Goal: Information Seeking & Learning: Learn about a topic

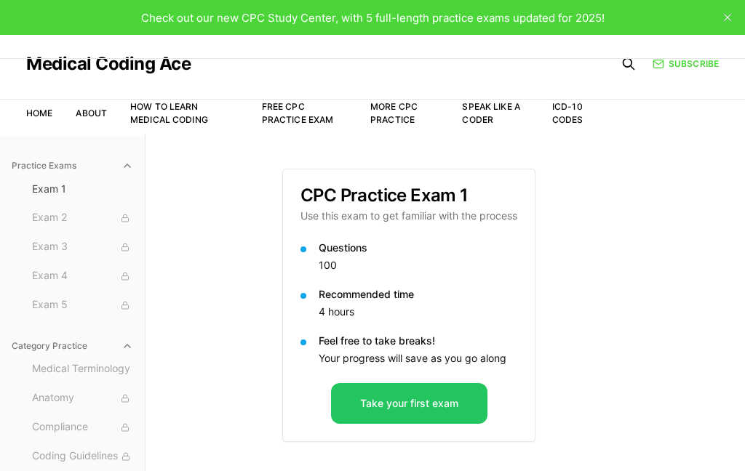
click at [427, 395] on button "Take your first exam" at bounding box center [409, 403] width 156 height 41
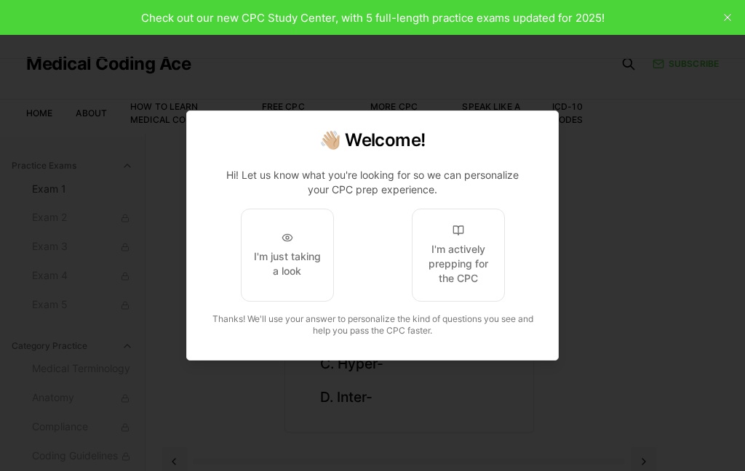
click at [479, 279] on div "I'm actively prepping for the CPC" at bounding box center [458, 264] width 68 height 44
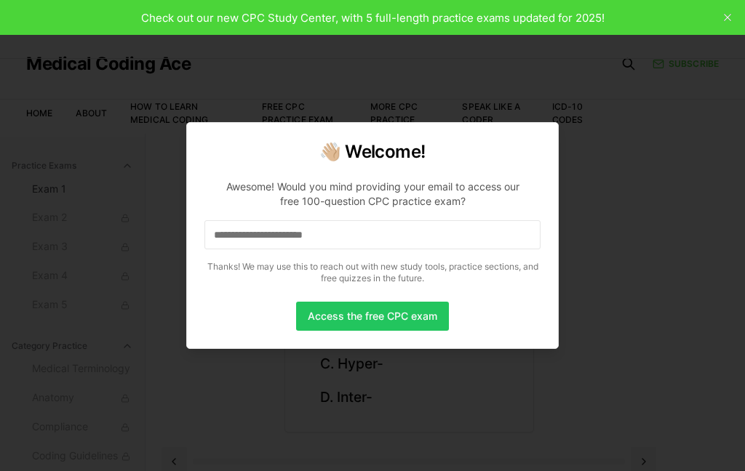
click at [268, 243] on input at bounding box center [372, 234] width 336 height 29
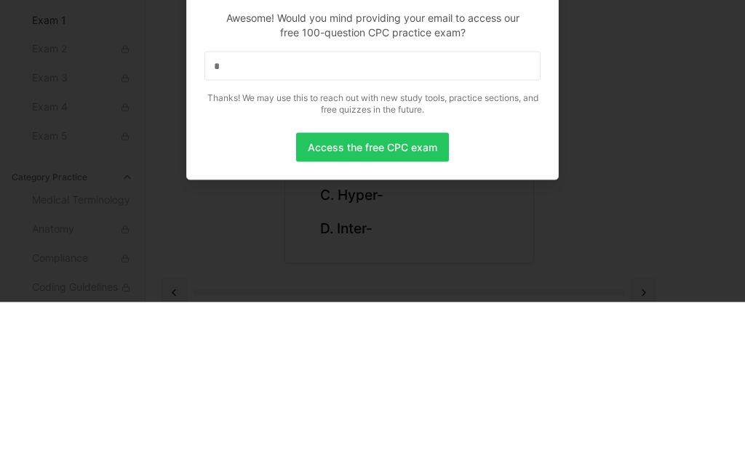
scroll to position [134, 0]
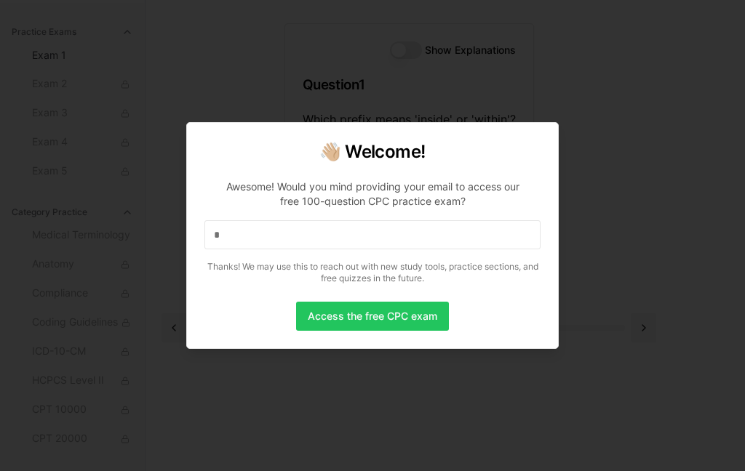
click at [248, 235] on input "*" at bounding box center [372, 234] width 336 height 29
click at [259, 236] on input "**" at bounding box center [372, 234] width 336 height 29
click at [283, 239] on input "***" at bounding box center [372, 234] width 336 height 29
click at [270, 233] on input "****" at bounding box center [372, 234] width 336 height 29
click at [275, 233] on input "*****" at bounding box center [372, 234] width 336 height 29
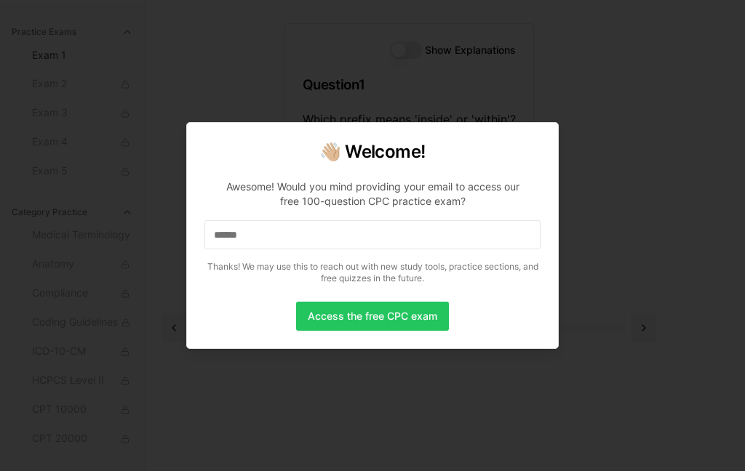
click at [269, 240] on input "******" at bounding box center [372, 234] width 336 height 29
click at [273, 240] on input "*******" at bounding box center [372, 234] width 336 height 29
click at [278, 232] on input "********" at bounding box center [372, 234] width 336 height 29
click at [281, 230] on input "*********" at bounding box center [372, 234] width 336 height 29
click at [297, 236] on input "**********" at bounding box center [372, 234] width 336 height 29
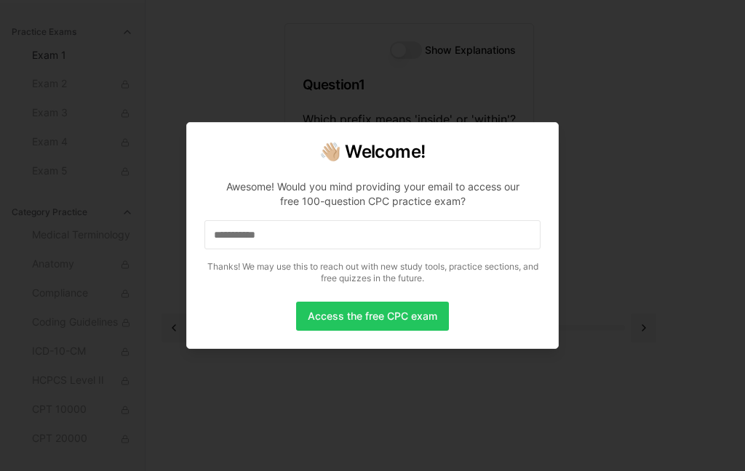
click at [293, 228] on input "**********" at bounding box center [372, 234] width 336 height 29
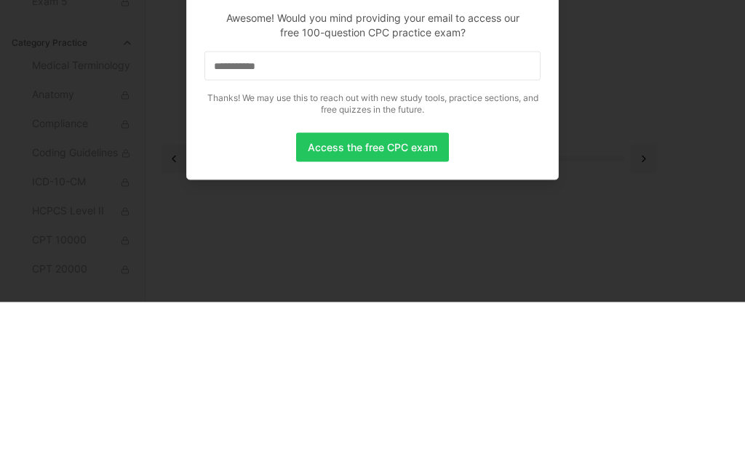
click at [303, 220] on input "**********" at bounding box center [372, 234] width 336 height 29
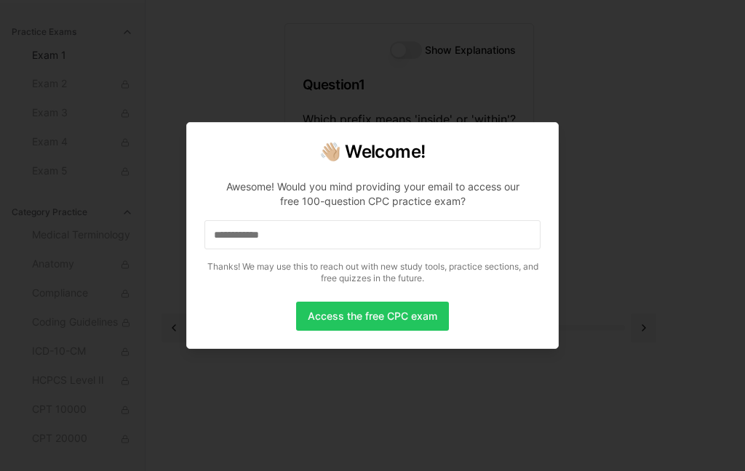
click at [311, 240] on input "**********" at bounding box center [372, 234] width 336 height 29
click at [323, 231] on input "**********" at bounding box center [372, 234] width 336 height 29
click at [323, 240] on input "**********" at bounding box center [372, 234] width 336 height 29
click at [330, 225] on input "**********" at bounding box center [372, 234] width 336 height 29
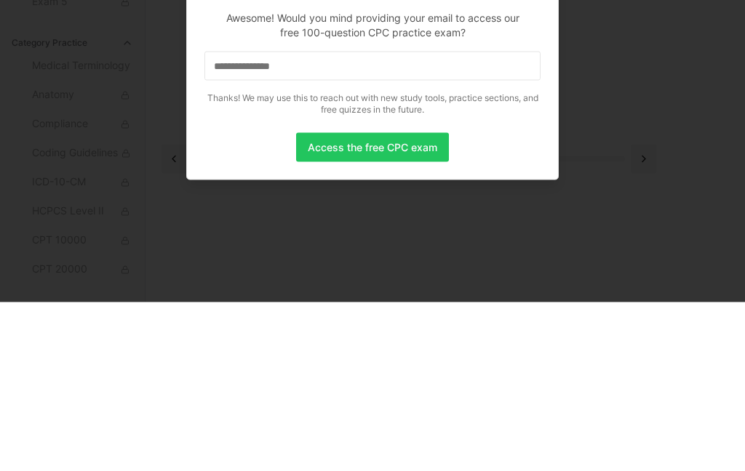
click at [325, 220] on input "**********" at bounding box center [372, 234] width 336 height 29
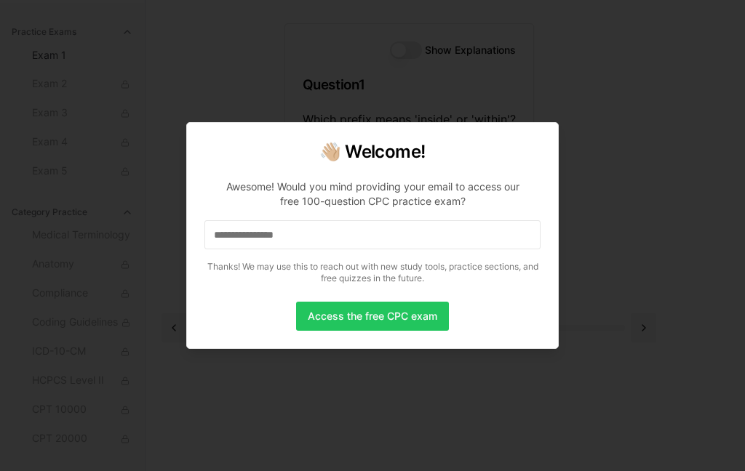
click at [355, 240] on input "**********" at bounding box center [372, 234] width 336 height 29
click at [329, 239] on input "**********" at bounding box center [372, 234] width 336 height 29
click at [335, 239] on input "**********" at bounding box center [372, 234] width 336 height 29
click at [342, 234] on input "**********" at bounding box center [372, 234] width 336 height 29
click at [334, 319] on button "Access the free CPC exam" at bounding box center [372, 316] width 153 height 29
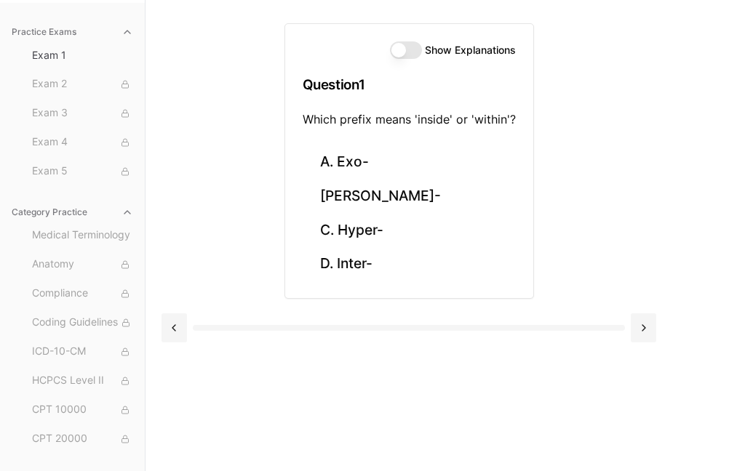
click at [364, 205] on button "[PERSON_NAME]-" at bounding box center [409, 197] width 213 height 34
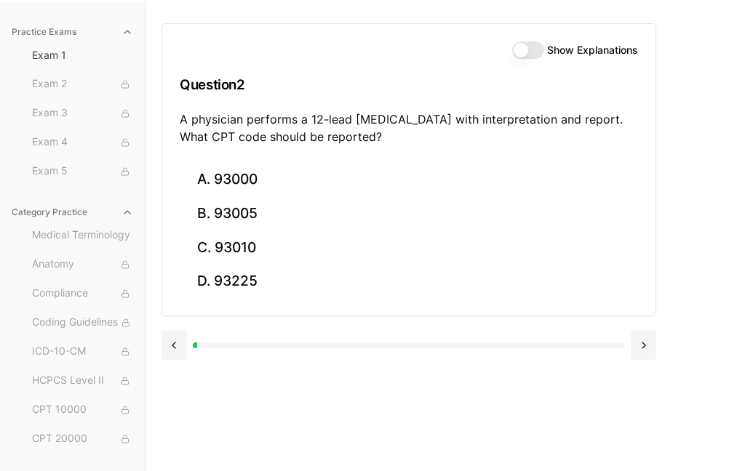
click at [186, 342] on button at bounding box center [173, 345] width 25 height 29
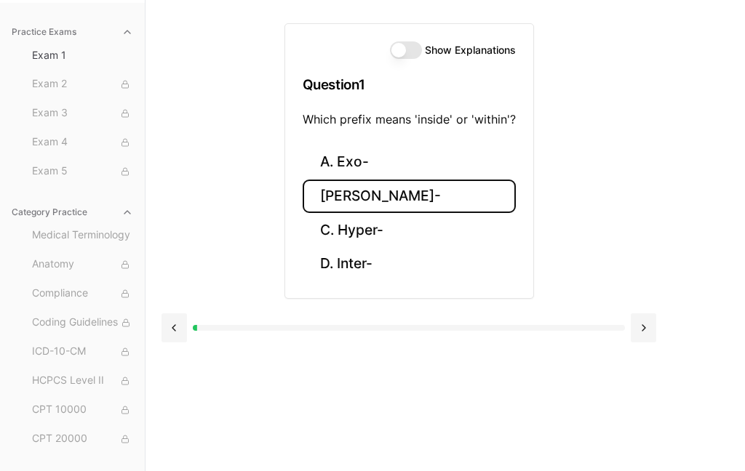
click at [404, 57] on button "Show Explanations" at bounding box center [406, 49] width 32 height 17
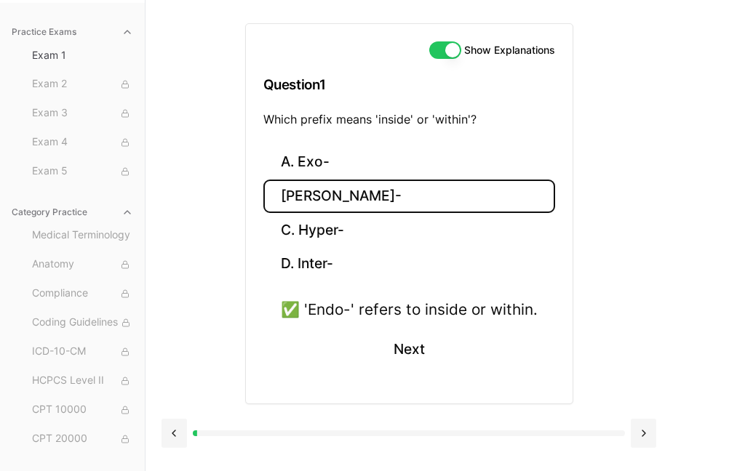
click at [423, 364] on button "Next" at bounding box center [408, 349] width 66 height 39
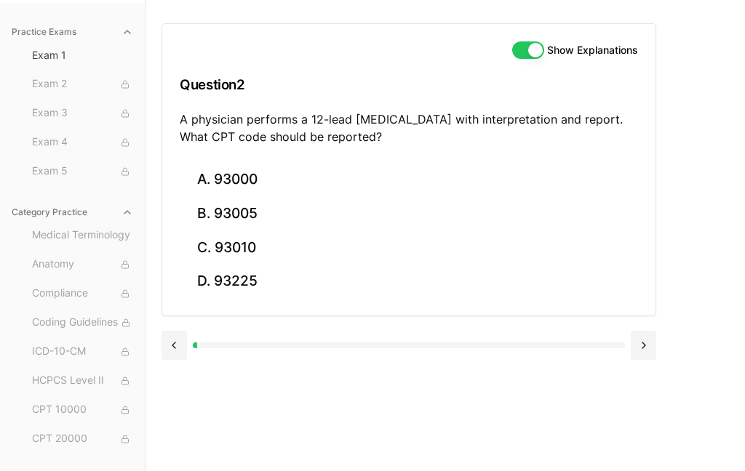
click at [225, 187] on button "A. 93000" at bounding box center [409, 180] width 458 height 34
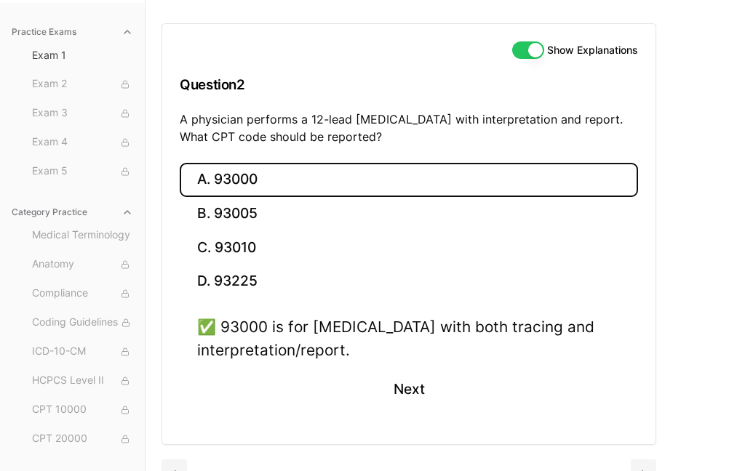
click at [411, 395] on button "Next" at bounding box center [408, 389] width 66 height 39
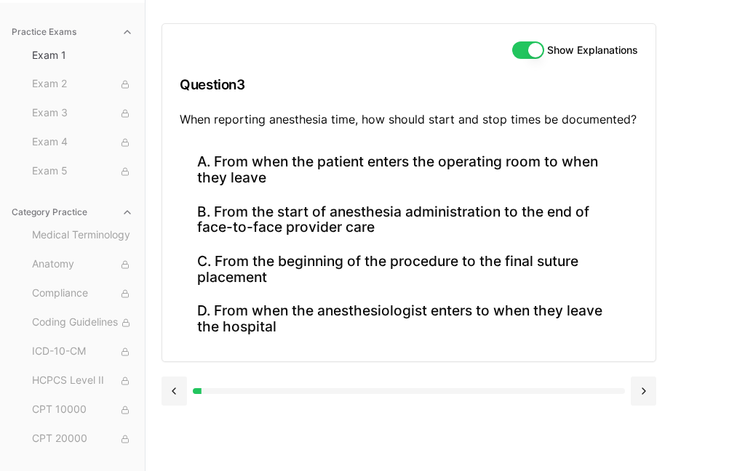
click at [276, 220] on button "B. From the start of anesthesia administration to the end of face-to-face provi…" at bounding box center [409, 219] width 458 height 49
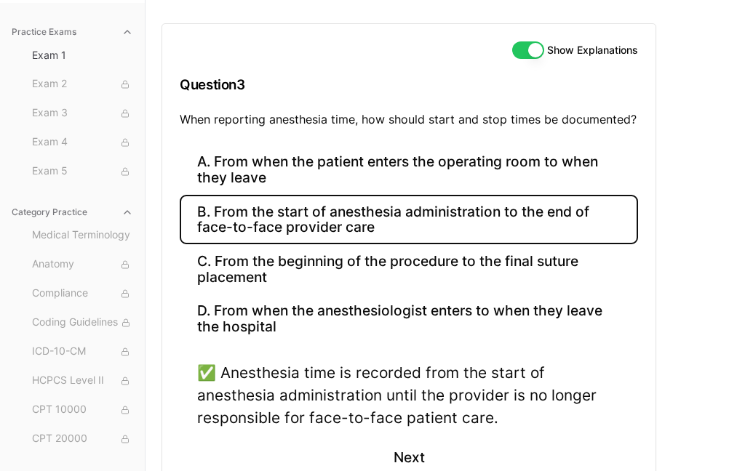
click at [397, 446] on button "Next" at bounding box center [408, 457] width 66 height 39
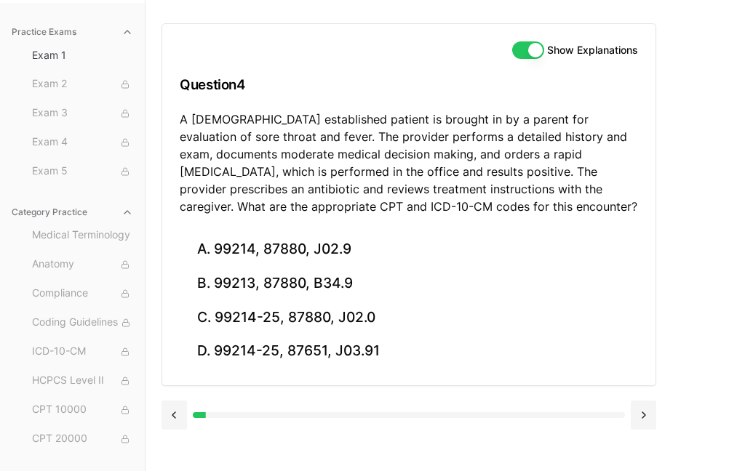
click at [270, 324] on button "C. 99214-25, 87880, J02.0" at bounding box center [409, 317] width 458 height 34
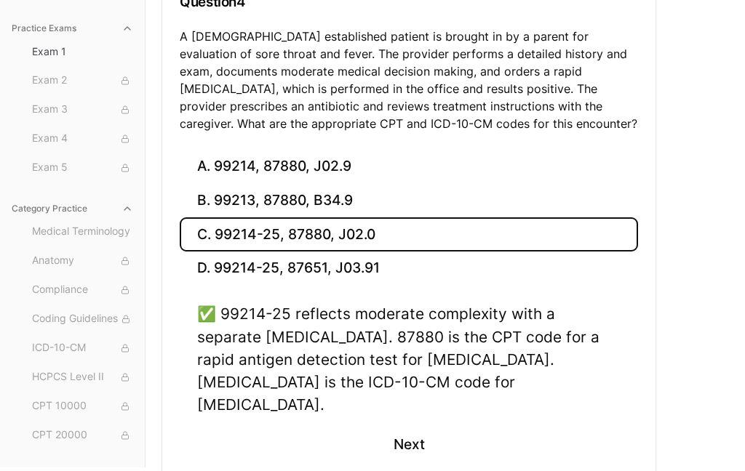
click at [400, 431] on button "Next" at bounding box center [408, 444] width 66 height 39
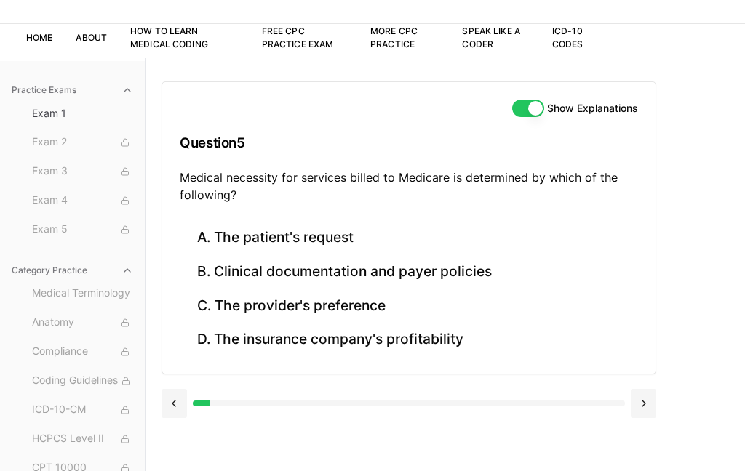
click at [214, 271] on button "B. Clinical documentation and payer policies" at bounding box center [409, 272] width 458 height 34
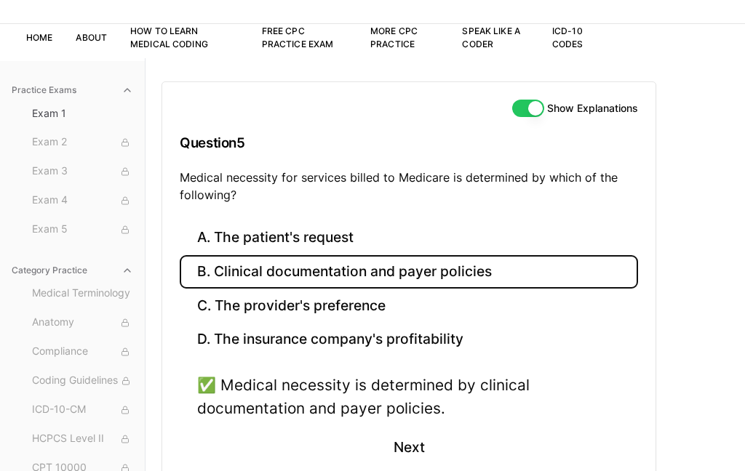
click at [410, 442] on button "Next" at bounding box center [408, 447] width 66 height 39
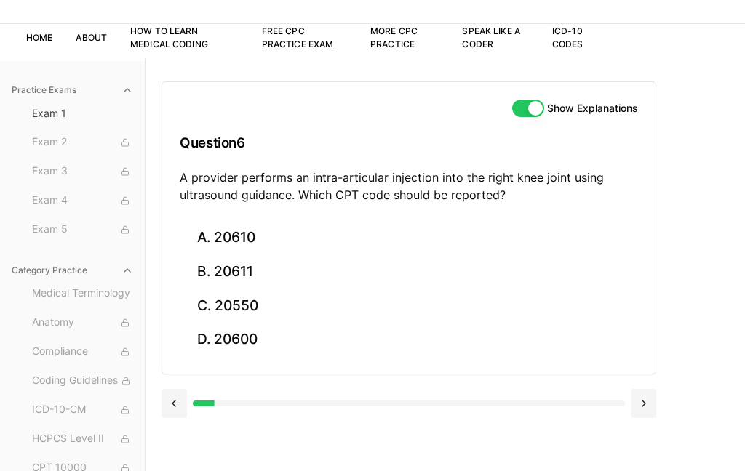
click at [245, 279] on button "B. 20611" at bounding box center [409, 272] width 458 height 34
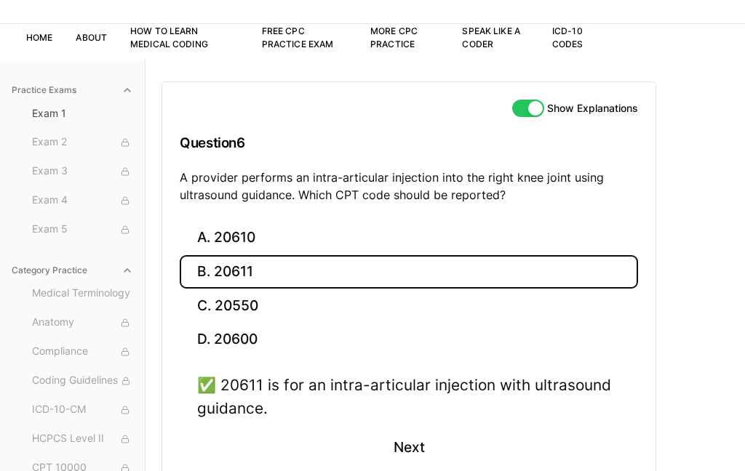
click at [466, 466] on div "✅ 20611 is for an intra-articular injection with ultrasound guidance. Next" at bounding box center [409, 429] width 458 height 111
click at [388, 452] on button "Next" at bounding box center [408, 447] width 66 height 39
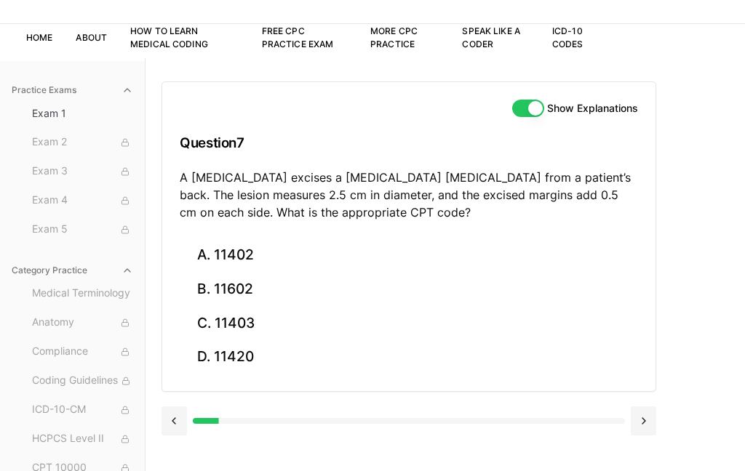
click at [526, 105] on button "Show Explanations" at bounding box center [528, 108] width 32 height 17
click at [252, 329] on button "C. 11403" at bounding box center [409, 323] width 458 height 34
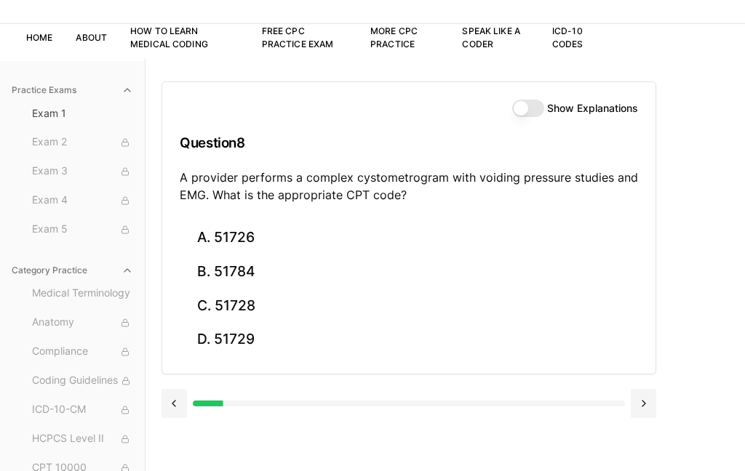
click at [175, 403] on button at bounding box center [173, 403] width 25 height 29
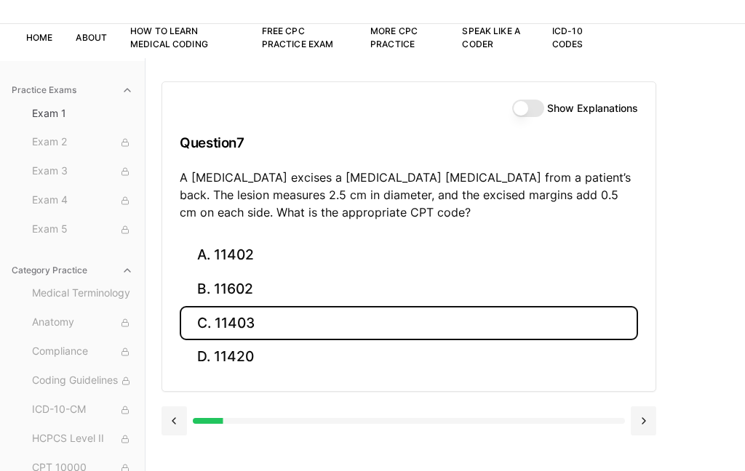
click at [516, 116] on button "Show Explanations" at bounding box center [528, 108] width 32 height 17
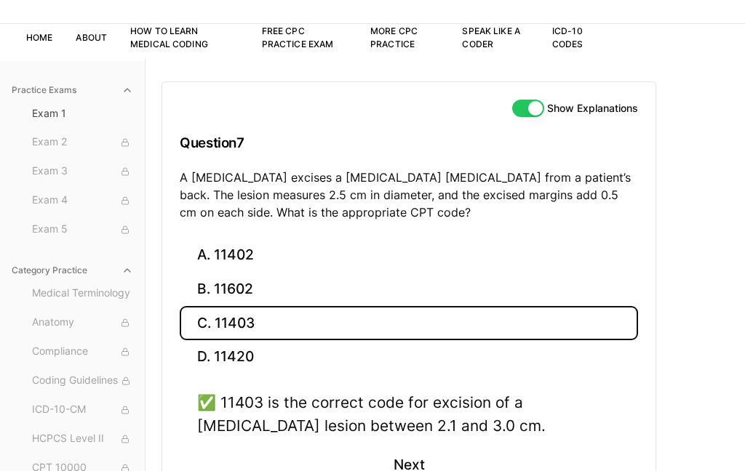
click at [411, 471] on button "Next" at bounding box center [408, 465] width 66 height 39
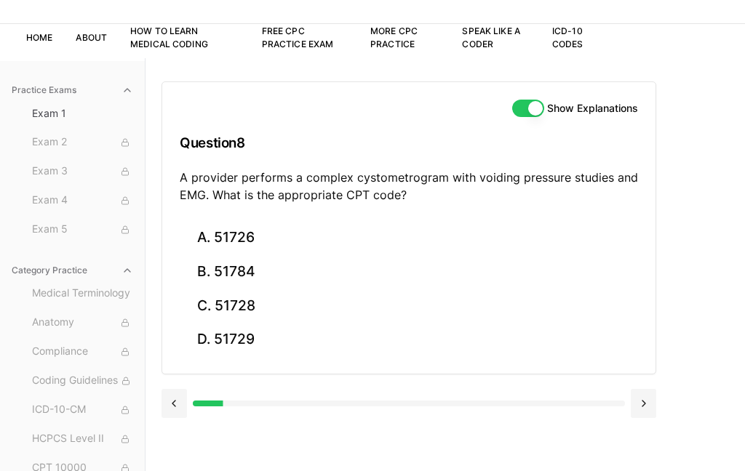
click at [527, 113] on button "Show Explanations" at bounding box center [528, 108] width 32 height 17
click at [254, 305] on button "C. 51728" at bounding box center [409, 306] width 458 height 34
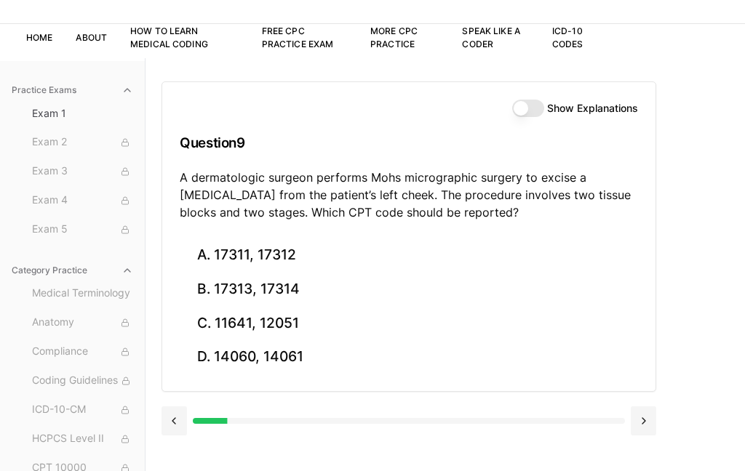
click at [527, 113] on button "Show Explanations" at bounding box center [528, 108] width 32 height 17
click at [169, 412] on button at bounding box center [173, 421] width 25 height 29
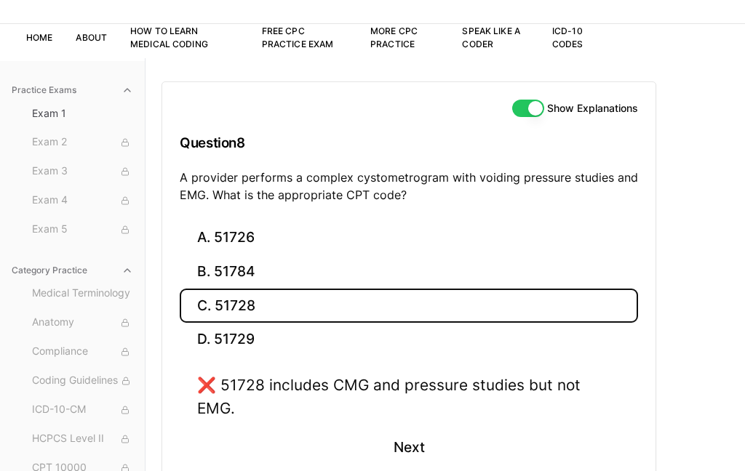
click at [252, 340] on button "D. 51729" at bounding box center [409, 340] width 458 height 34
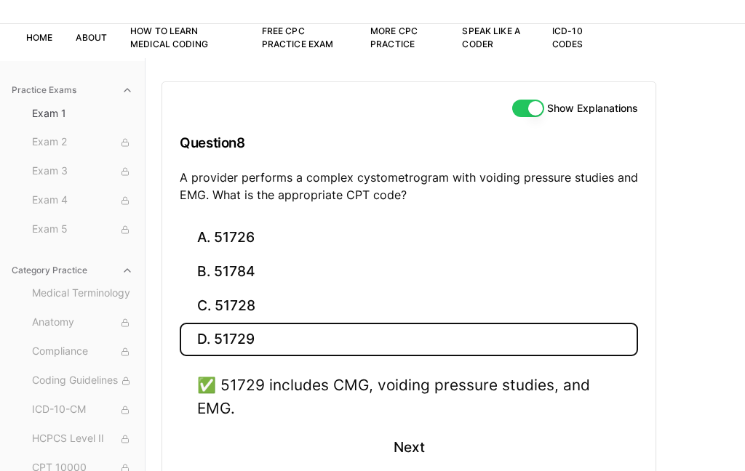
click at [418, 450] on button "Next" at bounding box center [408, 447] width 66 height 39
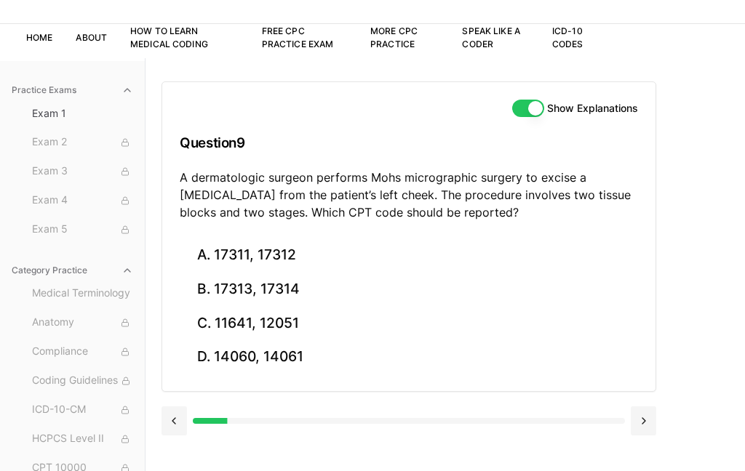
click at [287, 252] on button "A. 17311, 17312" at bounding box center [409, 256] width 458 height 34
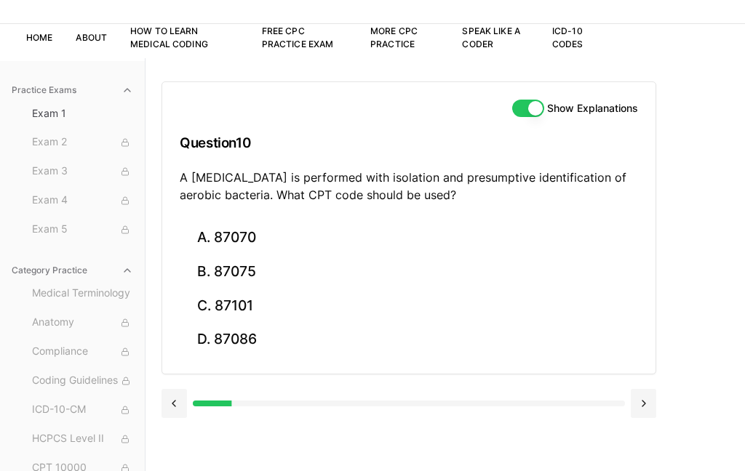
click at [239, 273] on button "B. 87075" at bounding box center [409, 272] width 458 height 34
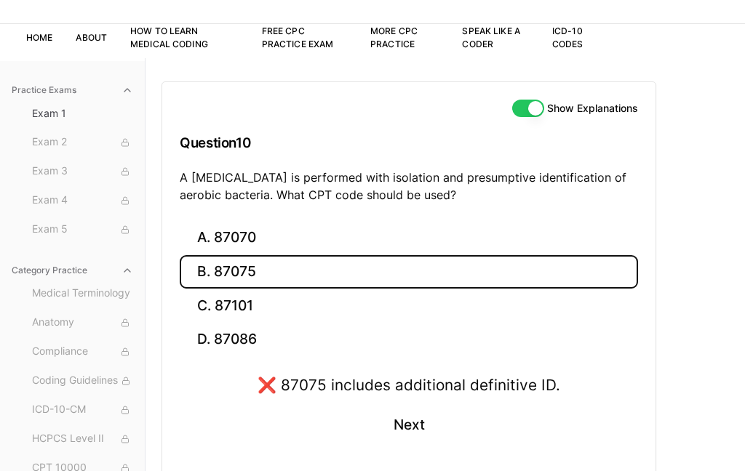
click at [239, 316] on button "C. 87101" at bounding box center [409, 306] width 458 height 34
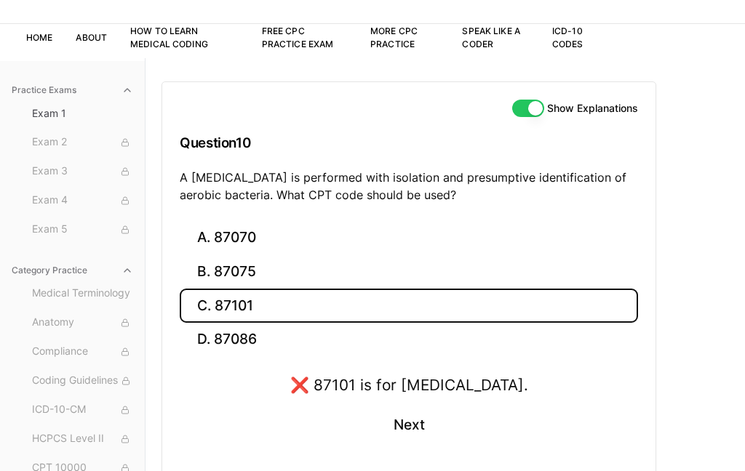
click at [243, 338] on button "D. 87086" at bounding box center [409, 340] width 458 height 34
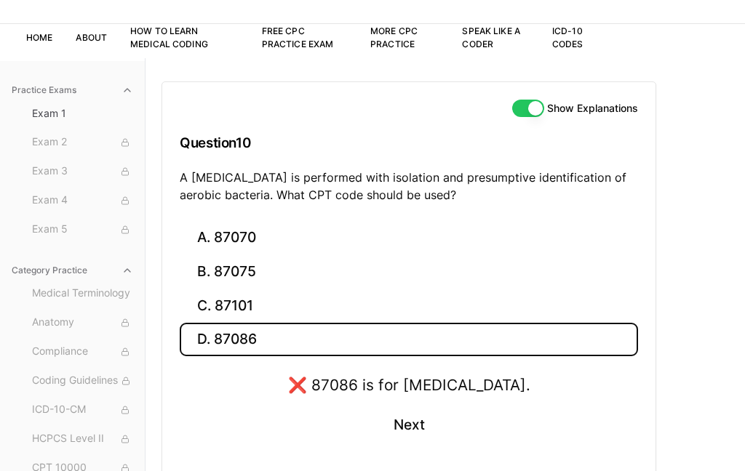
click at [247, 244] on button "A. 87070" at bounding box center [409, 238] width 458 height 34
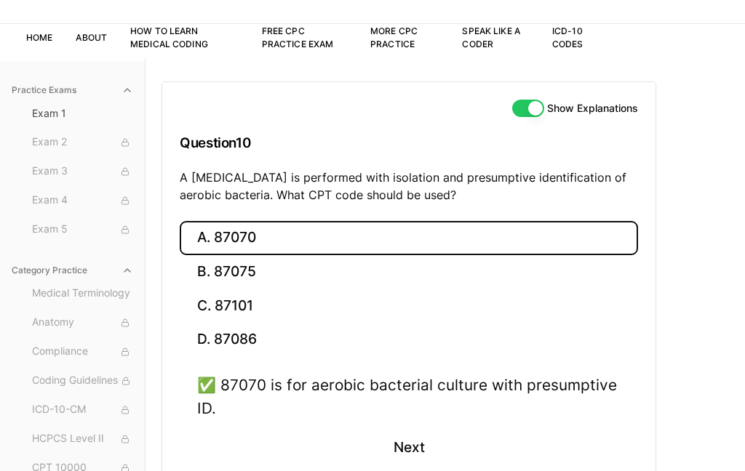
click at [416, 453] on button "Next" at bounding box center [408, 447] width 66 height 39
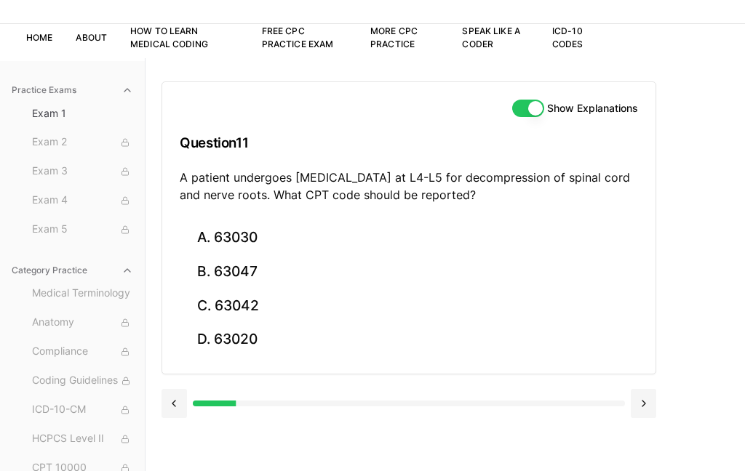
click at [255, 309] on button "C. 63042" at bounding box center [409, 306] width 458 height 34
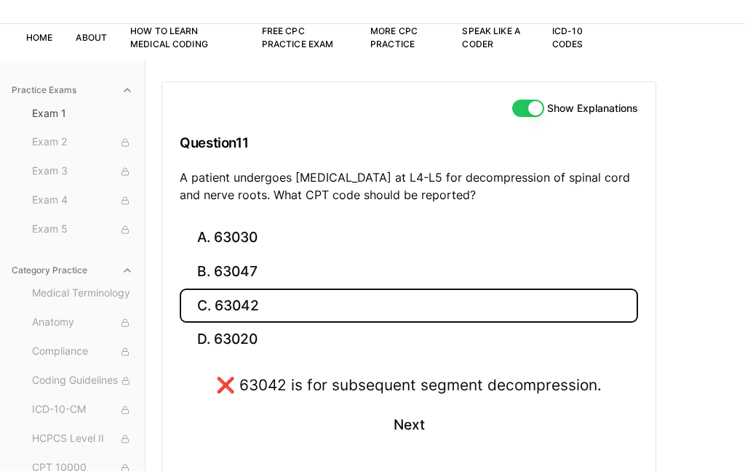
click at [251, 329] on button "D. 63020" at bounding box center [409, 340] width 458 height 34
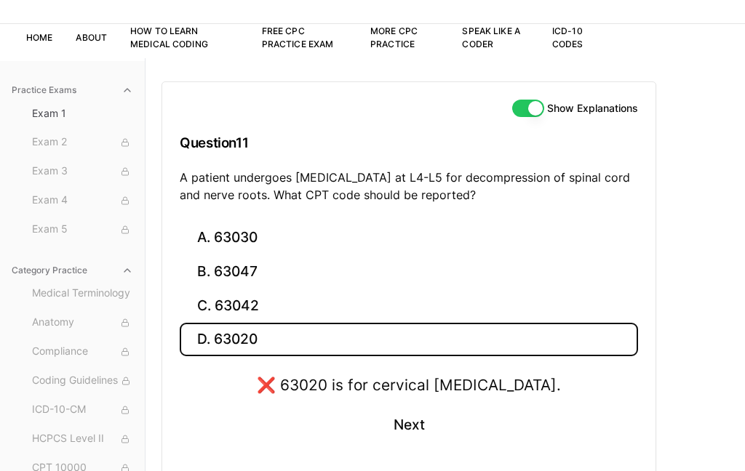
click at [251, 281] on button "B. 63047" at bounding box center [409, 272] width 458 height 34
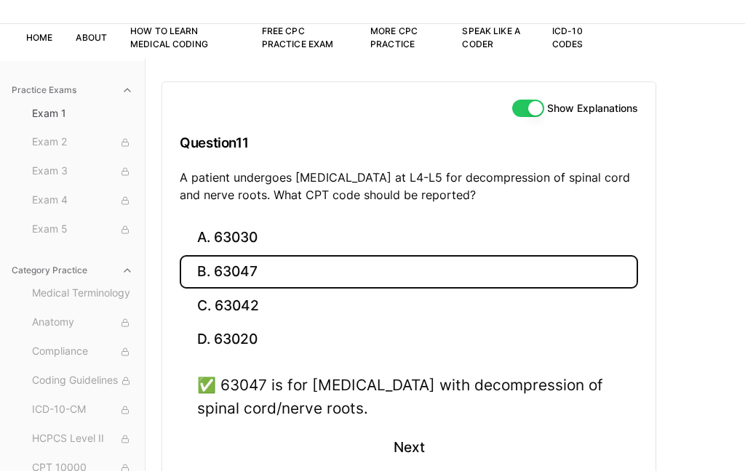
click at [427, 457] on button "Next" at bounding box center [408, 447] width 66 height 39
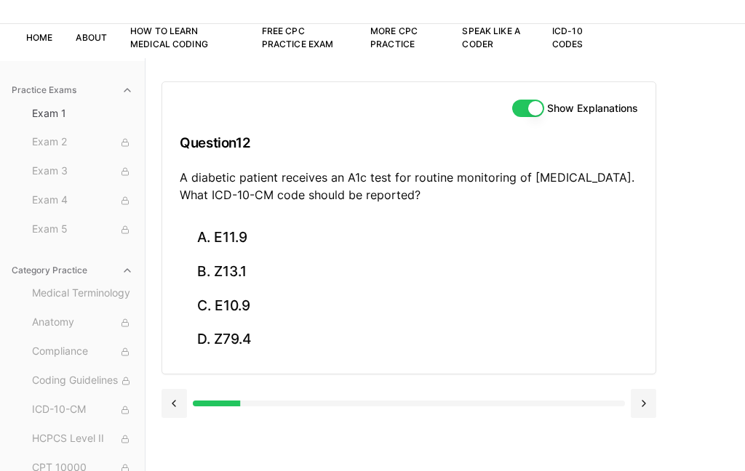
click at [245, 239] on button "A. E11.9" at bounding box center [409, 238] width 458 height 34
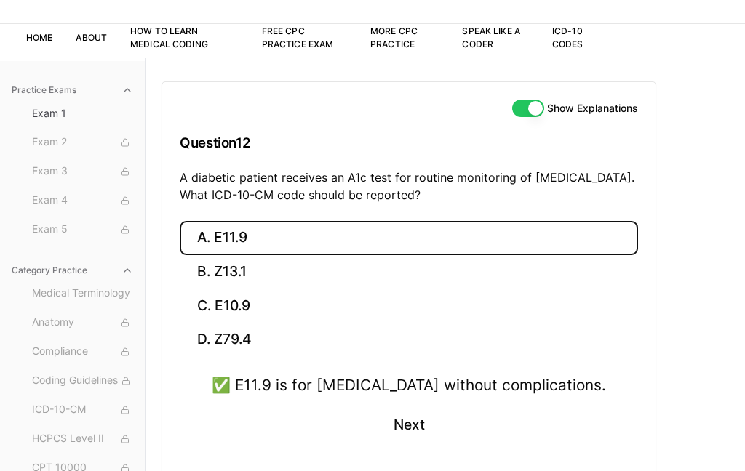
click at [426, 435] on button "Next" at bounding box center [408, 425] width 66 height 39
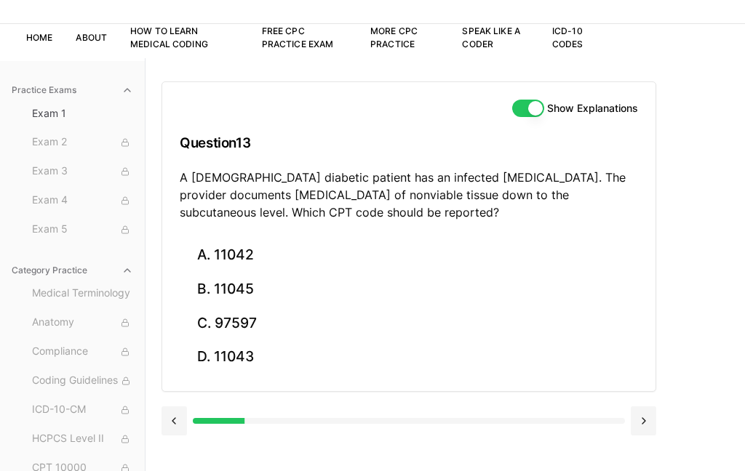
click at [255, 259] on button "A. 11042" at bounding box center [409, 256] width 458 height 34
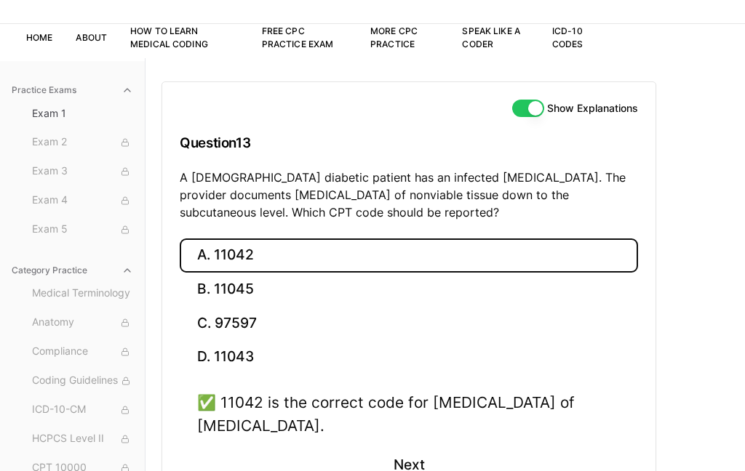
click at [394, 466] on button "Next" at bounding box center [408, 465] width 66 height 39
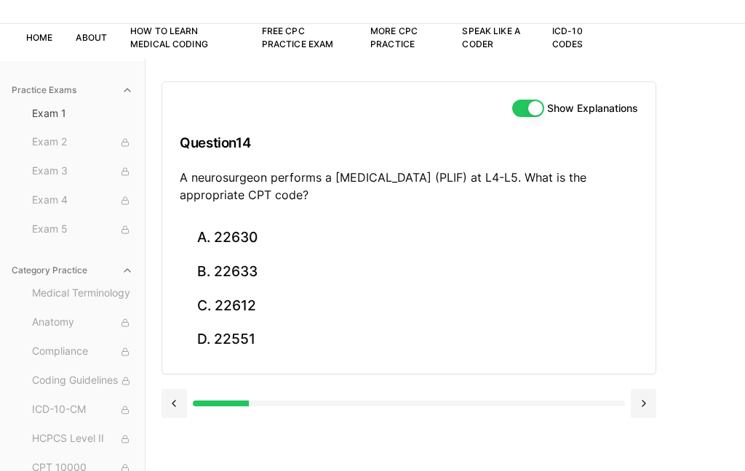
click at [251, 233] on button "A. 22630" at bounding box center [409, 238] width 458 height 34
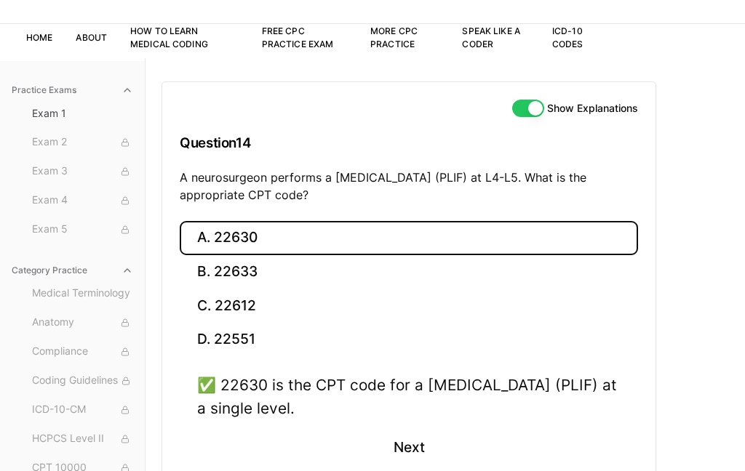
click at [414, 451] on button "Next" at bounding box center [408, 447] width 66 height 39
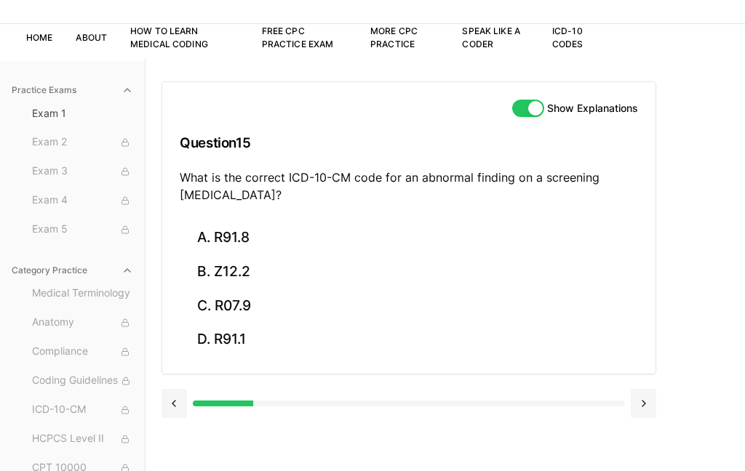
click at [236, 354] on button "D. R91.1" at bounding box center [409, 340] width 458 height 34
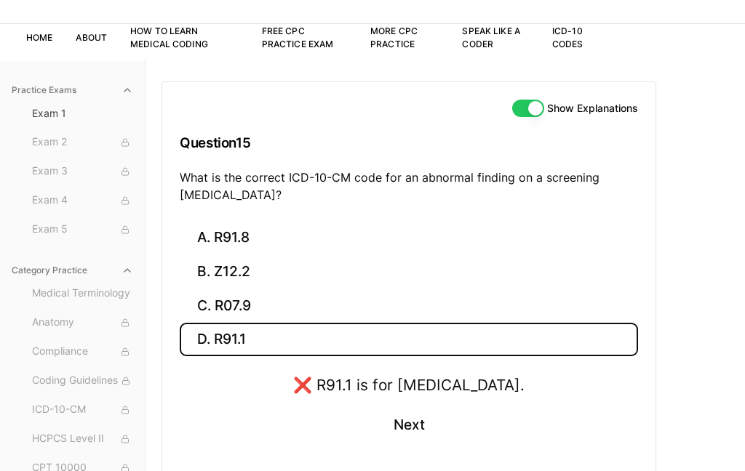
click at [247, 236] on button "A. R91.8" at bounding box center [409, 238] width 458 height 34
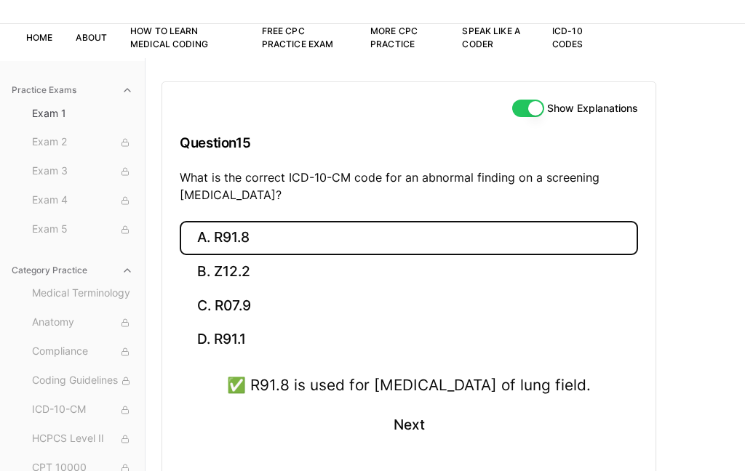
click at [413, 445] on button "Next" at bounding box center [408, 425] width 66 height 39
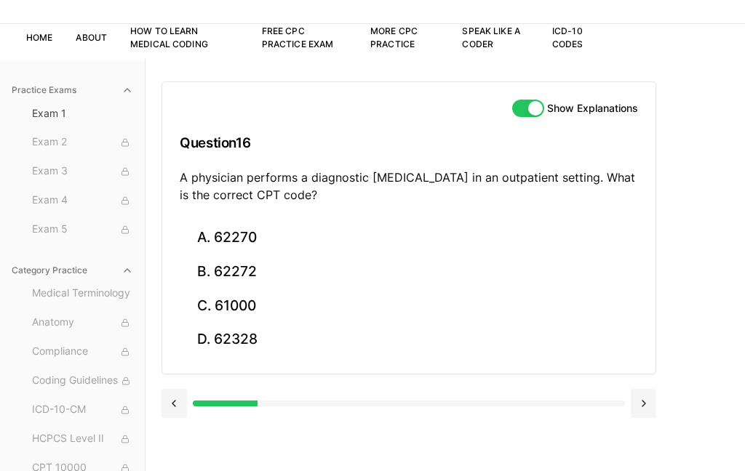
click at [247, 243] on button "A. 62270" at bounding box center [409, 238] width 458 height 34
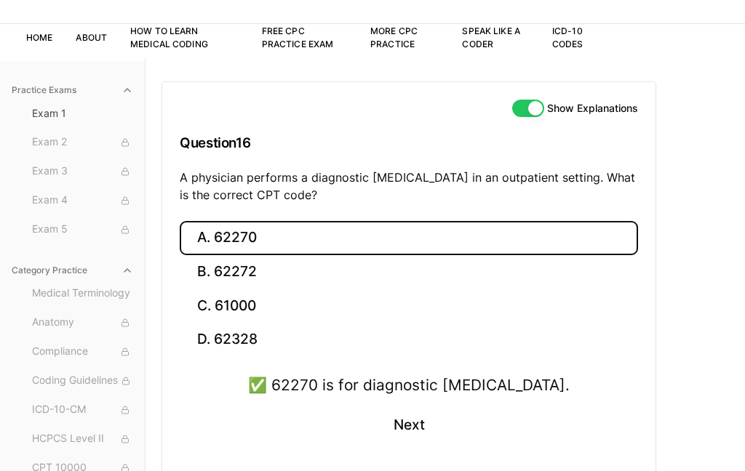
click at [417, 423] on button "Next" at bounding box center [408, 425] width 66 height 39
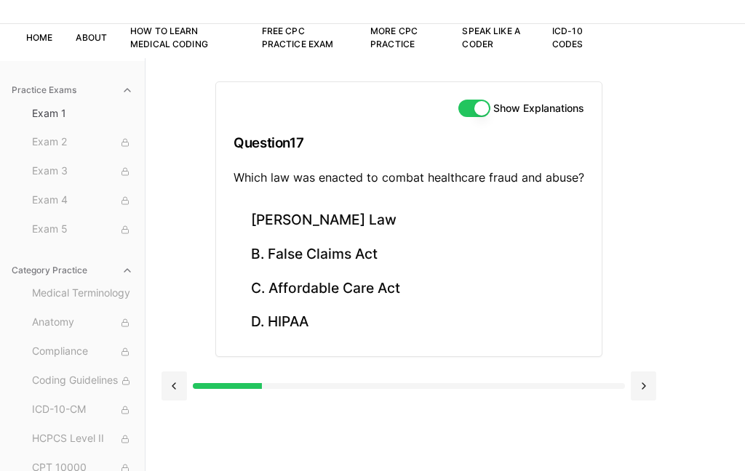
click at [318, 248] on button "B. False Claims Act" at bounding box center [408, 255] width 351 height 34
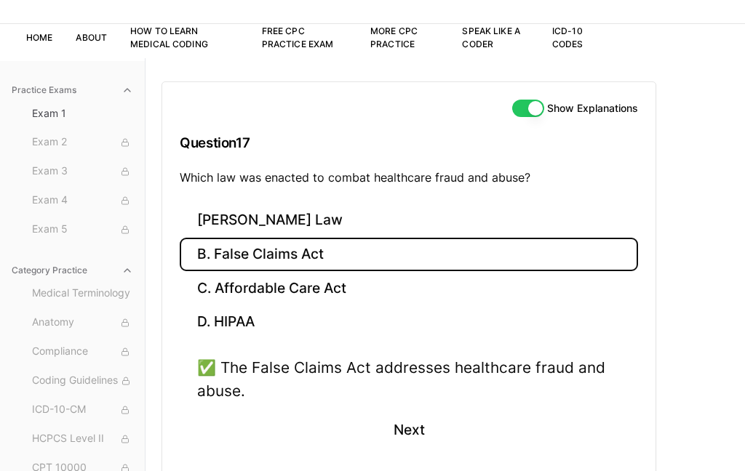
click at [423, 444] on button "Next" at bounding box center [408, 430] width 66 height 39
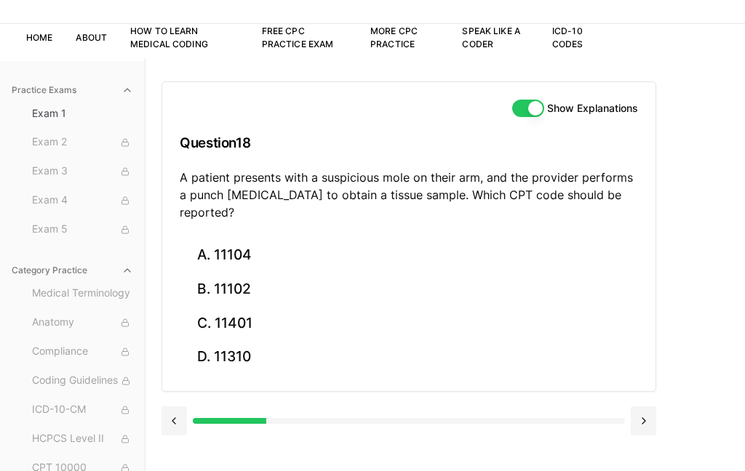
click at [246, 239] on button "A. 11104" at bounding box center [409, 256] width 458 height 34
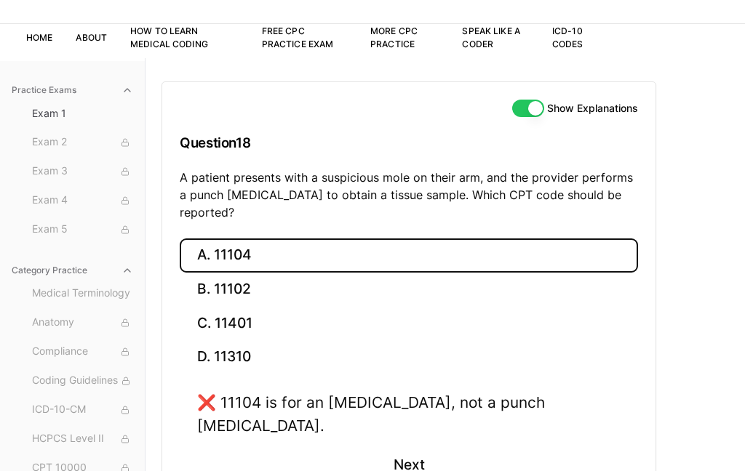
click at [247, 306] on button "C. 11401" at bounding box center [409, 323] width 458 height 34
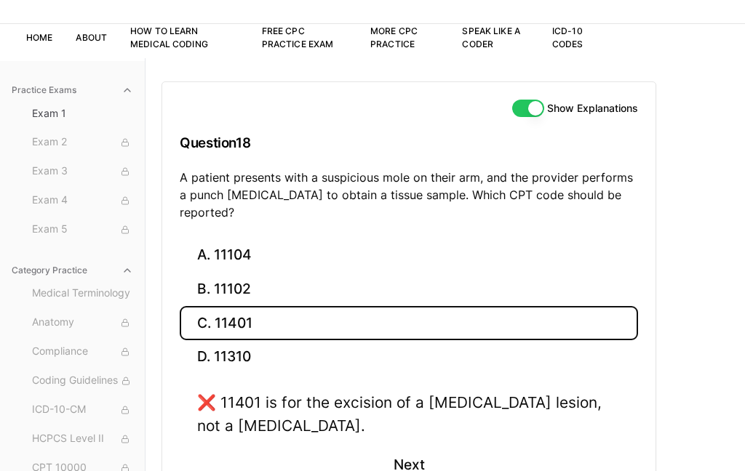
click at [222, 273] on button "B. 11102" at bounding box center [409, 290] width 458 height 34
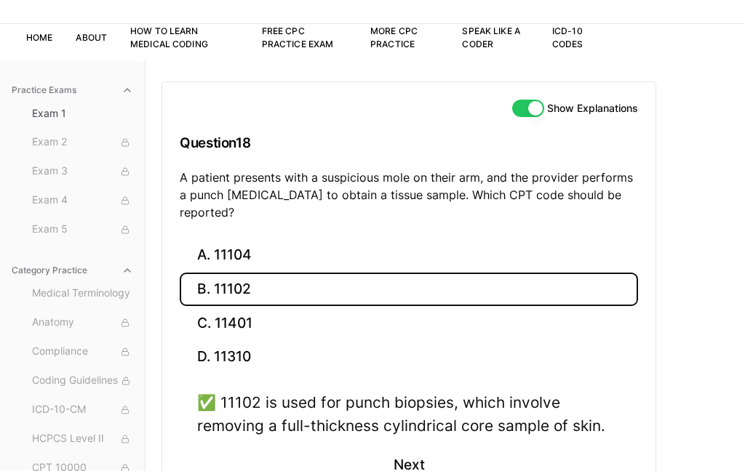
click at [407, 449] on button "Next" at bounding box center [408, 465] width 66 height 39
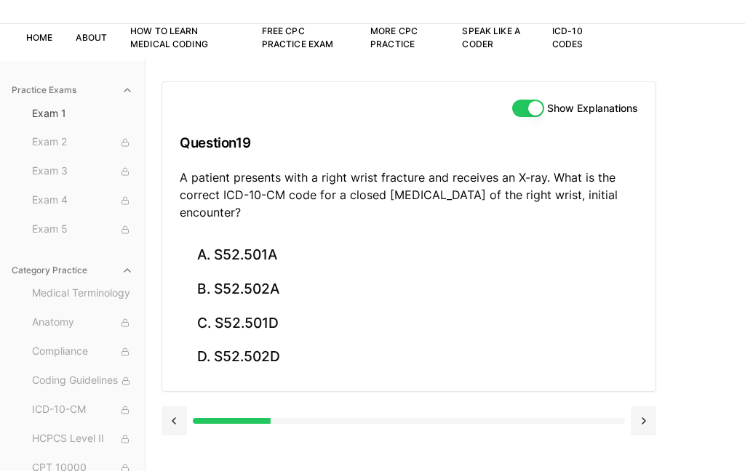
click at [234, 251] on button "A. S52.501A" at bounding box center [409, 256] width 458 height 34
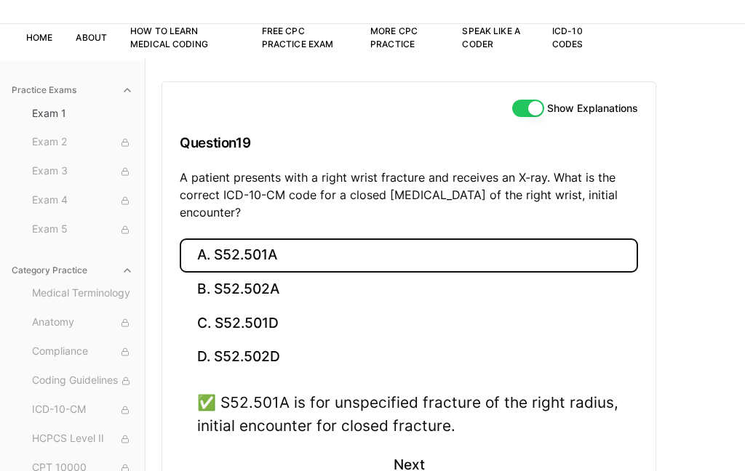
click at [406, 458] on button "Next" at bounding box center [408, 465] width 66 height 39
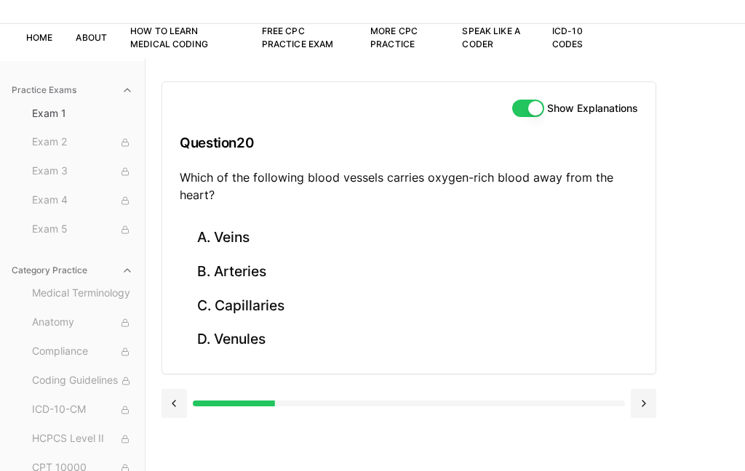
click at [220, 284] on button "B. Arteries" at bounding box center [409, 272] width 458 height 34
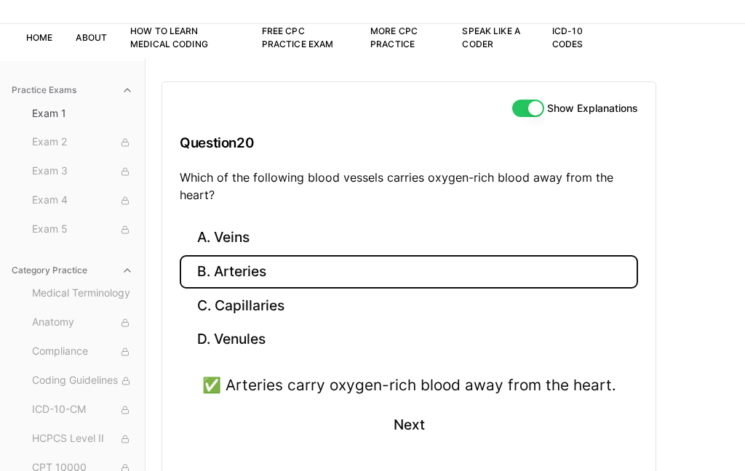
click at [388, 420] on button "Next" at bounding box center [408, 425] width 66 height 39
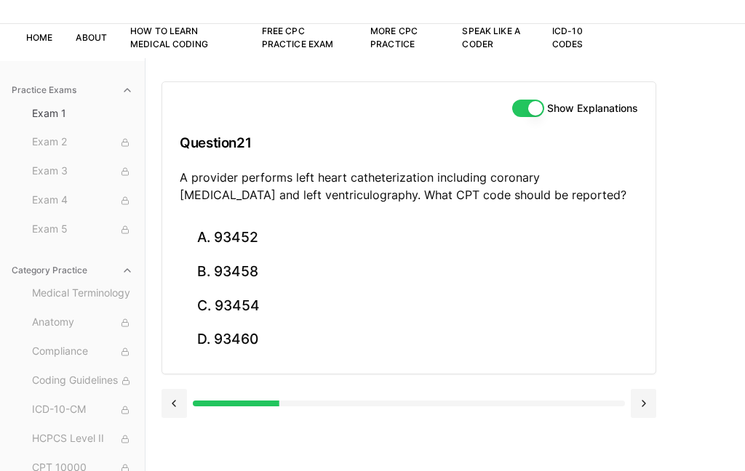
click at [254, 309] on button "C. 93454" at bounding box center [409, 306] width 458 height 34
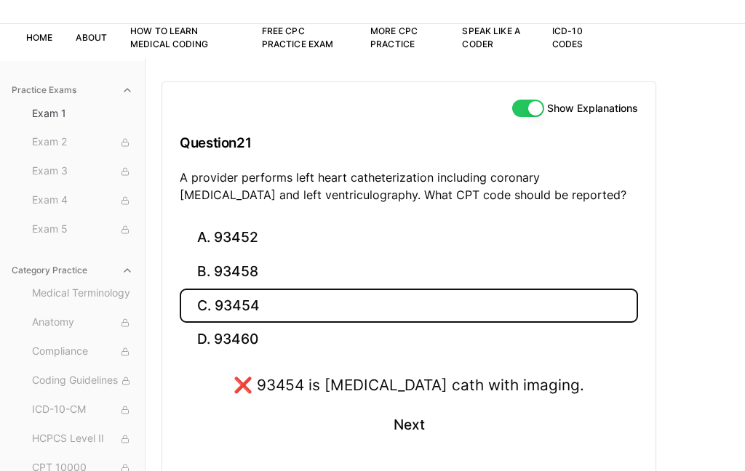
click at [261, 244] on button "A. 93452" at bounding box center [409, 238] width 458 height 34
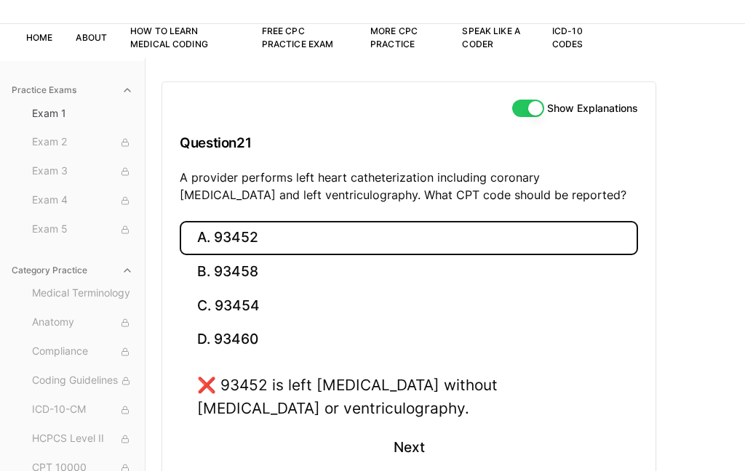
click at [263, 276] on button "B. 93458" at bounding box center [409, 272] width 458 height 34
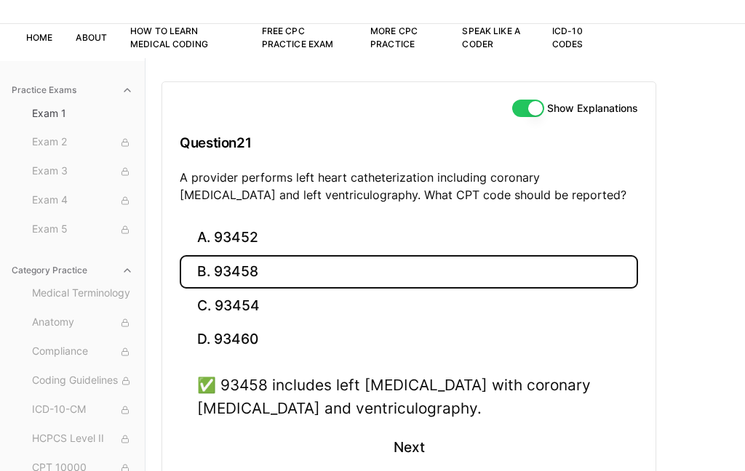
click at [388, 453] on button "Next" at bounding box center [408, 447] width 66 height 39
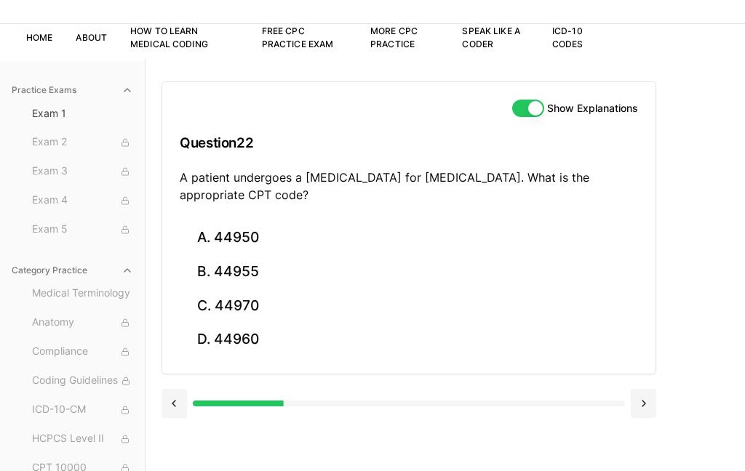
click at [265, 221] on button "A. 44950" at bounding box center [409, 238] width 458 height 34
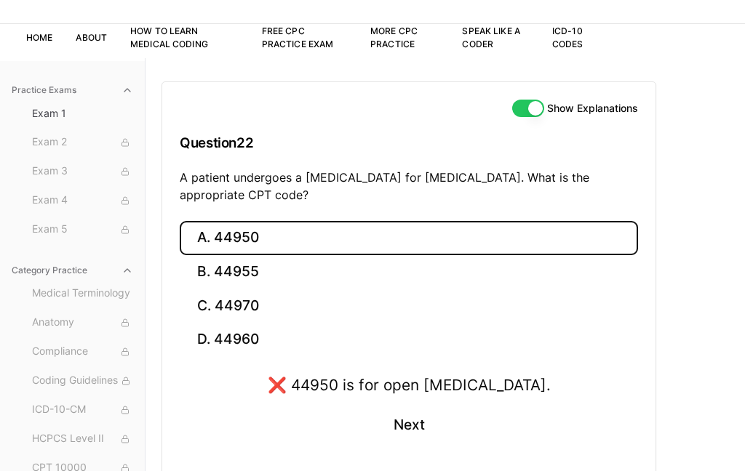
click at [279, 300] on button "C. 44970" at bounding box center [409, 306] width 458 height 34
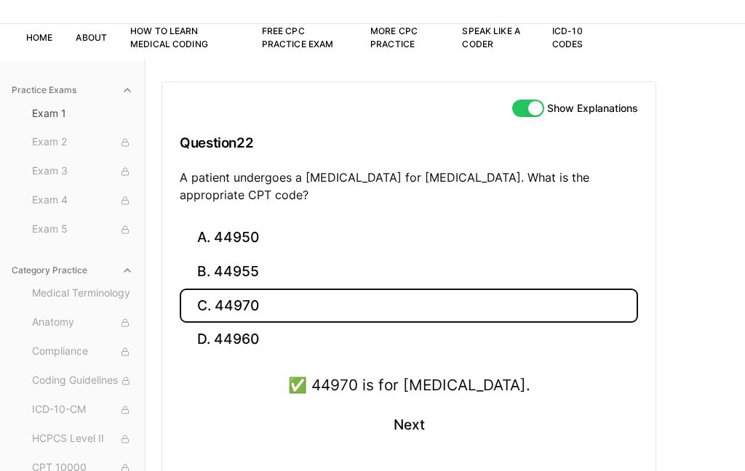
click at [409, 248] on button "A. 44950" at bounding box center [409, 238] width 458 height 34
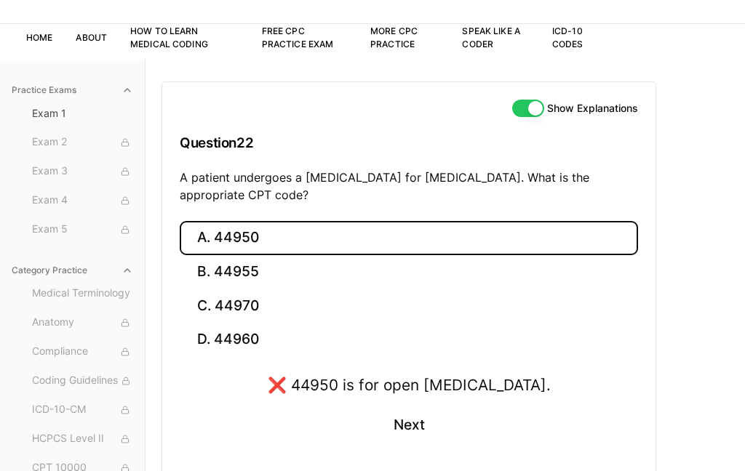
click at [278, 308] on button "C. 44970" at bounding box center [409, 306] width 458 height 34
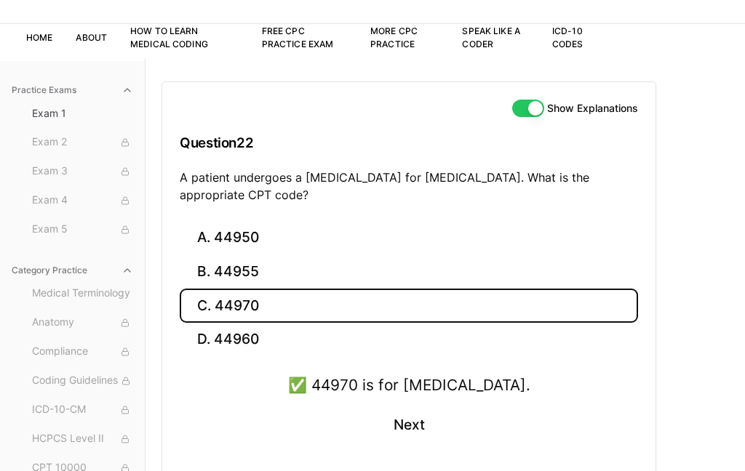
click at [431, 431] on button "Next" at bounding box center [408, 425] width 66 height 39
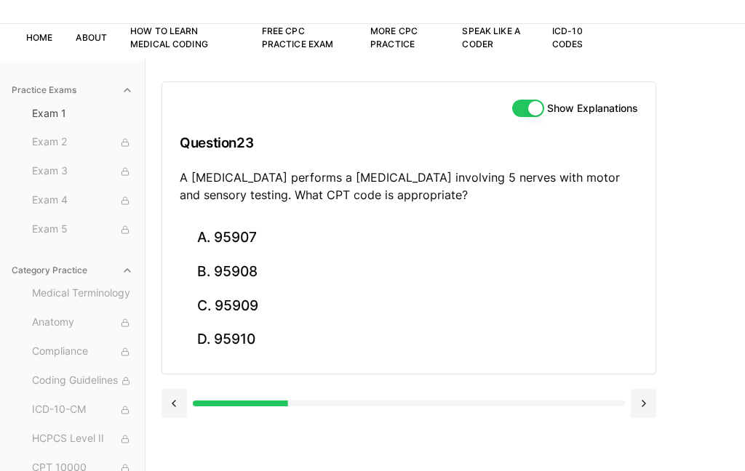
click at [246, 314] on button "C. 95909" at bounding box center [409, 306] width 458 height 34
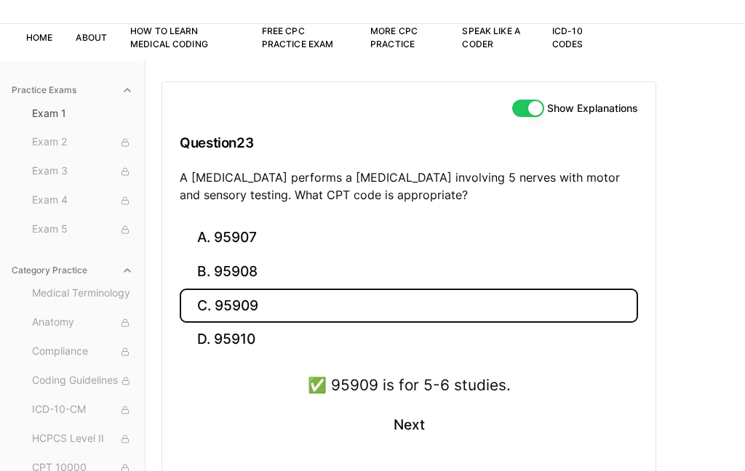
click at [418, 428] on button "Next" at bounding box center [408, 425] width 66 height 39
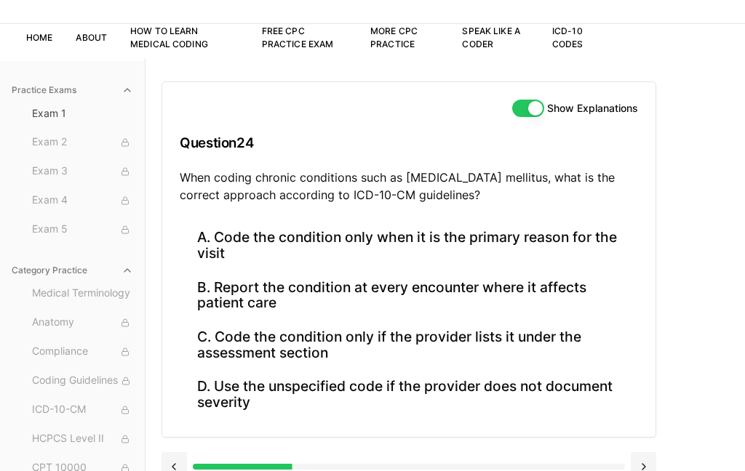
click at [570, 233] on button "A. Code the condition only when it is the primary reason for the visit" at bounding box center [409, 245] width 458 height 49
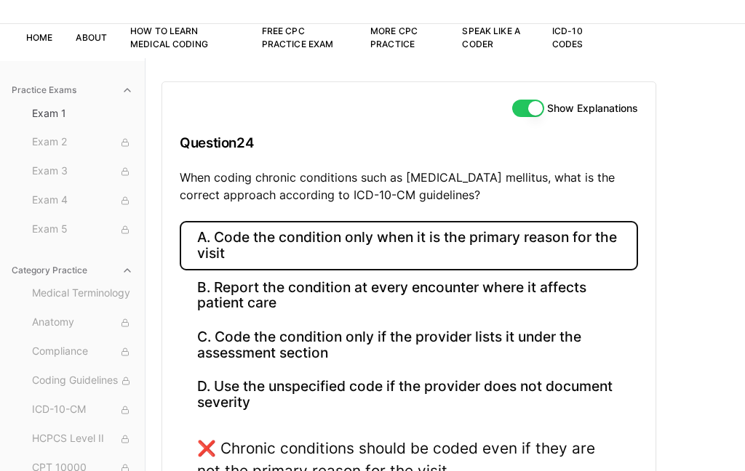
click at [548, 299] on button "B. Report the condition at every encounter where it affects patient care" at bounding box center [409, 295] width 458 height 49
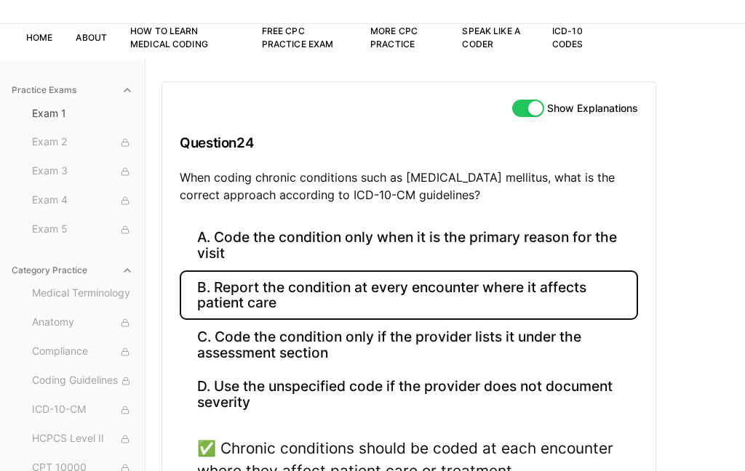
click at [518, 346] on button "C. Code the condition only if the provider lists it under the assessment section" at bounding box center [409, 344] width 458 height 49
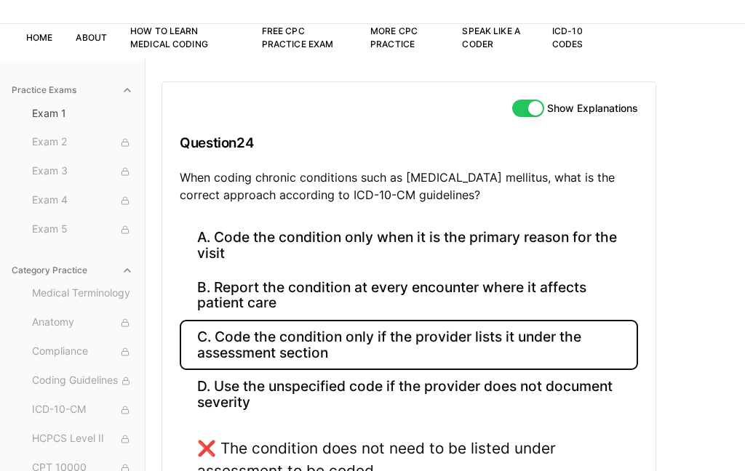
click at [541, 284] on button "B. Report the condition at every encounter where it affects patient care" at bounding box center [409, 295] width 458 height 49
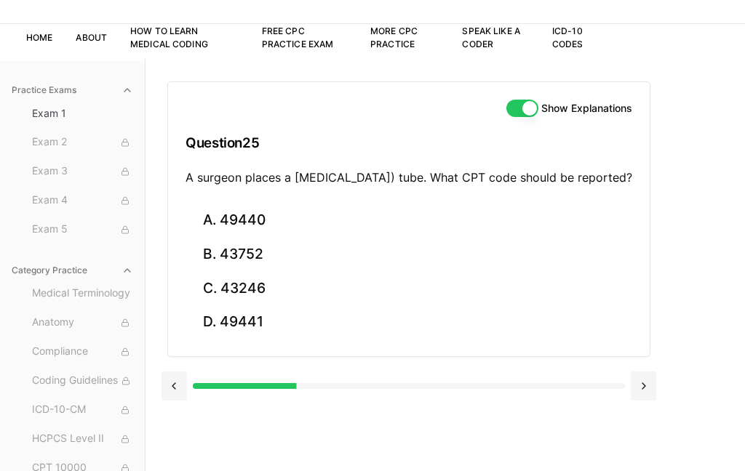
click at [302, 231] on button "A. 49440" at bounding box center [408, 221] width 447 height 34
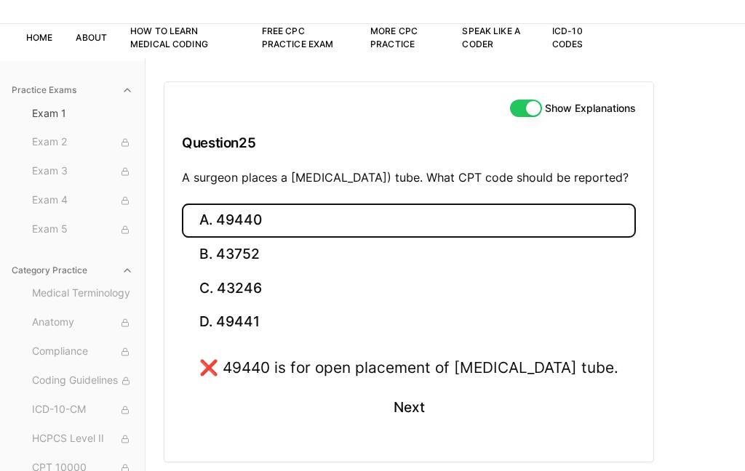
click at [297, 272] on button "B. 43752" at bounding box center [409, 255] width 454 height 34
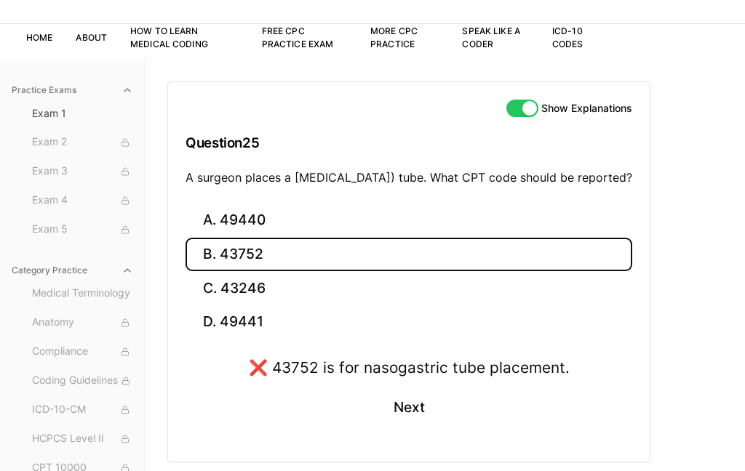
click at [336, 305] on button "C. 43246" at bounding box center [408, 288] width 447 height 34
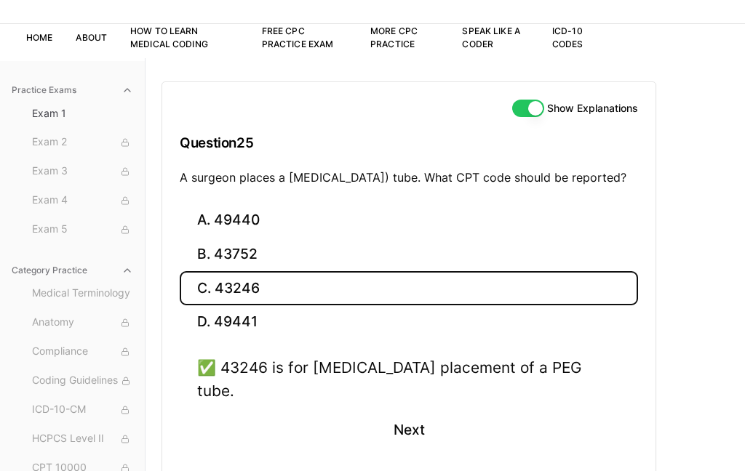
click at [410, 422] on button "Next" at bounding box center [408, 430] width 66 height 39
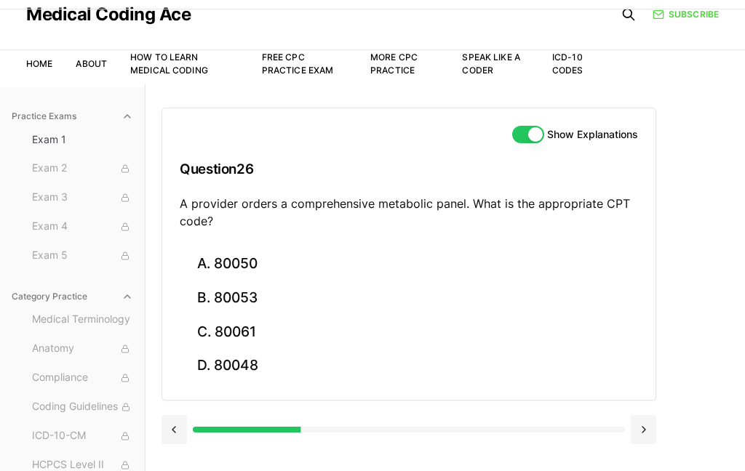
scroll to position [41, 0]
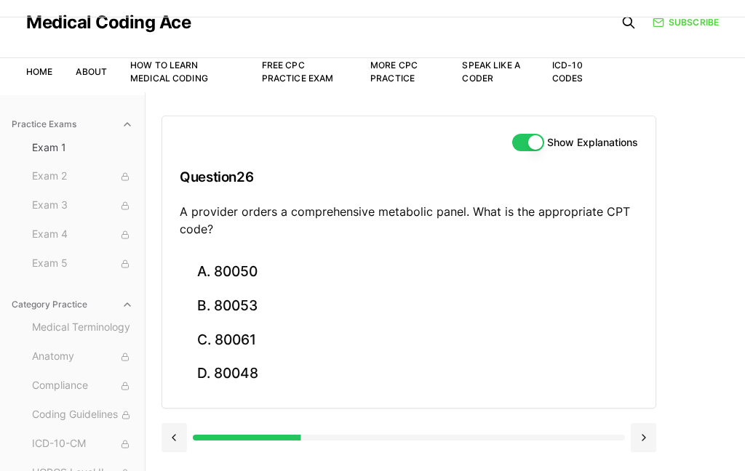
click at [256, 305] on button "B. 80053" at bounding box center [409, 306] width 458 height 34
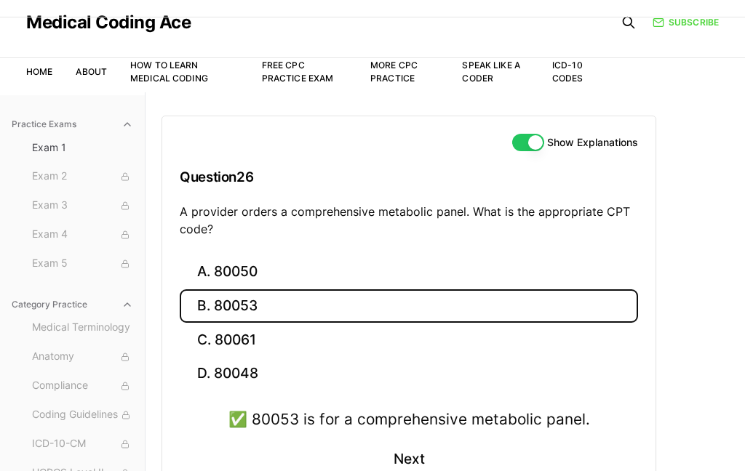
click at [404, 442] on button "Next" at bounding box center [408, 459] width 66 height 39
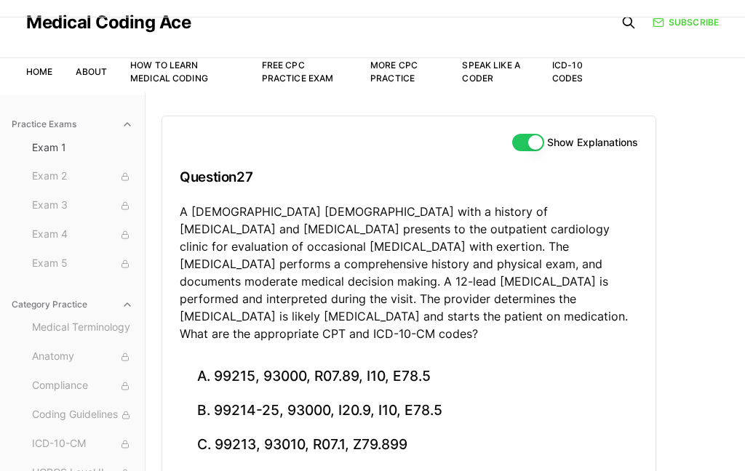
click at [243, 397] on button "B. 99214-25, 93000, I20.9, I10, E78.5" at bounding box center [409, 411] width 458 height 34
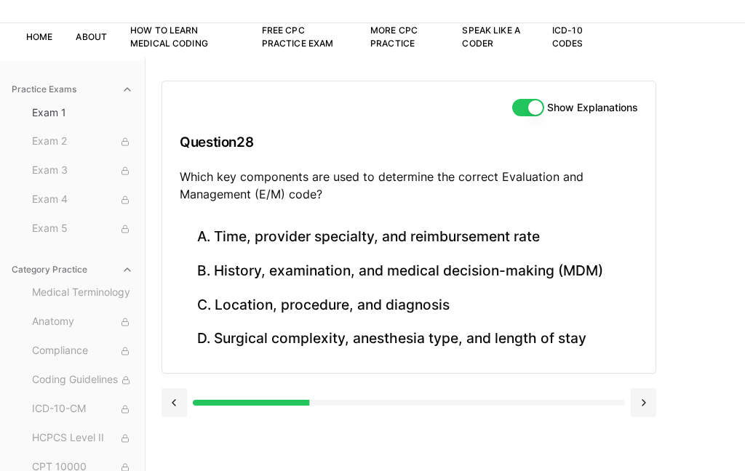
scroll to position [89, 0]
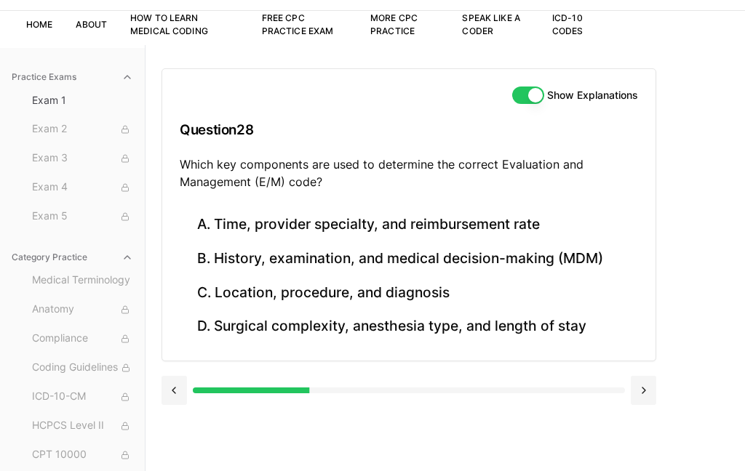
click at [254, 265] on button "B. History, examination, and medical decision-making (MDM)" at bounding box center [409, 259] width 458 height 34
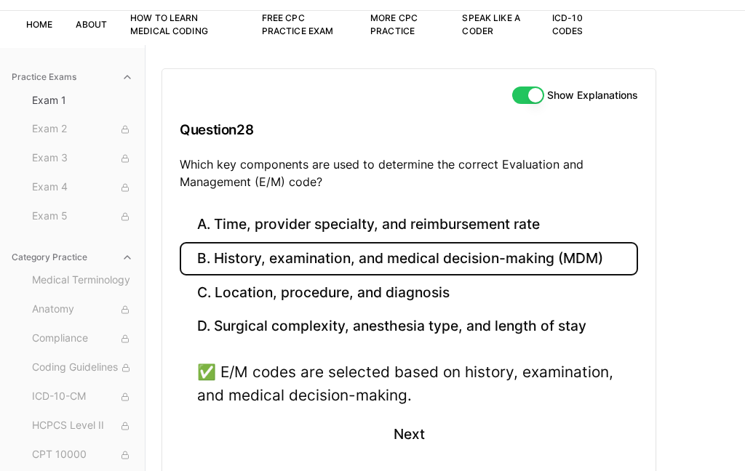
click at [404, 419] on button "Next" at bounding box center [408, 434] width 66 height 39
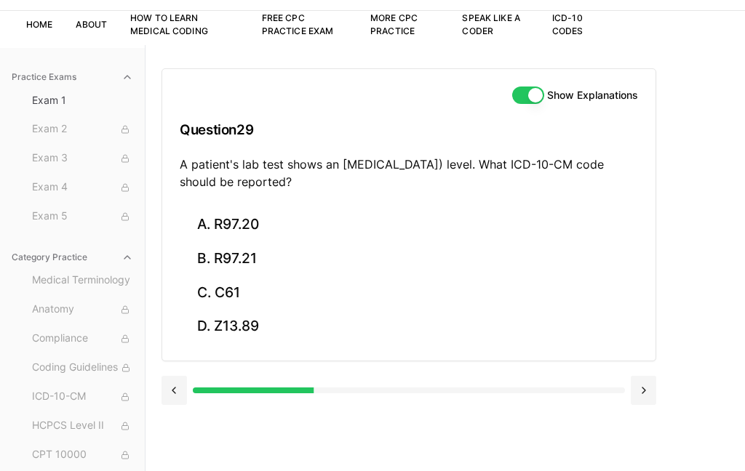
click at [263, 243] on button "B. R97.21" at bounding box center [409, 259] width 458 height 34
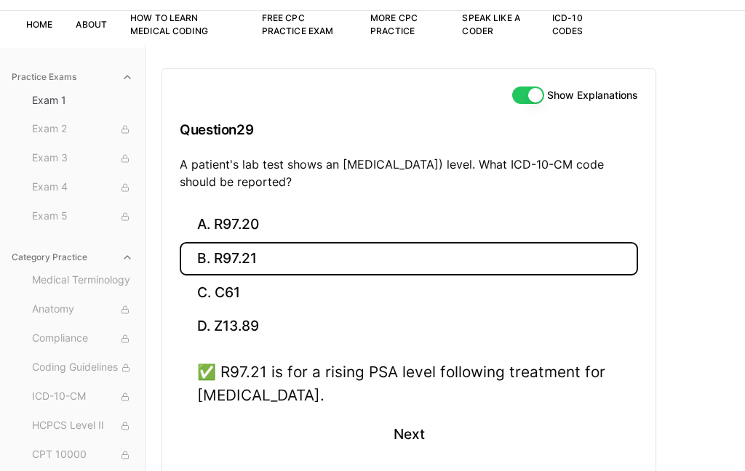
click at [420, 429] on button "Next" at bounding box center [408, 434] width 66 height 39
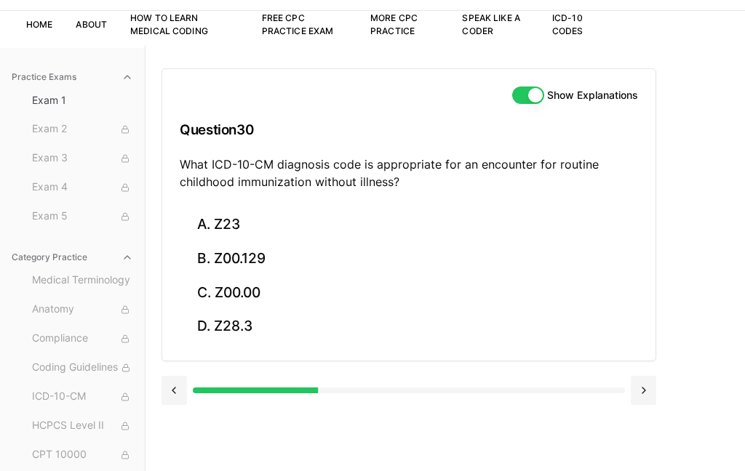
click at [241, 222] on button "A. Z23" at bounding box center [409, 225] width 458 height 34
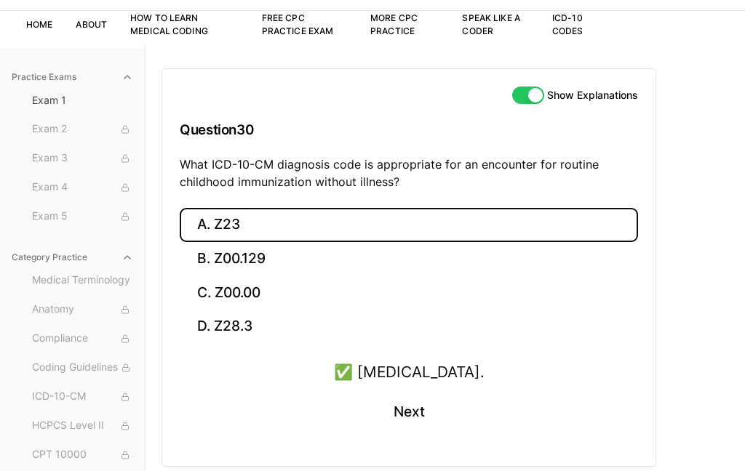
click at [431, 417] on button "Next" at bounding box center [408, 412] width 66 height 39
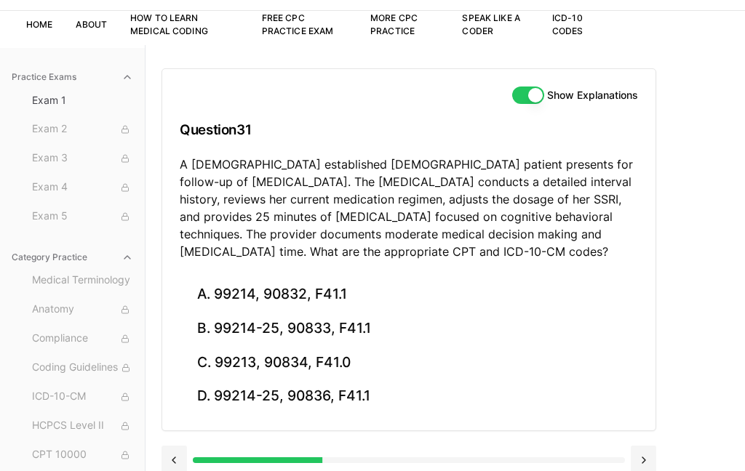
click at [375, 326] on button "B. 99214-25, 90833, F41.1" at bounding box center [409, 329] width 458 height 34
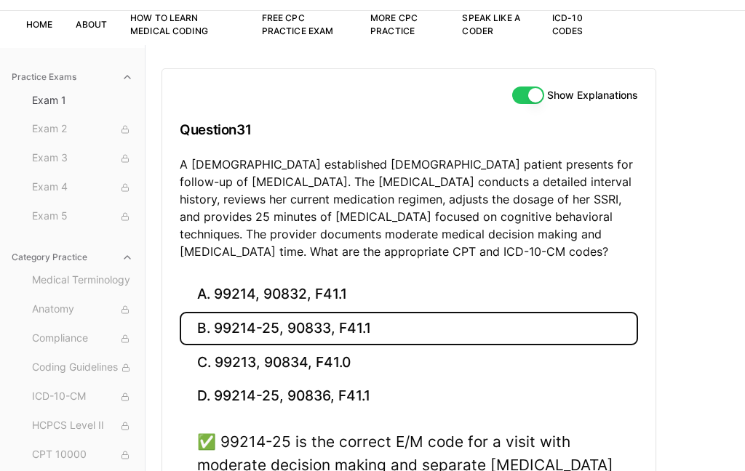
scroll to position [68, 0]
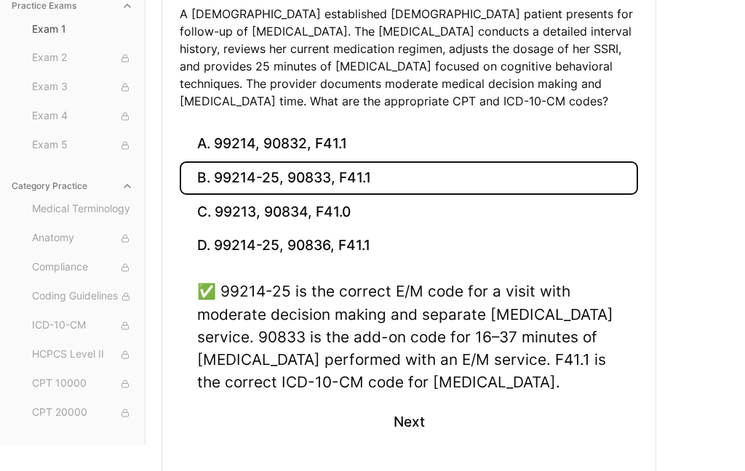
click at [414, 419] on button "Next" at bounding box center [408, 421] width 66 height 39
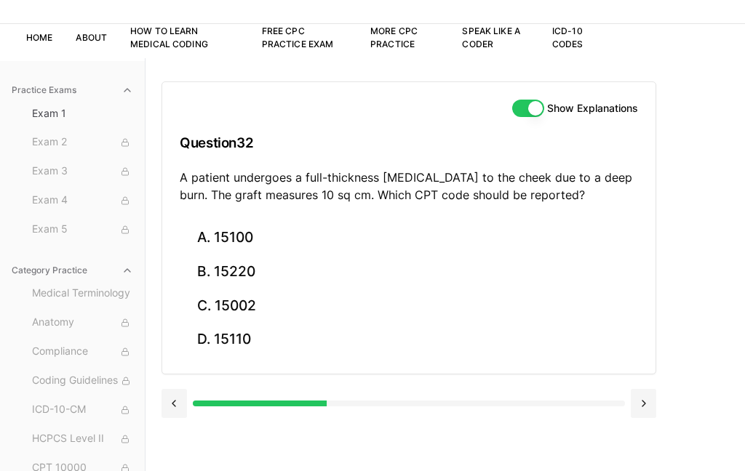
scroll to position [99, 0]
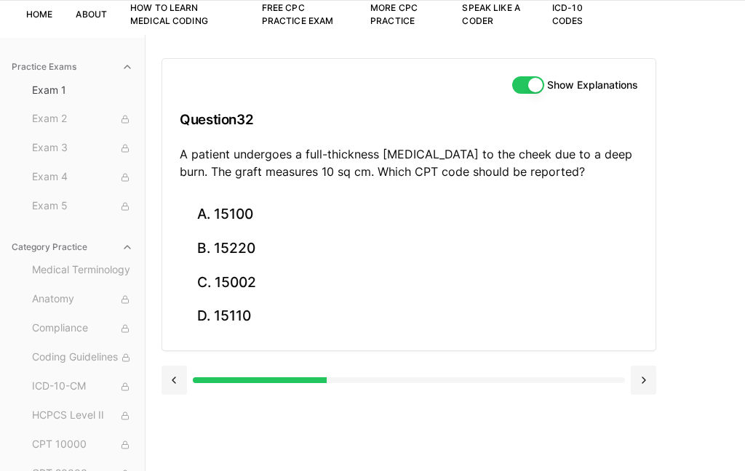
click at [247, 286] on button "C. 15002" at bounding box center [409, 282] width 458 height 34
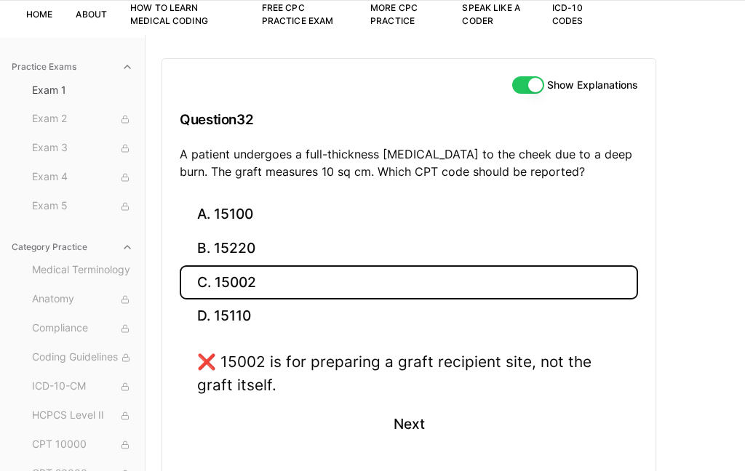
click at [264, 308] on button "D. 15110" at bounding box center [409, 317] width 458 height 34
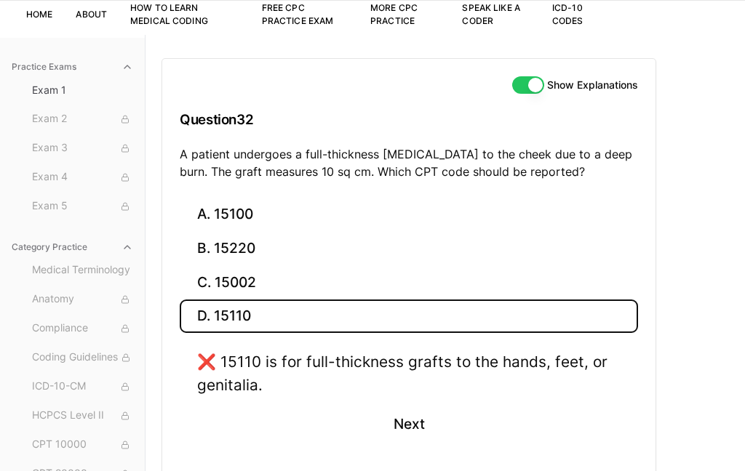
click at [249, 251] on button "B. 15220" at bounding box center [409, 249] width 458 height 34
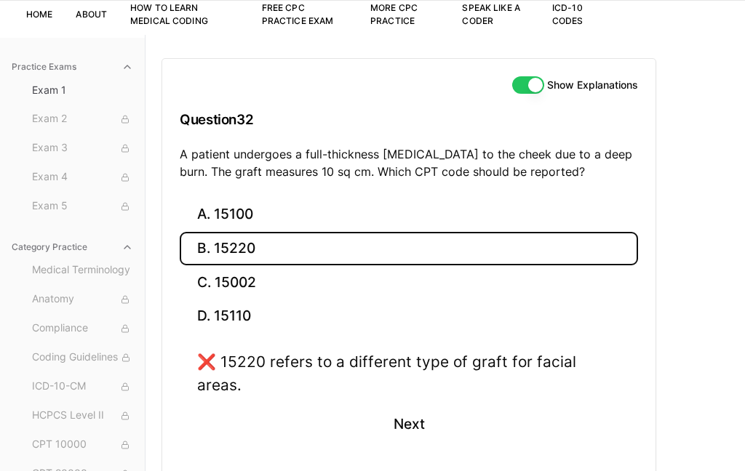
click at [295, 217] on button "A. 15100" at bounding box center [409, 215] width 458 height 34
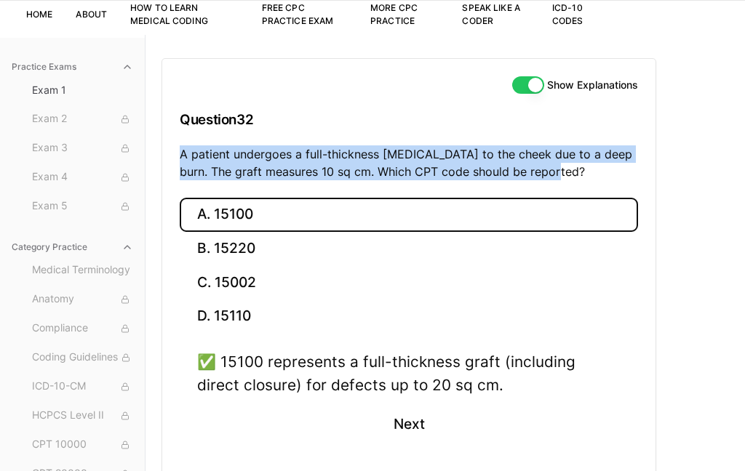
click at [399, 435] on button "Next" at bounding box center [408, 424] width 66 height 39
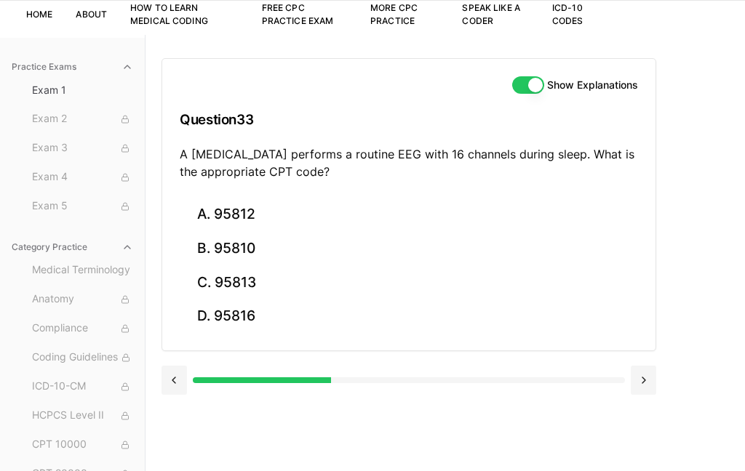
click at [252, 285] on button "C. 95813" at bounding box center [409, 282] width 458 height 34
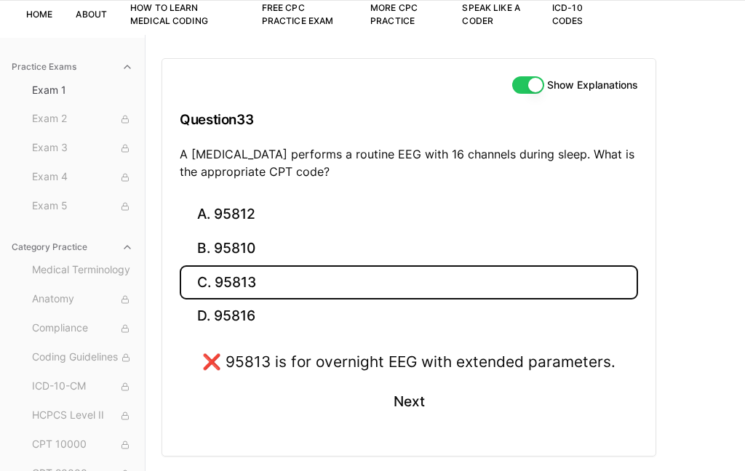
click at [255, 223] on button "A. 95812" at bounding box center [409, 215] width 458 height 34
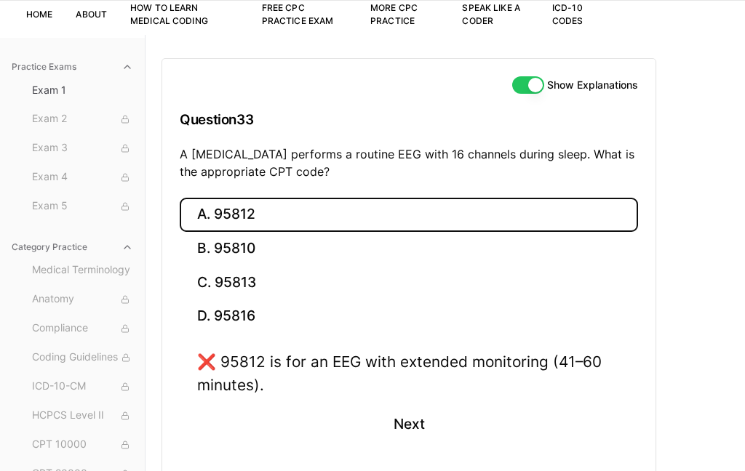
click at [280, 249] on button "B. 95810" at bounding box center [409, 249] width 458 height 34
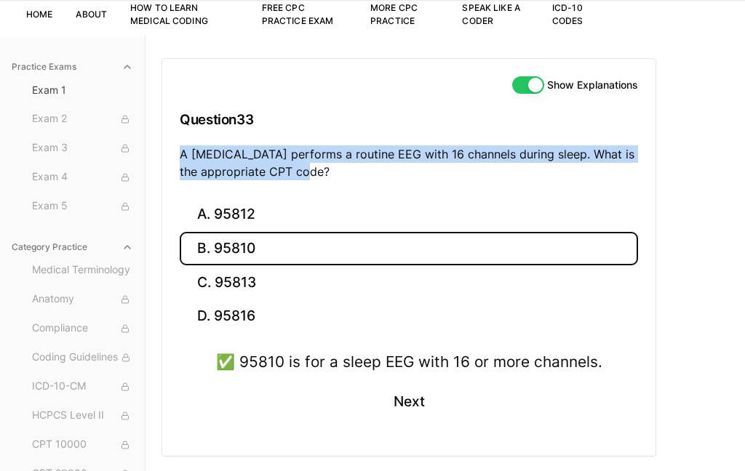
click at [516, 188] on div "Show Explanations Question 33 A [MEDICAL_DATA] performs a routine EEG with 16 c…" at bounding box center [408, 128] width 493 height 139
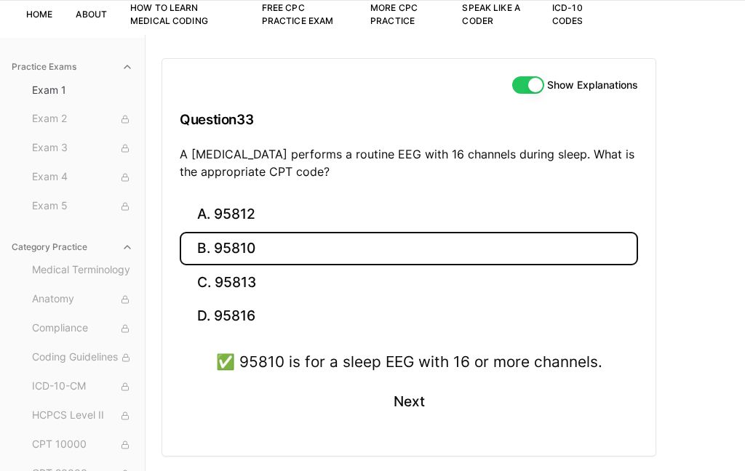
click at [420, 383] on button "Next" at bounding box center [408, 402] width 66 height 39
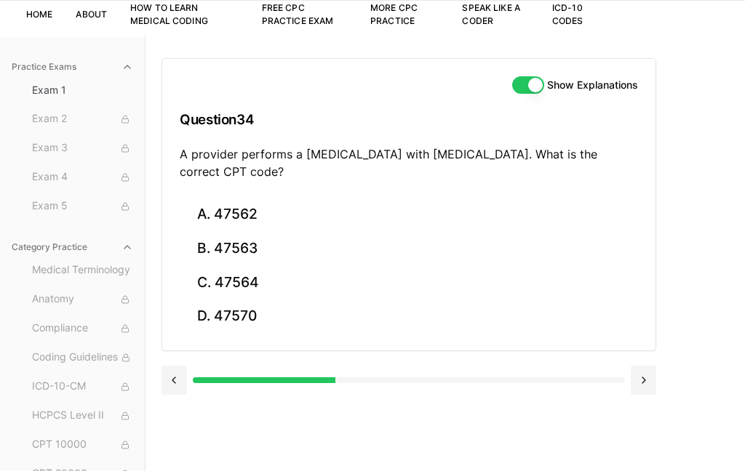
click at [239, 227] on button "A. 47562" at bounding box center [409, 215] width 458 height 34
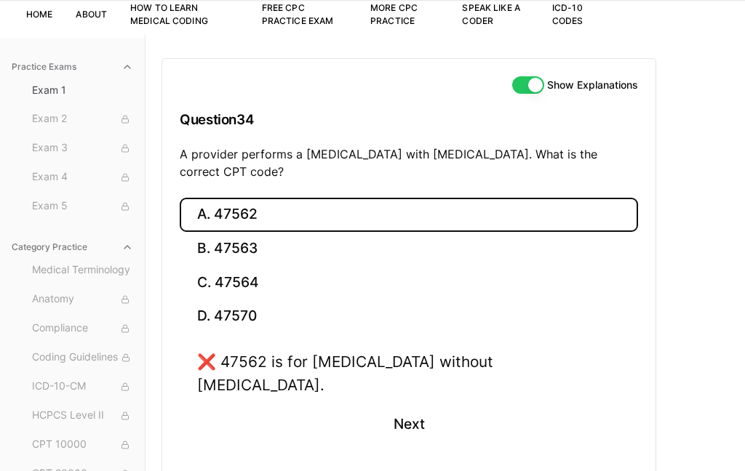
click at [305, 250] on button "B. 47563" at bounding box center [409, 249] width 458 height 34
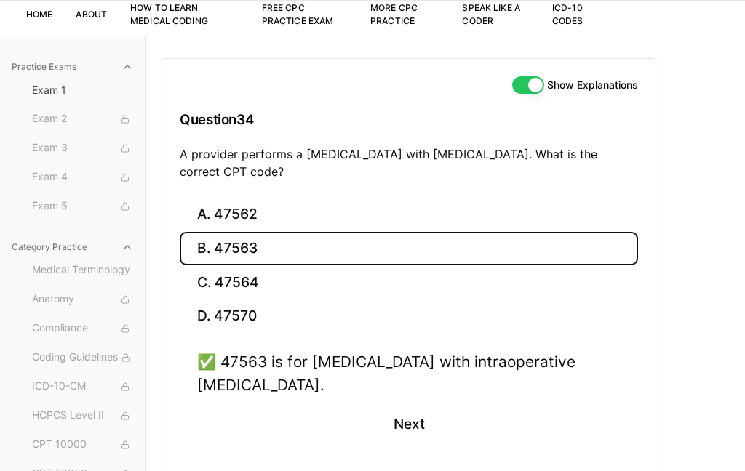
click at [402, 425] on button "Next" at bounding box center [408, 424] width 66 height 39
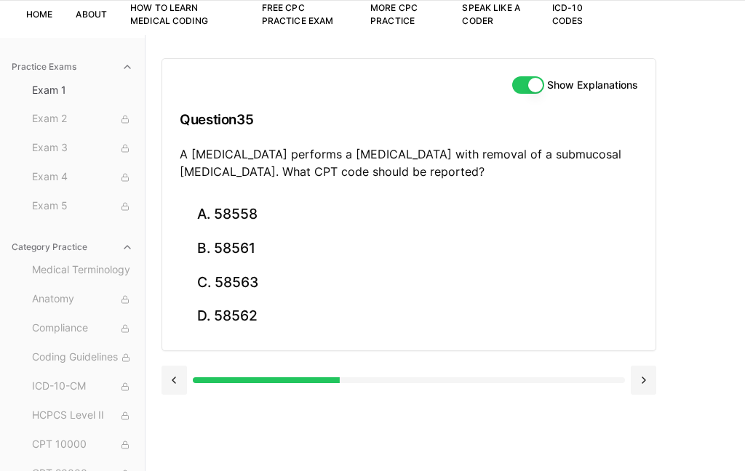
click at [243, 220] on button "A. 58558" at bounding box center [409, 215] width 458 height 34
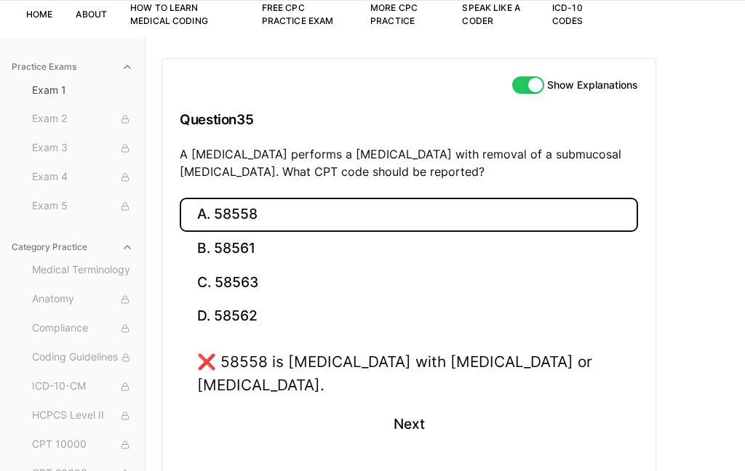
click at [247, 255] on button "B. 58561" at bounding box center [409, 249] width 458 height 34
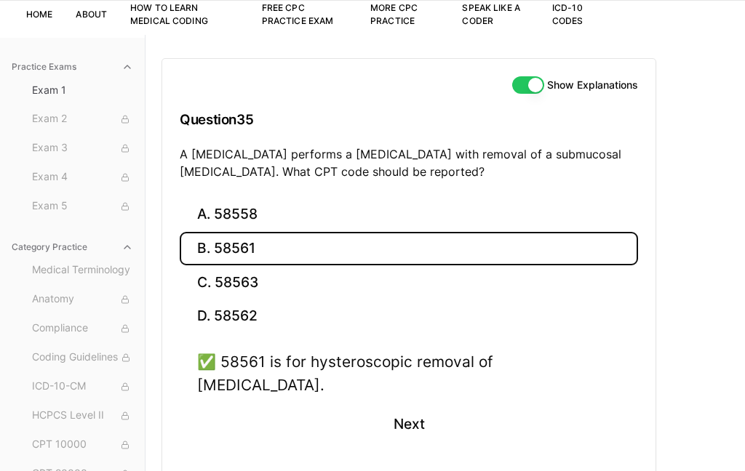
scroll to position [92, 0]
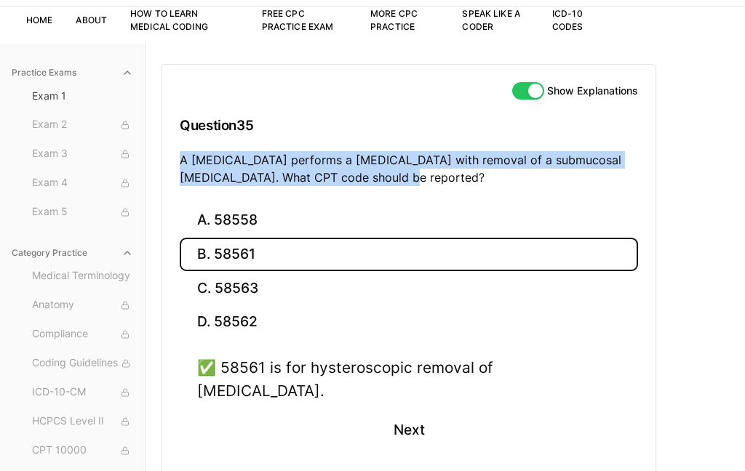
click at [417, 412] on button "Next" at bounding box center [408, 431] width 66 height 39
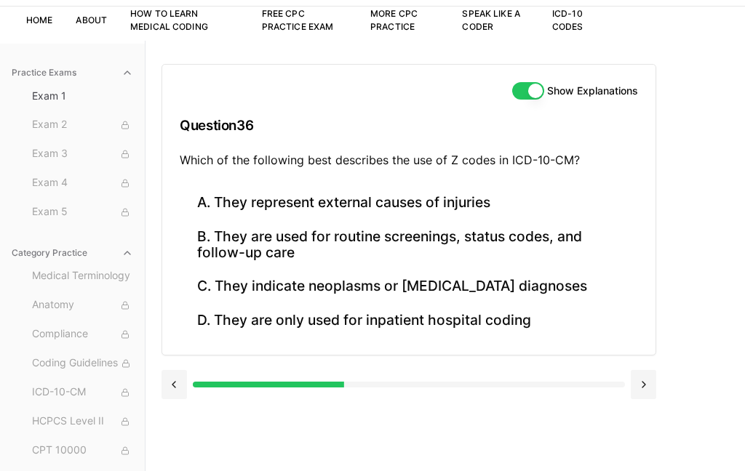
scroll to position [93, 0]
click at [265, 243] on button "B. They are used for routine screenings, status codes, and follow-up care" at bounding box center [409, 244] width 458 height 49
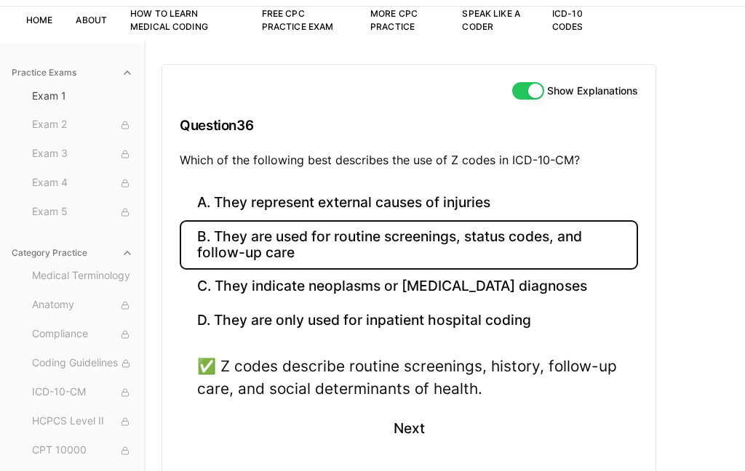
click at [396, 428] on button "Next" at bounding box center [408, 428] width 66 height 39
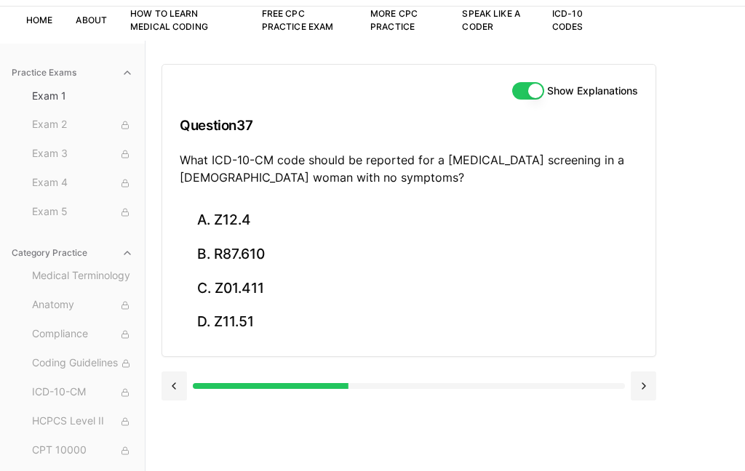
click at [272, 213] on button "A. Z12.4" at bounding box center [409, 221] width 458 height 34
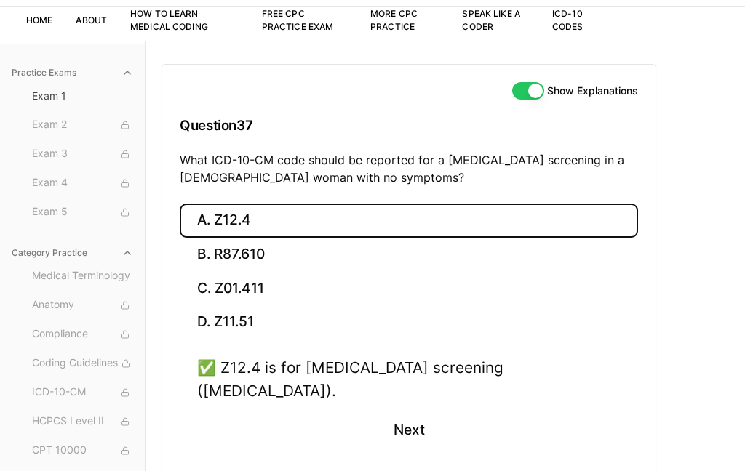
click at [421, 411] on button "Next" at bounding box center [408, 430] width 66 height 39
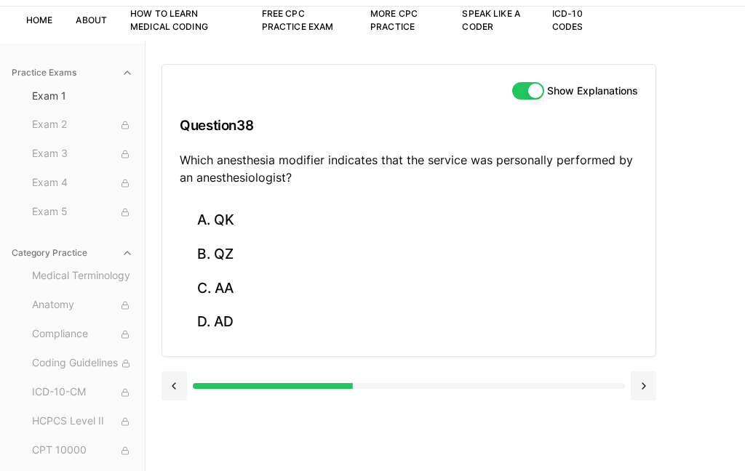
click at [234, 295] on button "C. AA" at bounding box center [409, 288] width 458 height 34
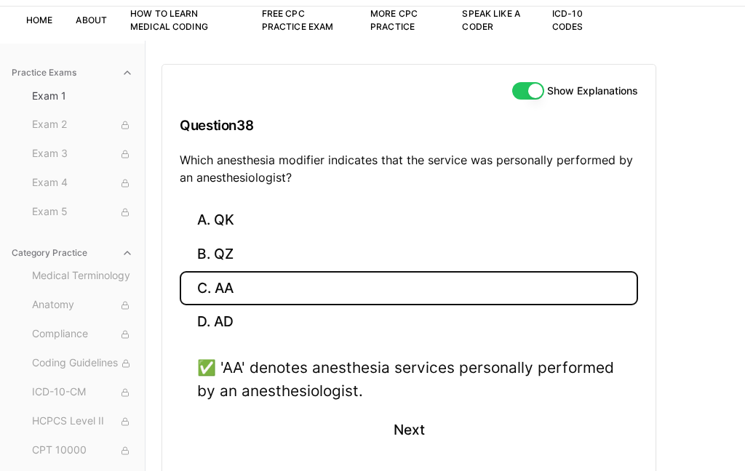
click at [418, 438] on button "Next" at bounding box center [408, 430] width 66 height 39
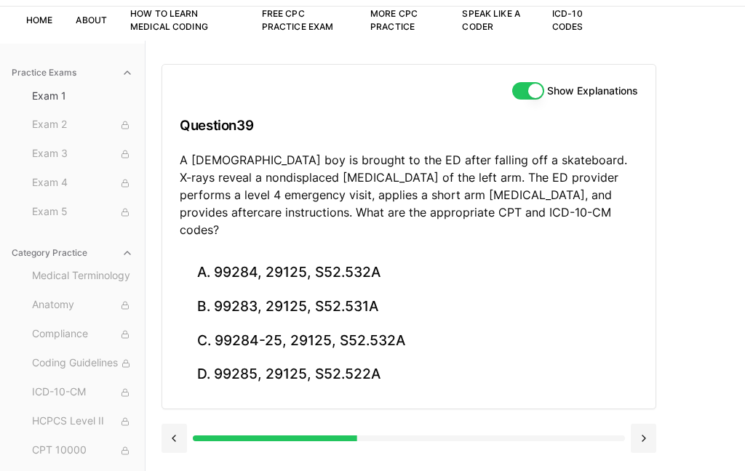
click at [397, 324] on button "C. 99284-25, 29125, S52.532A" at bounding box center [409, 341] width 458 height 34
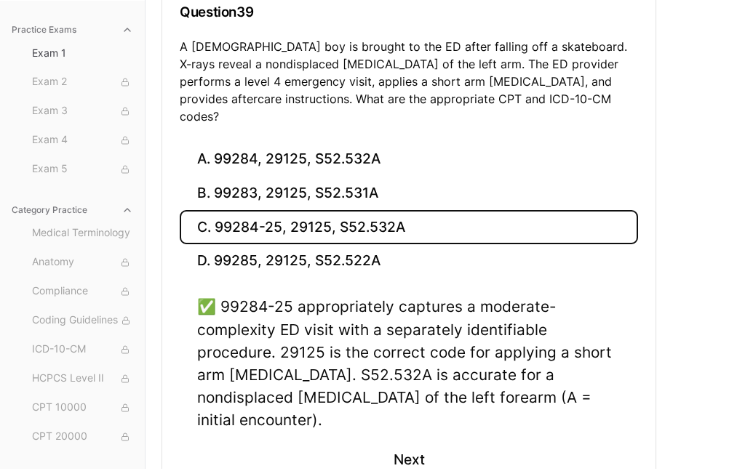
scroll to position [263, 0]
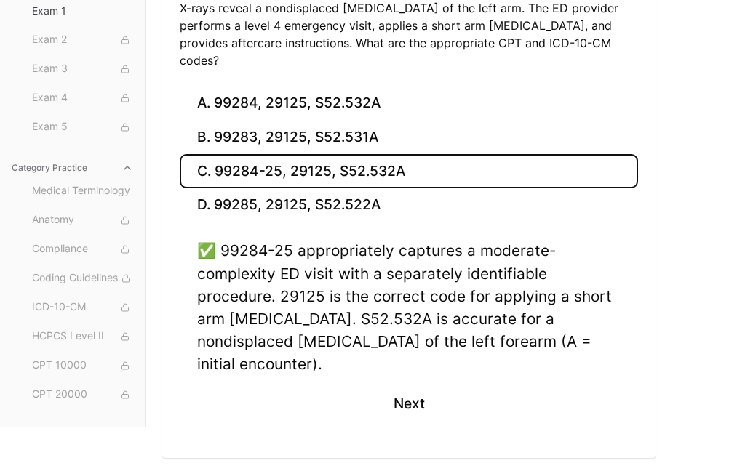
click at [411, 385] on button "Next" at bounding box center [408, 404] width 66 height 39
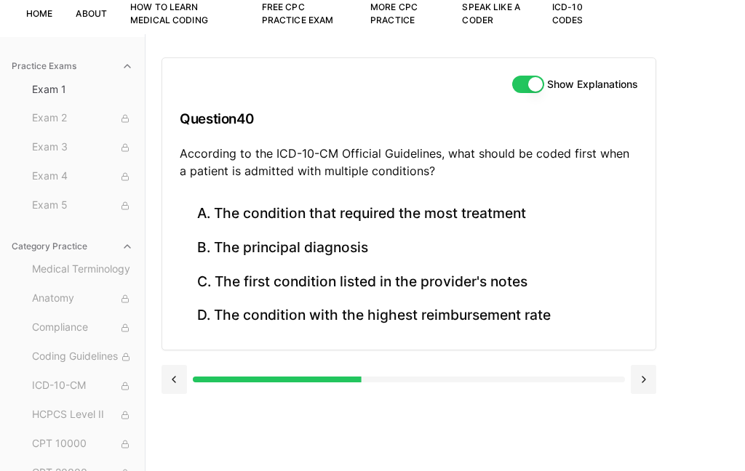
scroll to position [101, 0]
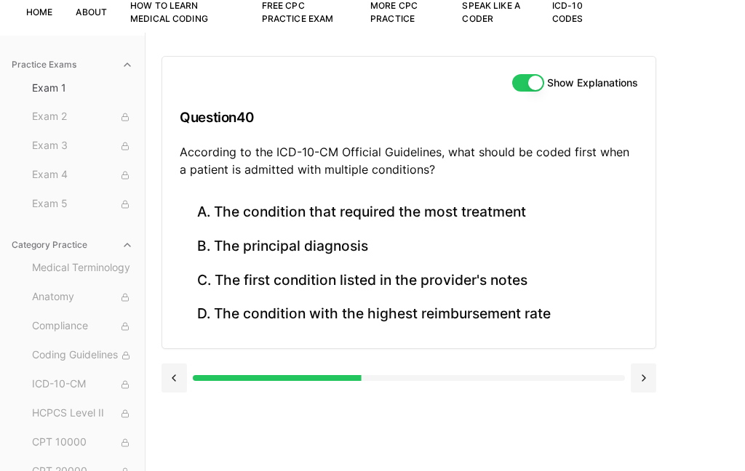
click at [371, 236] on button "B. The principal diagnosis" at bounding box center [409, 247] width 458 height 34
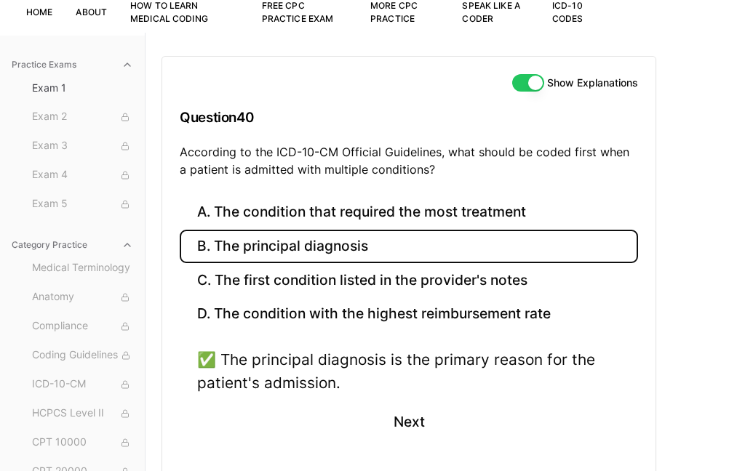
click at [415, 423] on button "Next" at bounding box center [408, 422] width 66 height 39
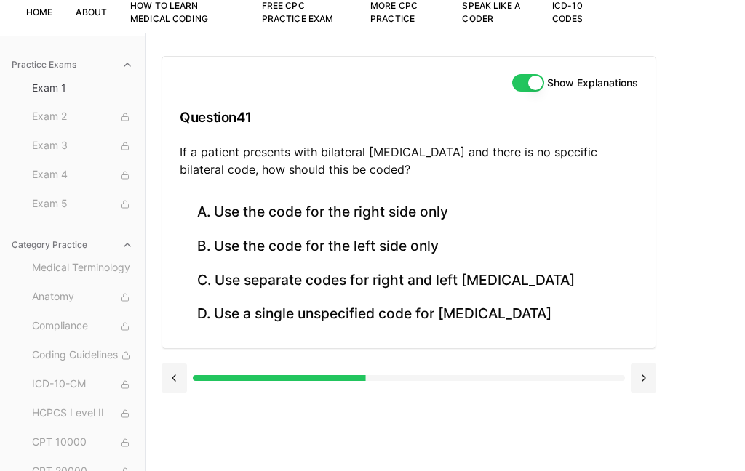
click at [279, 285] on button "C. Use separate codes for right and left [MEDICAL_DATA]" at bounding box center [409, 280] width 458 height 34
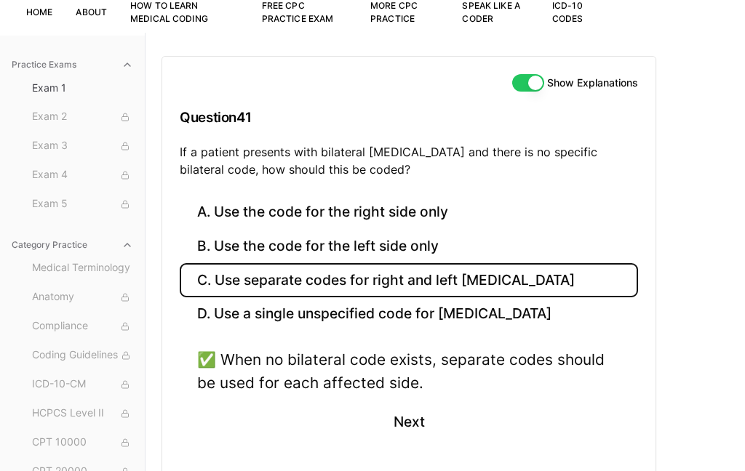
click at [420, 417] on button "Next" at bounding box center [408, 422] width 66 height 39
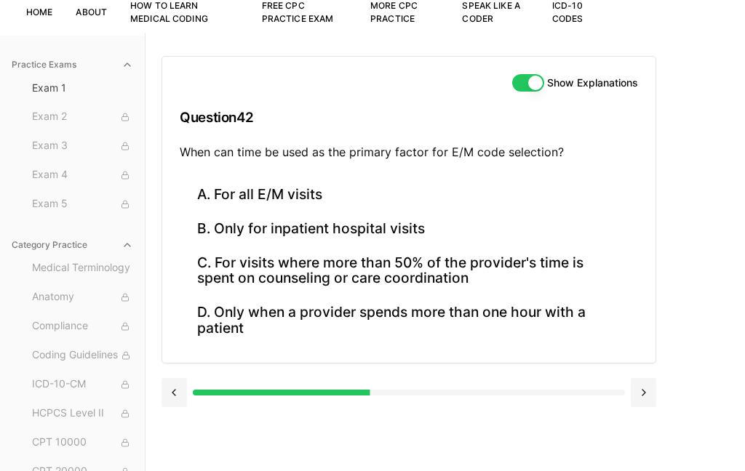
click at [215, 265] on button "C. For visits where more than 50% of the provider's time is spent on counseling…" at bounding box center [409, 270] width 458 height 49
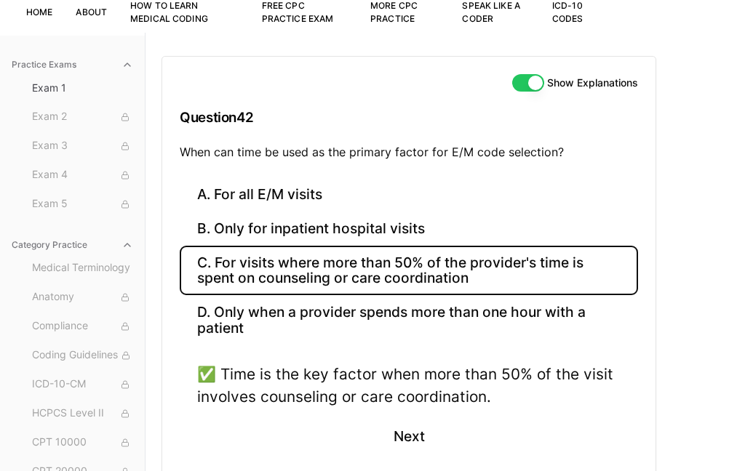
click at [412, 435] on button "Next" at bounding box center [408, 436] width 66 height 39
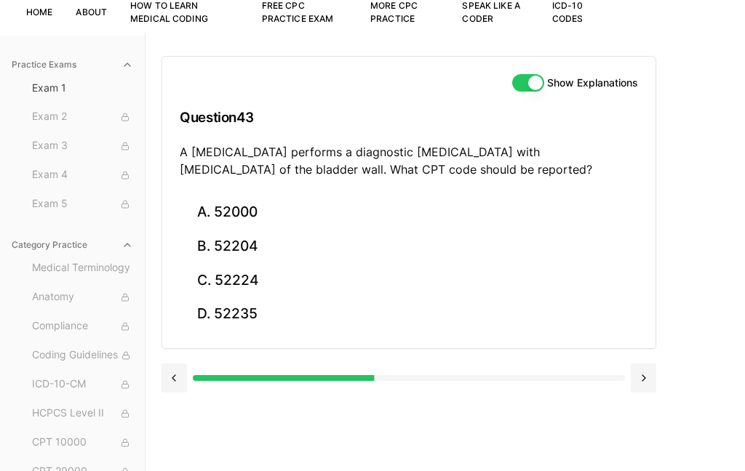
click at [241, 245] on button "B. 52204" at bounding box center [409, 247] width 458 height 34
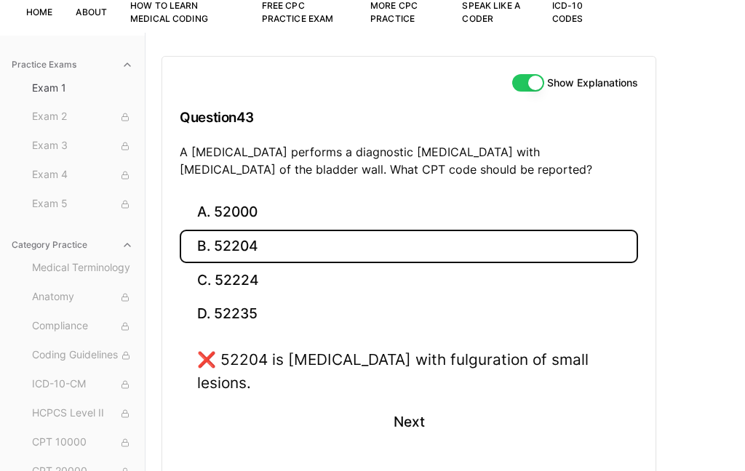
click at [256, 292] on button "C. 52224" at bounding box center [409, 280] width 458 height 34
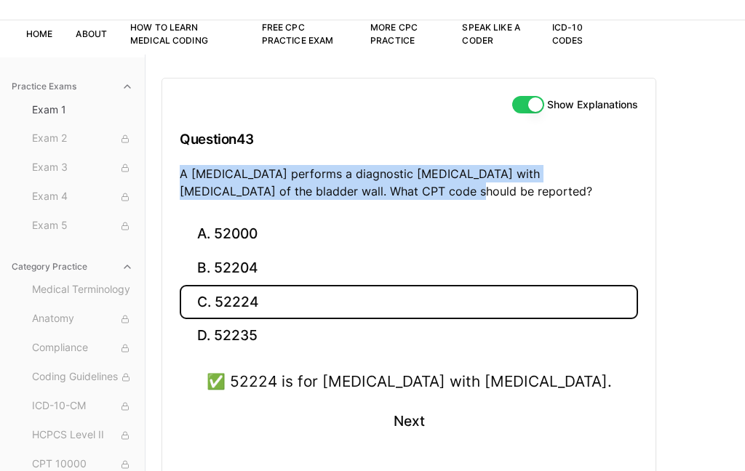
click at [411, 427] on button "Next" at bounding box center [408, 421] width 66 height 39
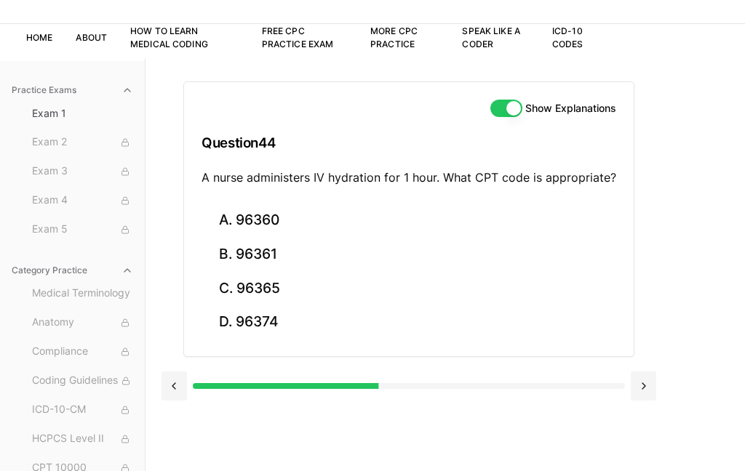
click at [295, 284] on button "C. 96365" at bounding box center [408, 288] width 415 height 34
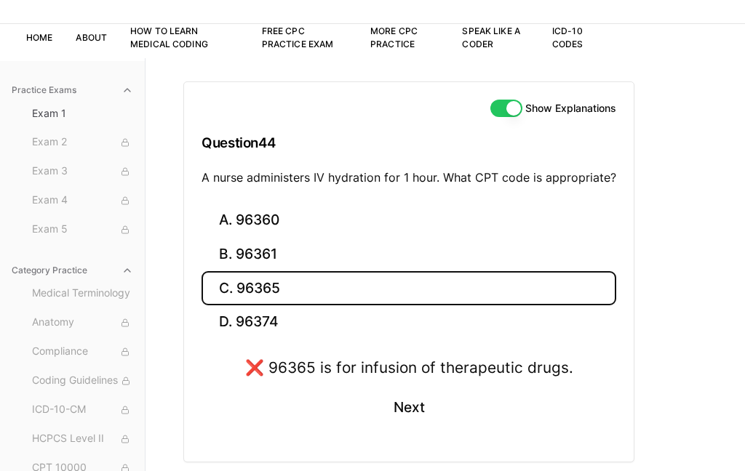
click at [348, 218] on button "A. 96360" at bounding box center [408, 221] width 415 height 34
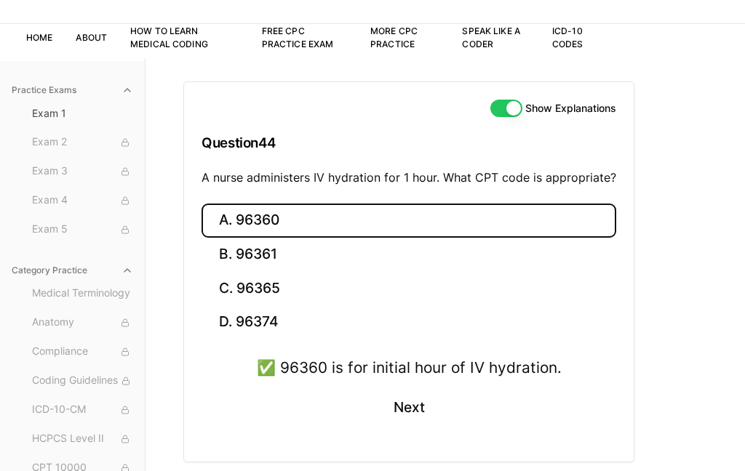
scroll to position [80, 0]
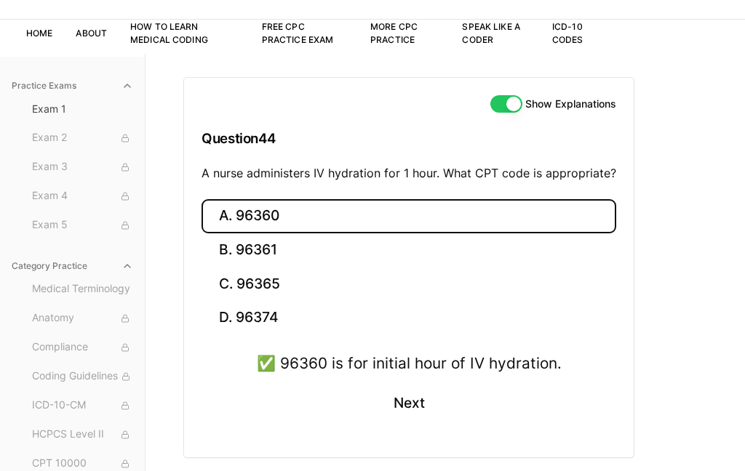
click at [386, 409] on button "Next" at bounding box center [408, 403] width 66 height 39
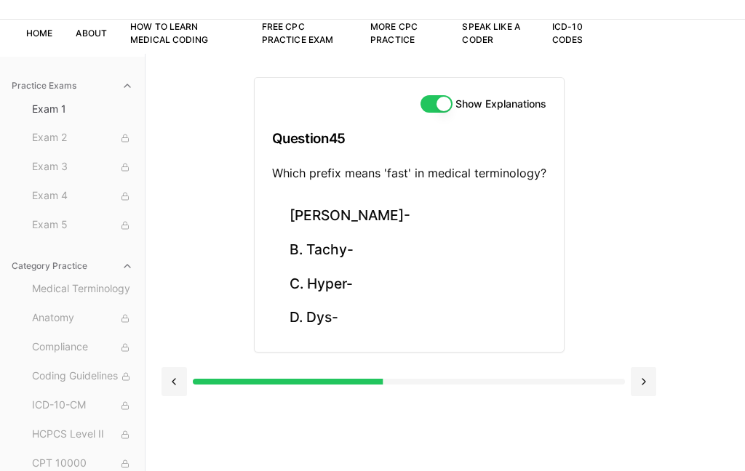
click at [330, 252] on button "B. Tachy-" at bounding box center [409, 250] width 274 height 34
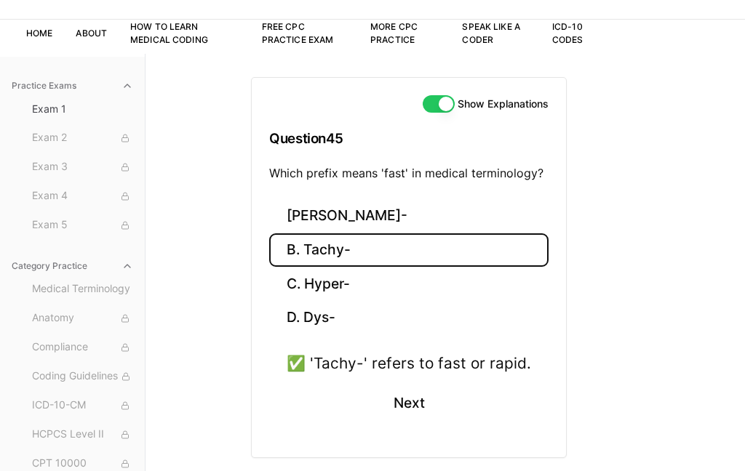
click at [396, 401] on button "Next" at bounding box center [408, 403] width 66 height 39
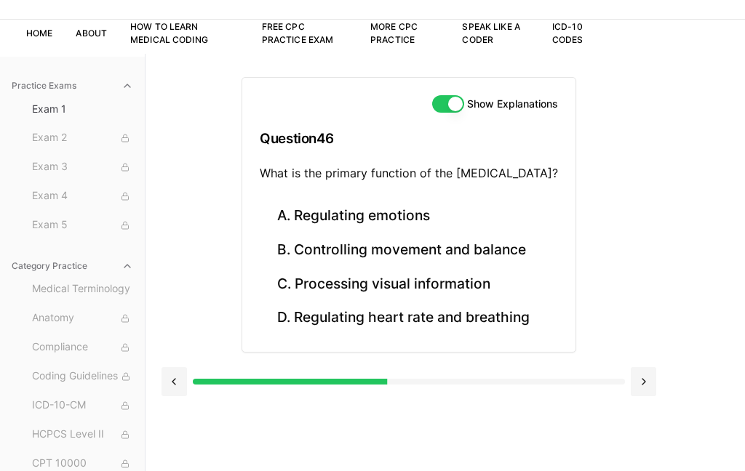
click at [510, 243] on button "B. Controlling movement and balance" at bounding box center [409, 250] width 298 height 34
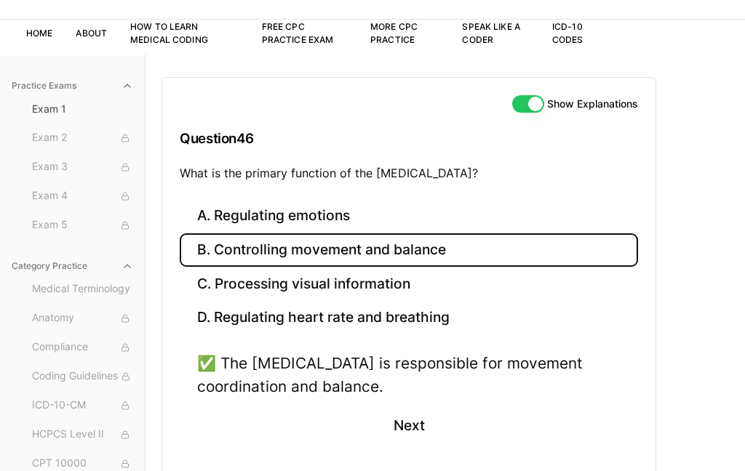
click at [402, 414] on button "Next" at bounding box center [408, 426] width 66 height 39
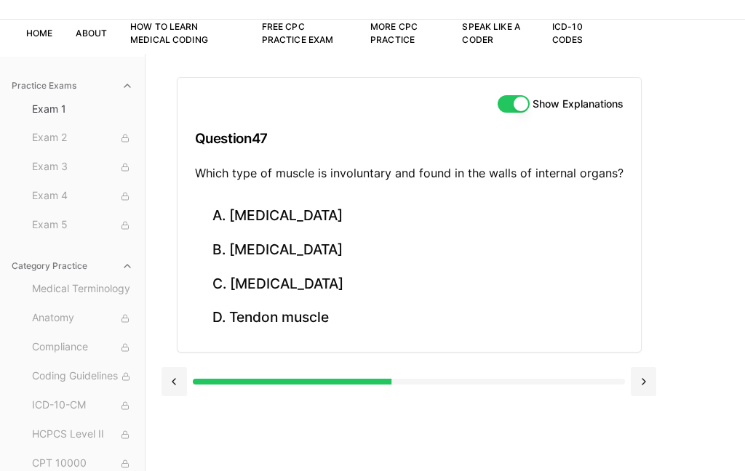
click at [277, 282] on button "C. [MEDICAL_DATA]" at bounding box center [409, 284] width 428 height 34
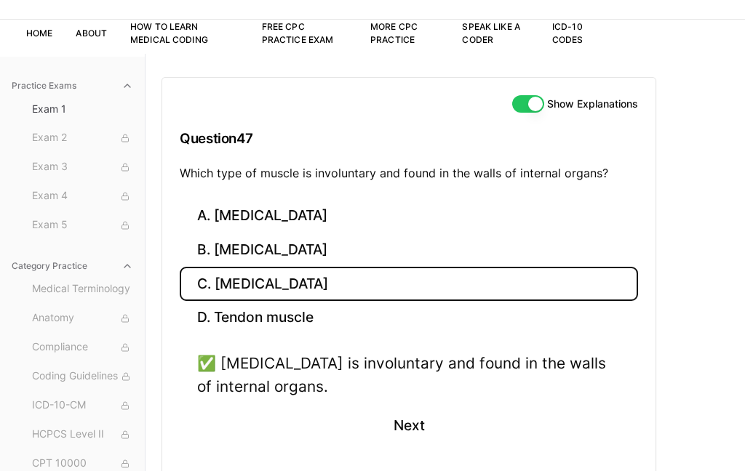
click at [385, 429] on button "Next" at bounding box center [408, 426] width 66 height 39
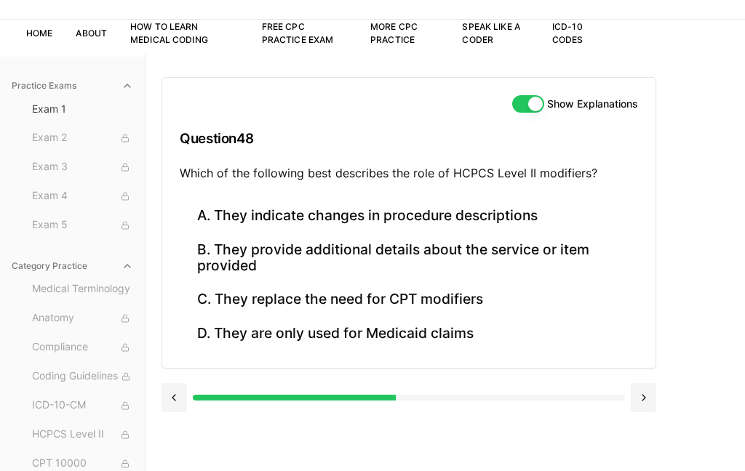
click at [311, 265] on button "B. They provide additional details about the service or item provided" at bounding box center [409, 257] width 458 height 49
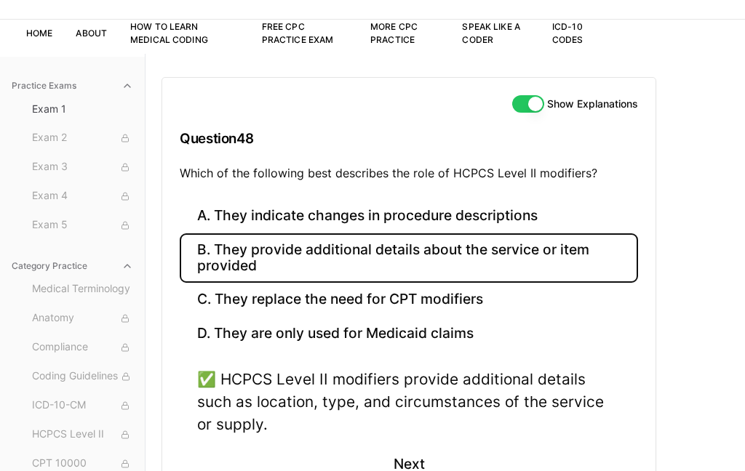
click at [400, 447] on button "Next" at bounding box center [408, 464] width 66 height 39
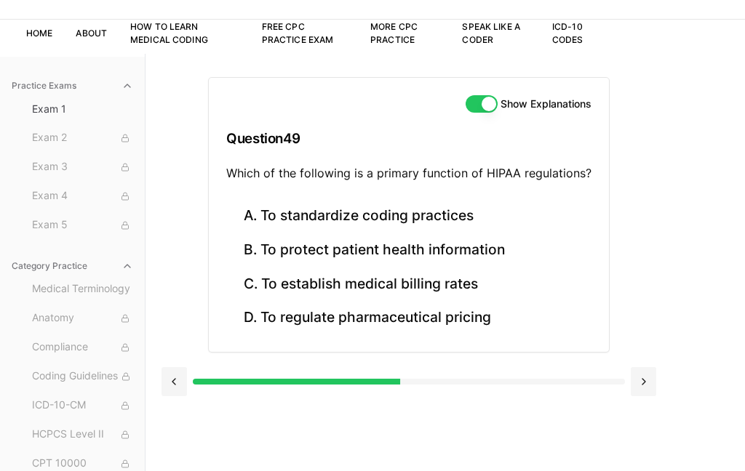
click at [485, 249] on button "B. To protect patient health information" at bounding box center [408, 250] width 365 height 34
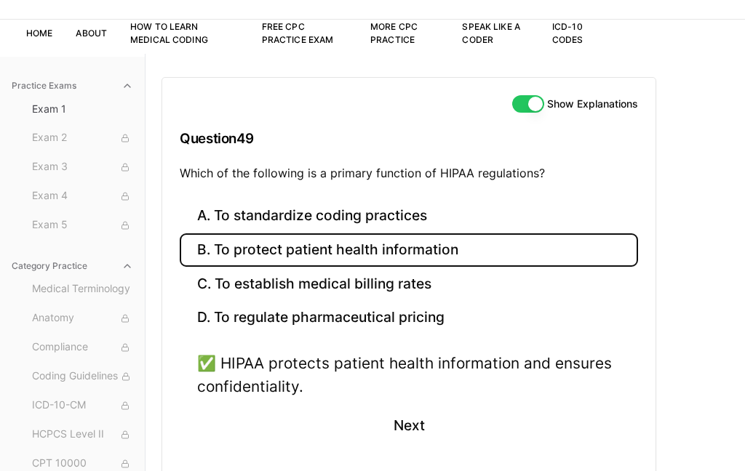
click at [376, 434] on button "Next" at bounding box center [408, 426] width 66 height 39
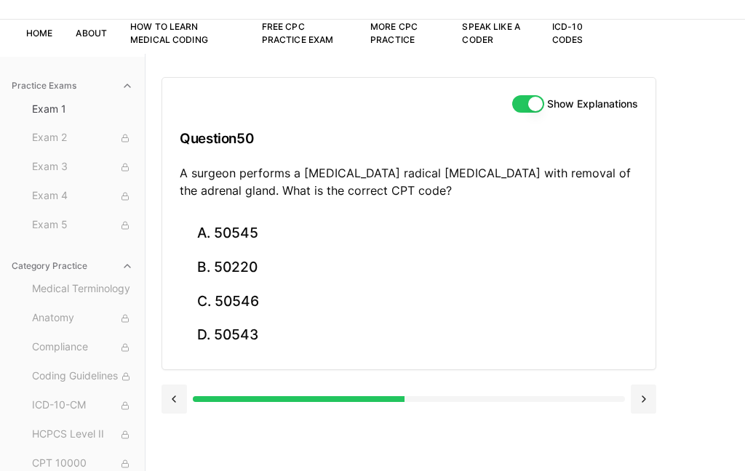
click at [281, 237] on button "A. 50545" at bounding box center [409, 234] width 458 height 34
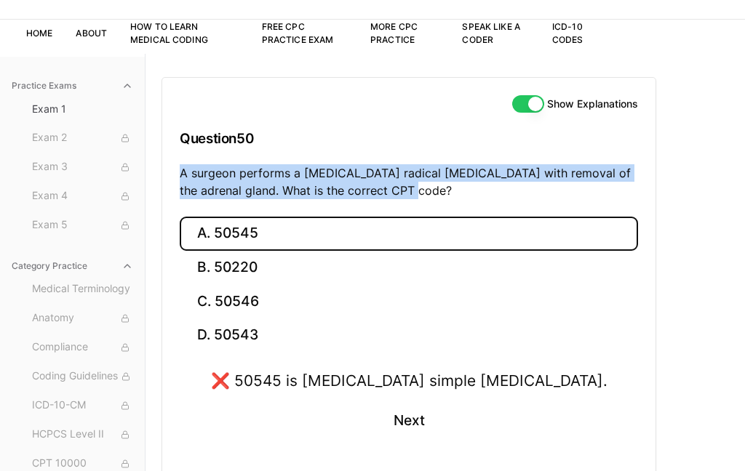
click at [266, 303] on button "C. 50546" at bounding box center [409, 301] width 458 height 34
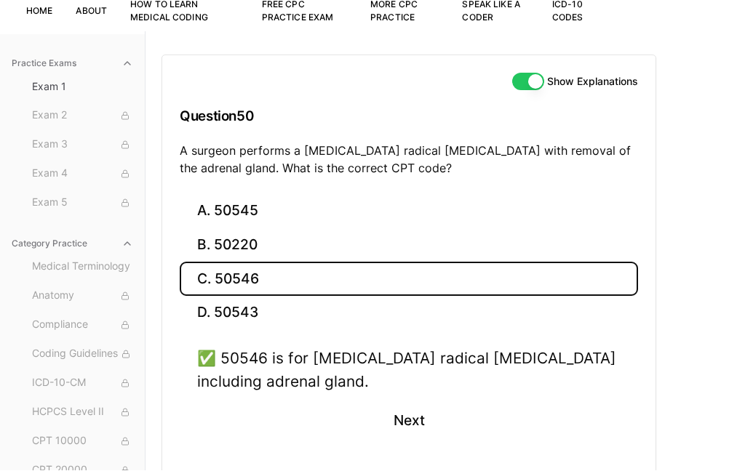
scroll to position [0, 0]
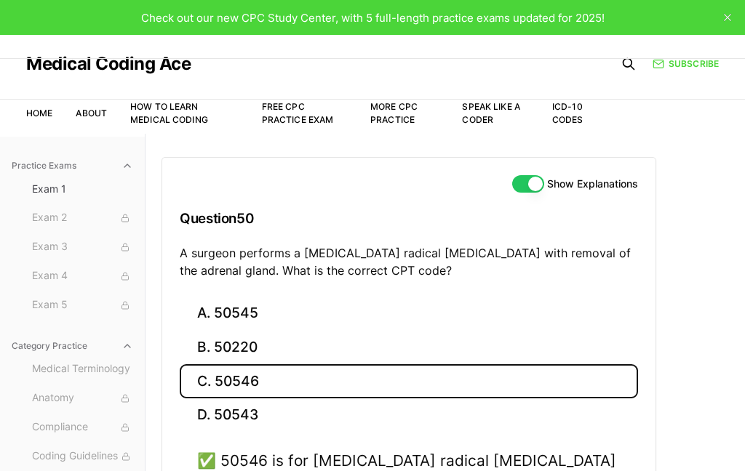
click at [402, 427] on button "D. 50543" at bounding box center [409, 416] width 458 height 34
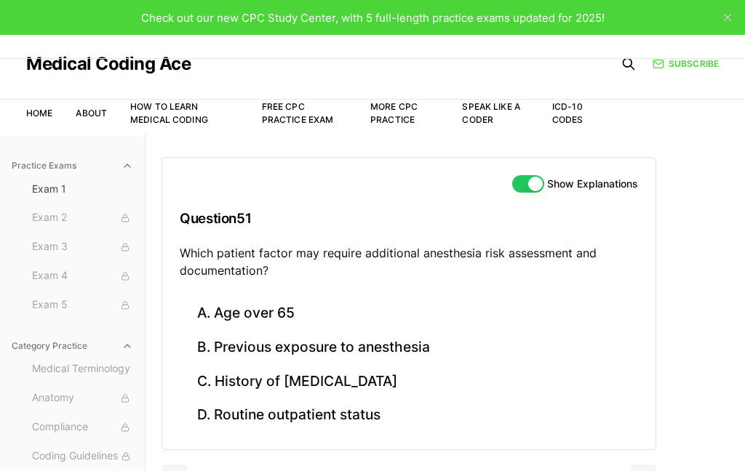
click at [436, 389] on button "C. History of [MEDICAL_DATA]" at bounding box center [409, 381] width 458 height 34
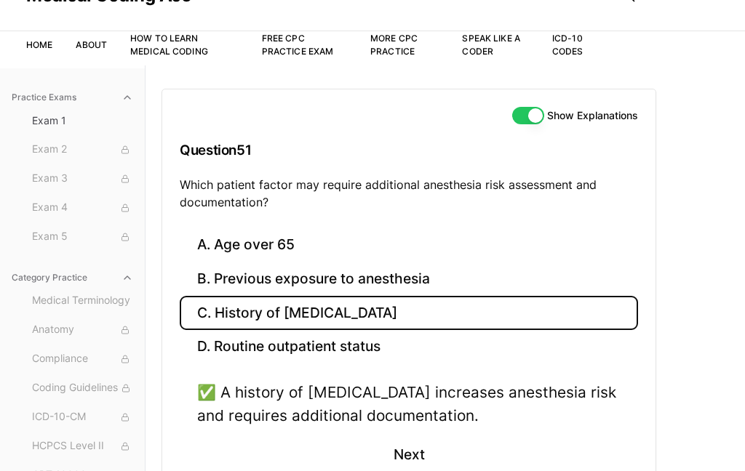
scroll to position [68, 0]
click at [402, 457] on button "Next" at bounding box center [408, 455] width 66 height 39
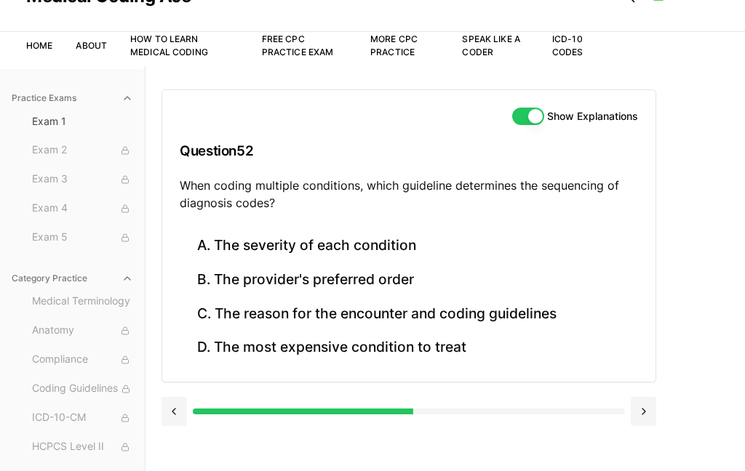
click at [506, 308] on button "C. The reason for the encounter and coding guidelines" at bounding box center [409, 314] width 458 height 34
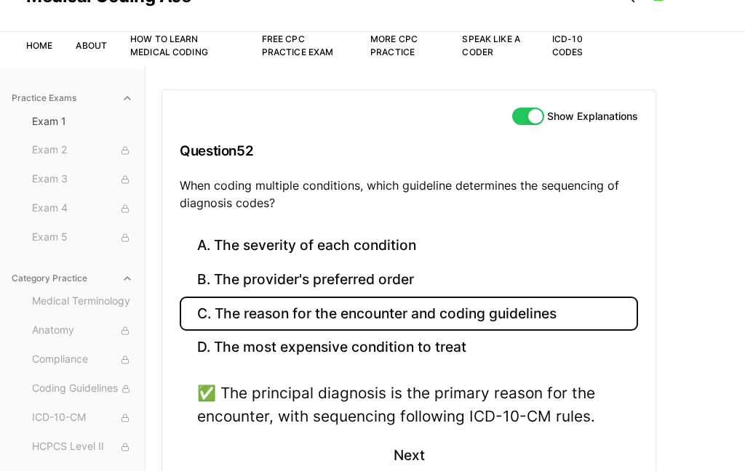
click at [399, 457] on button "Next" at bounding box center [408, 455] width 66 height 39
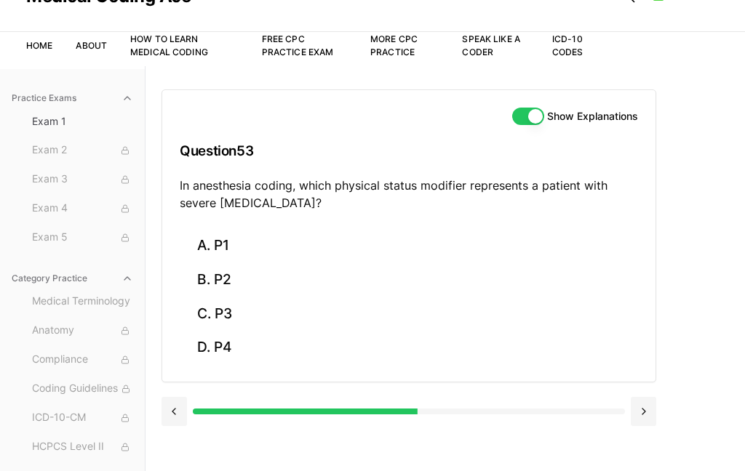
click at [220, 351] on button "D. P4" at bounding box center [409, 348] width 458 height 34
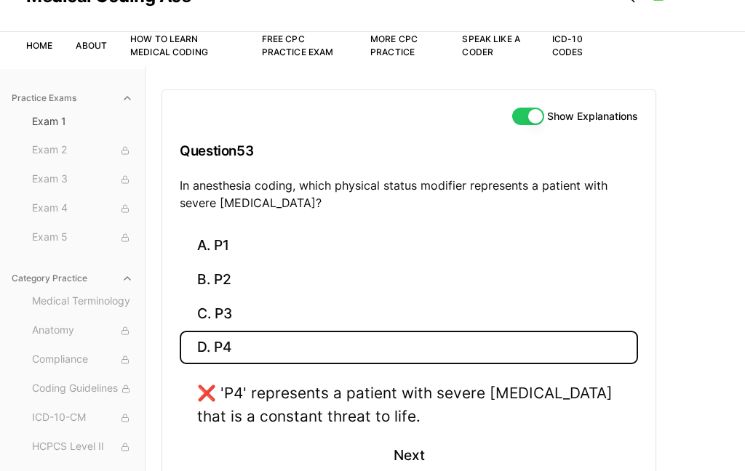
click at [216, 316] on button "C. P3" at bounding box center [409, 314] width 458 height 34
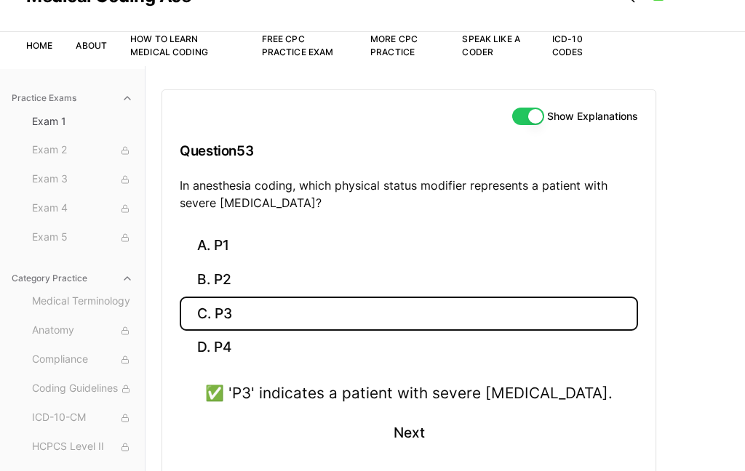
click at [419, 448] on button "Next" at bounding box center [408, 433] width 66 height 39
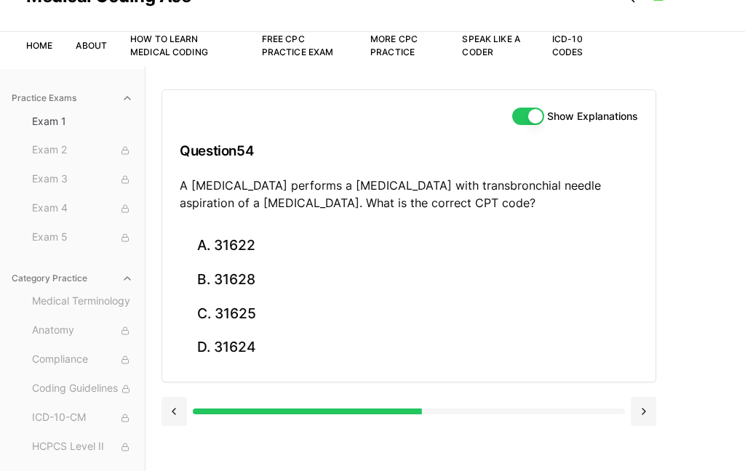
click at [258, 281] on button "B. 31628" at bounding box center [409, 280] width 458 height 34
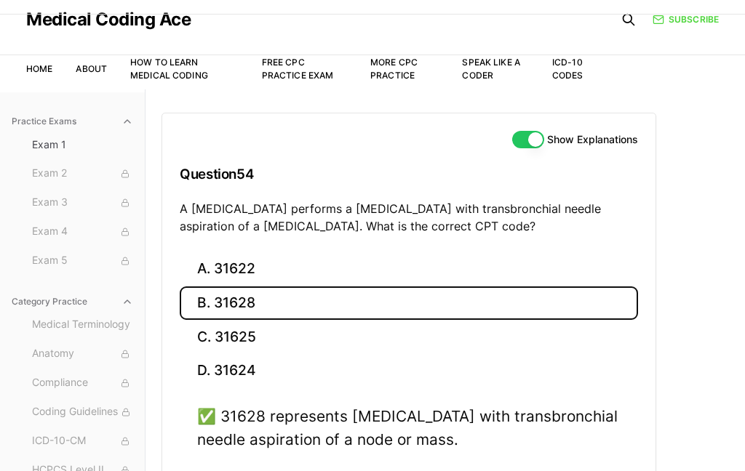
scroll to position [102, 0]
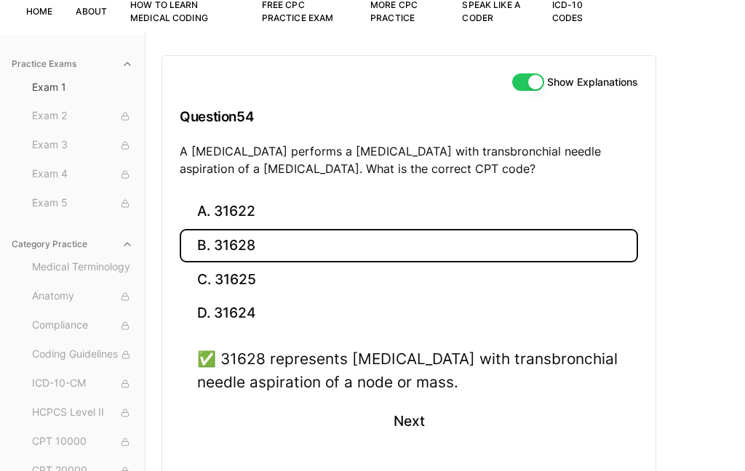
click at [401, 422] on button "Next" at bounding box center [408, 421] width 66 height 39
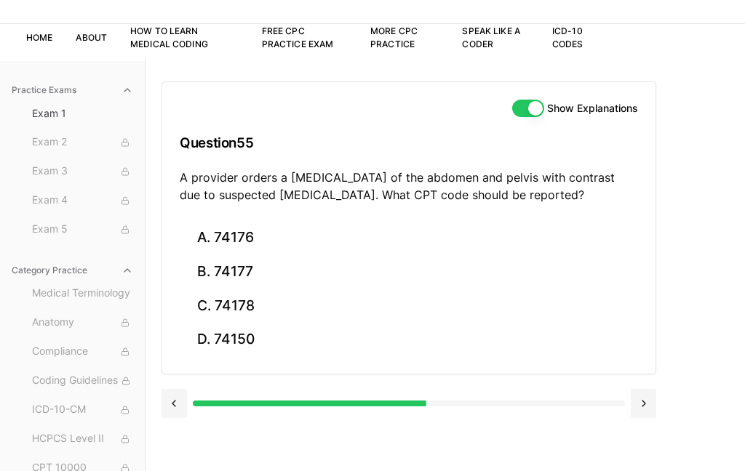
scroll to position [51, 0]
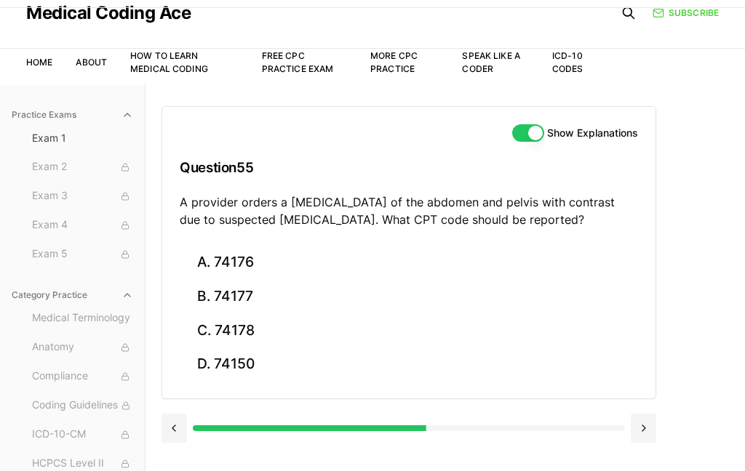
click at [249, 333] on button "C. 74178" at bounding box center [409, 331] width 458 height 34
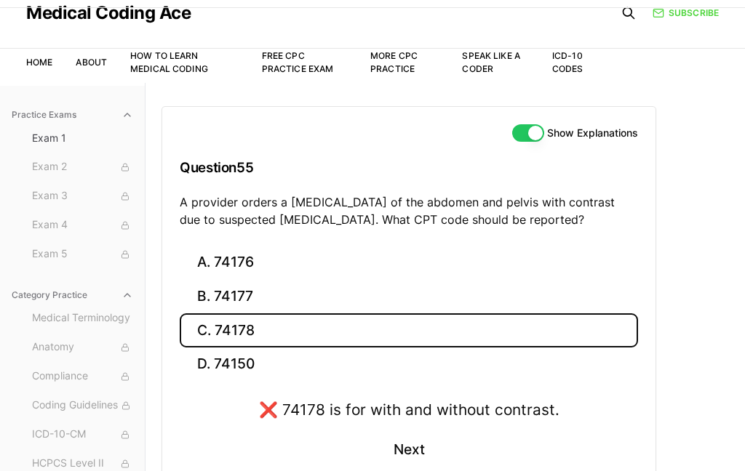
click at [255, 263] on button "A. 74176" at bounding box center [409, 263] width 458 height 34
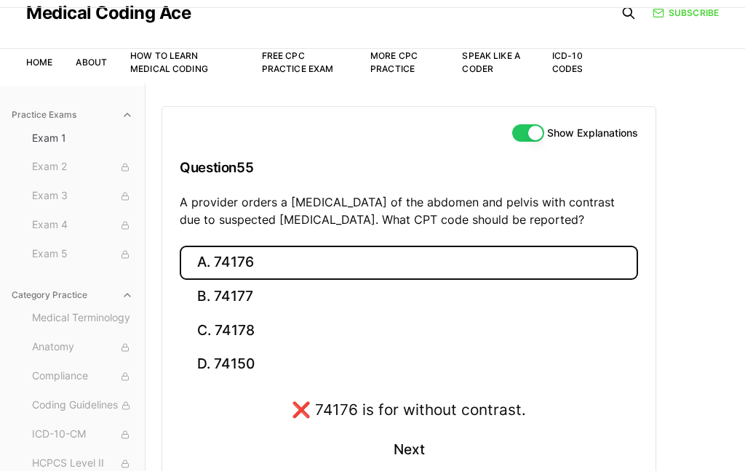
click at [252, 301] on button "B. 74177" at bounding box center [409, 297] width 458 height 34
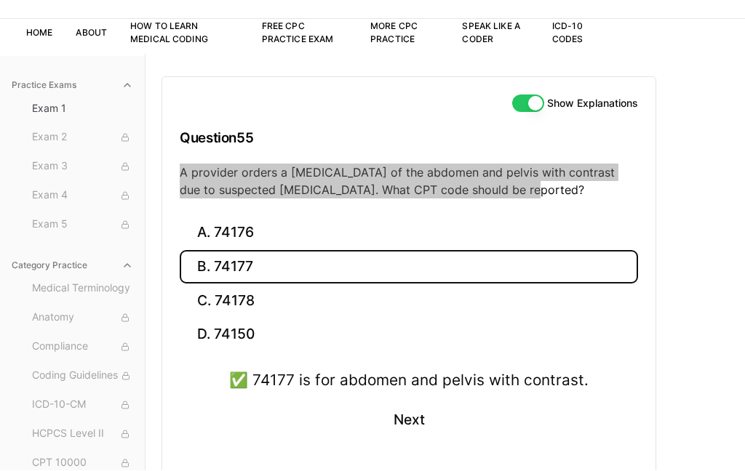
scroll to position [79, 0]
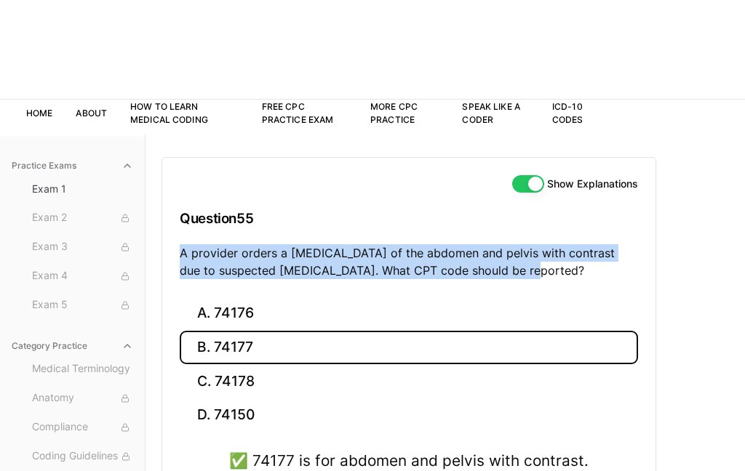
click at [416, 442] on button "Next" at bounding box center [408, 421] width 66 height 39
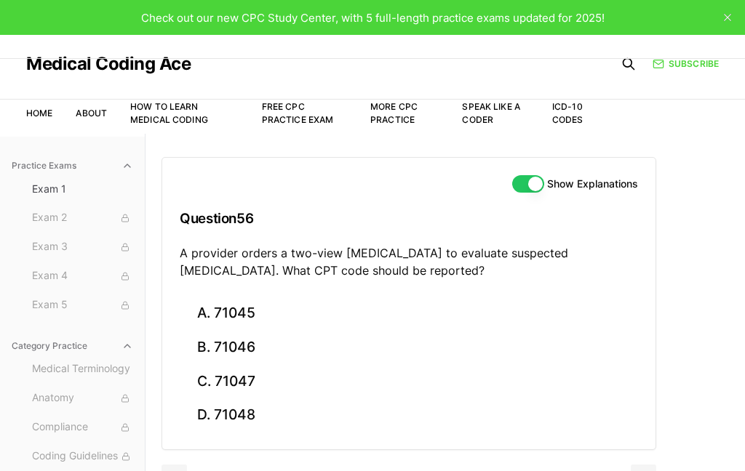
click at [256, 347] on button "B. 71046" at bounding box center [409, 348] width 458 height 34
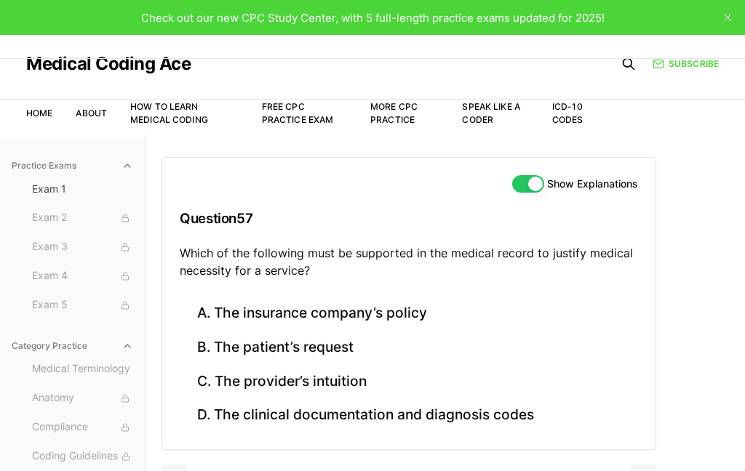
click at [537, 410] on button "D. The clinical documentation and diagnosis codes" at bounding box center [409, 416] width 458 height 34
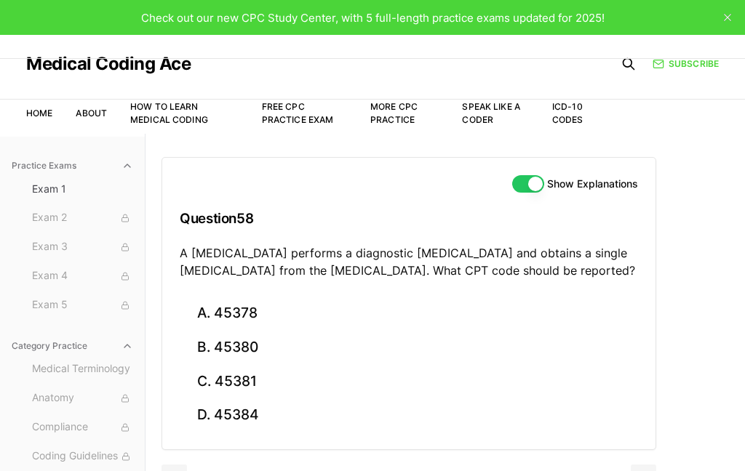
click at [265, 301] on button "A. 45378" at bounding box center [409, 314] width 458 height 34
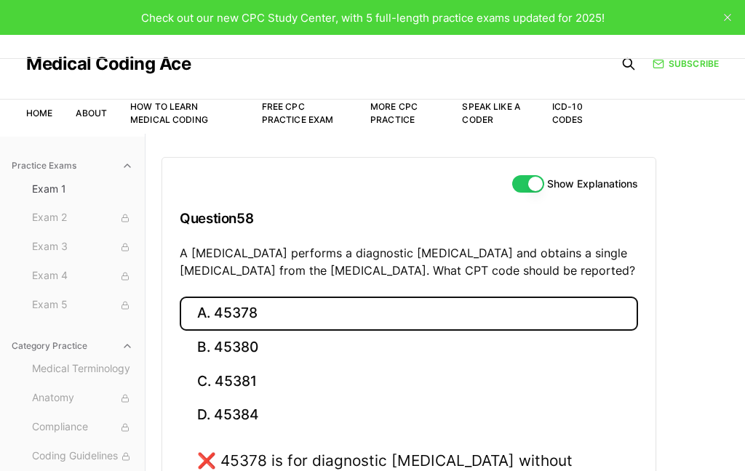
click at [263, 360] on button "B. 45380" at bounding box center [409, 348] width 458 height 34
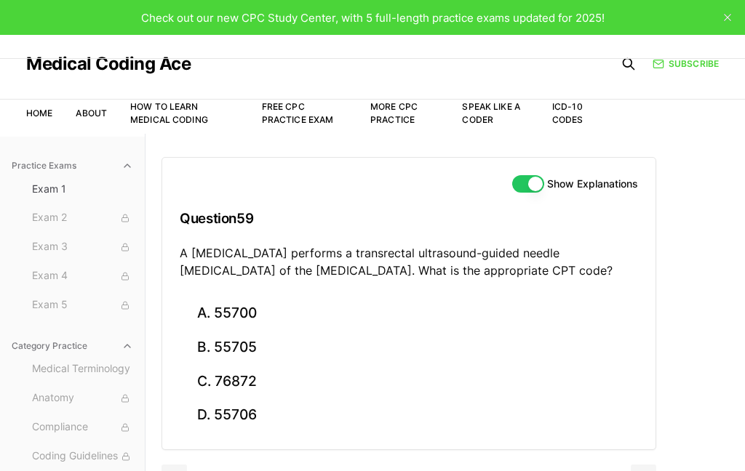
click at [246, 316] on button "A. 55700" at bounding box center [409, 314] width 458 height 34
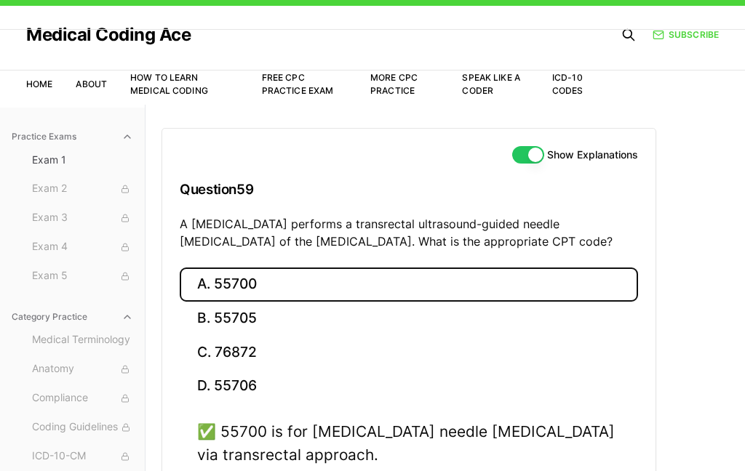
scroll to position [30, 0]
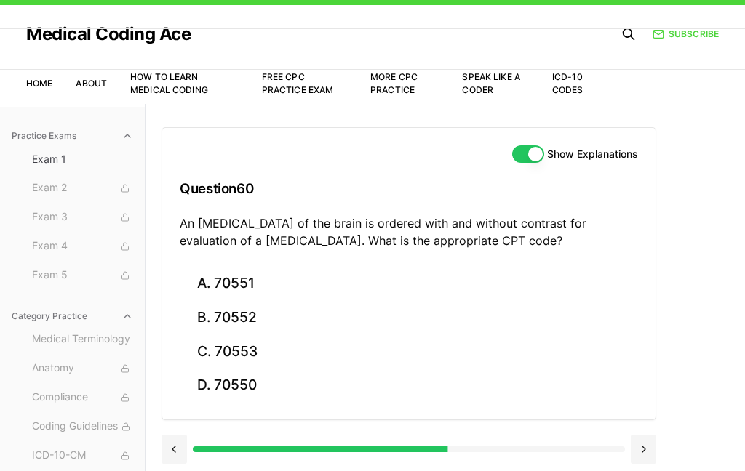
click at [281, 364] on button "C. 70553" at bounding box center [409, 352] width 458 height 34
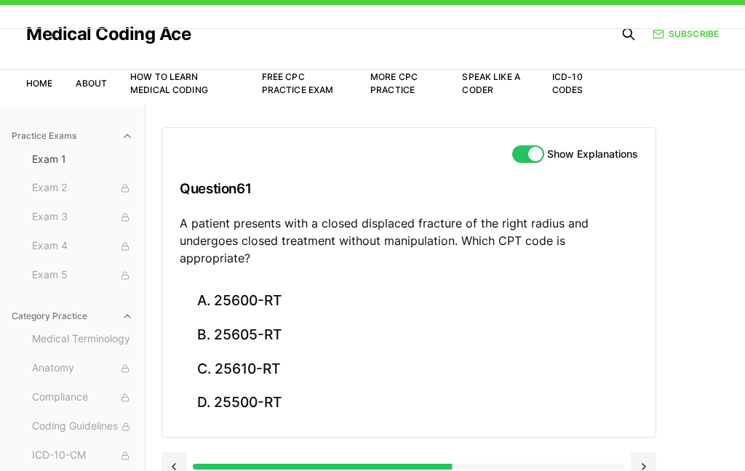
click at [266, 284] on button "A. 25600-RT" at bounding box center [409, 301] width 458 height 34
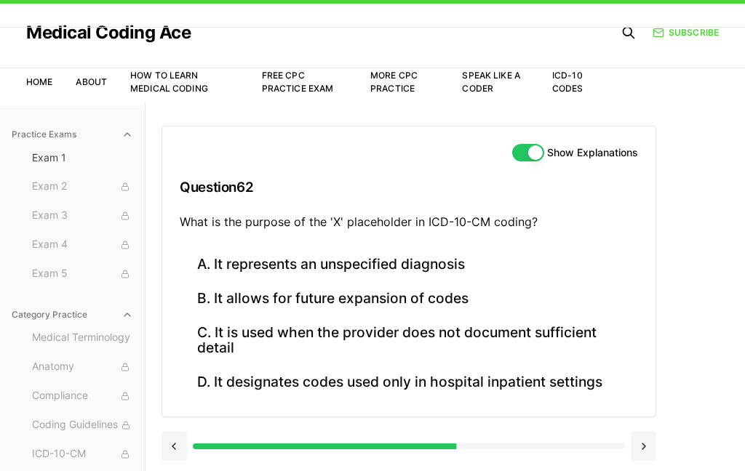
click at [467, 263] on button "A. It represents an unspecified diagnosis" at bounding box center [409, 265] width 458 height 34
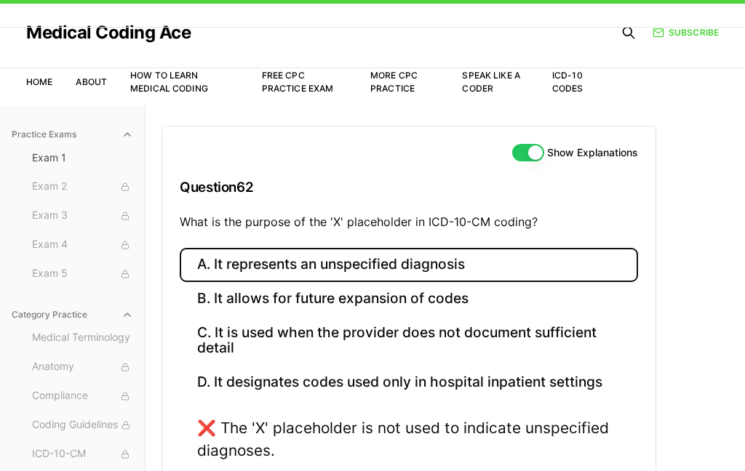
click at [514, 309] on button "B. It allows for future expansion of codes" at bounding box center [409, 299] width 458 height 34
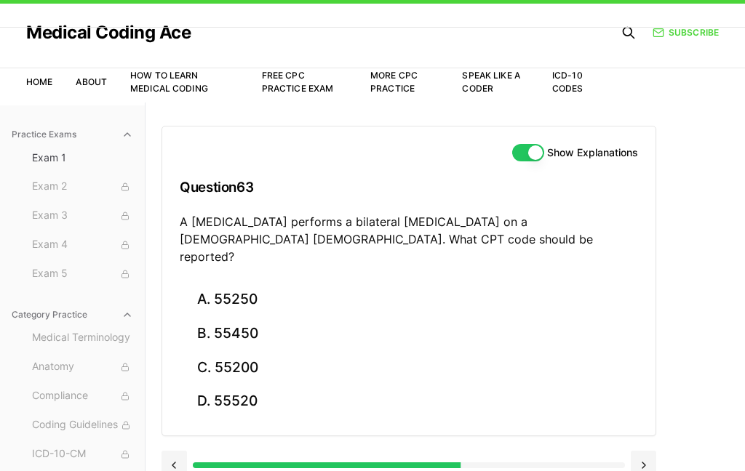
click at [276, 295] on button "A. 55250" at bounding box center [409, 300] width 458 height 34
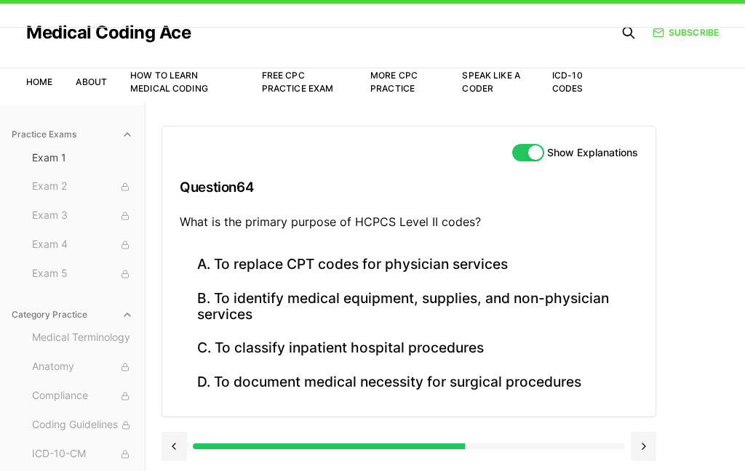
click at [604, 312] on button "B. To identify medical equipment, supplies, and non-physician services" at bounding box center [409, 306] width 458 height 49
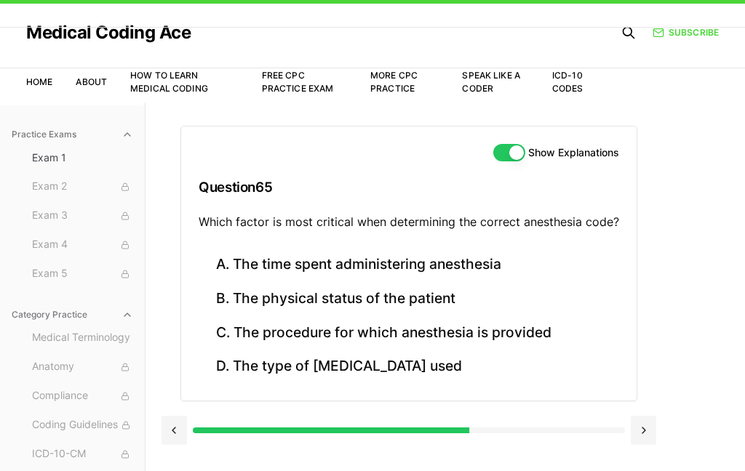
click at [515, 265] on button "A. The time spent administering anesthesia" at bounding box center [409, 265] width 420 height 34
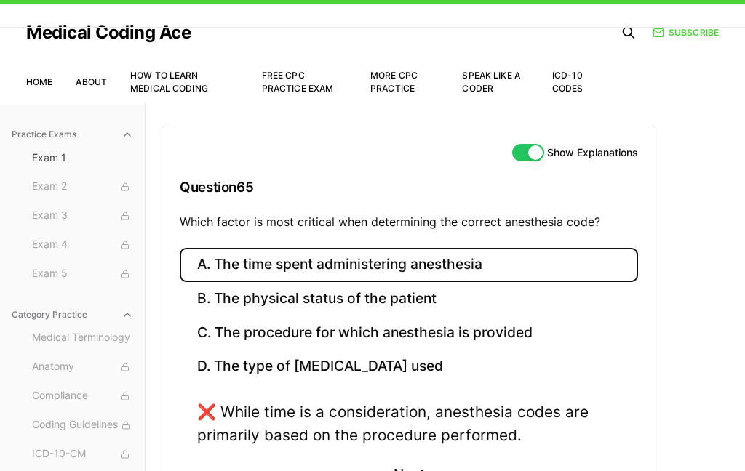
click at [531, 305] on button "B. The physical status of the patient" at bounding box center [409, 299] width 458 height 34
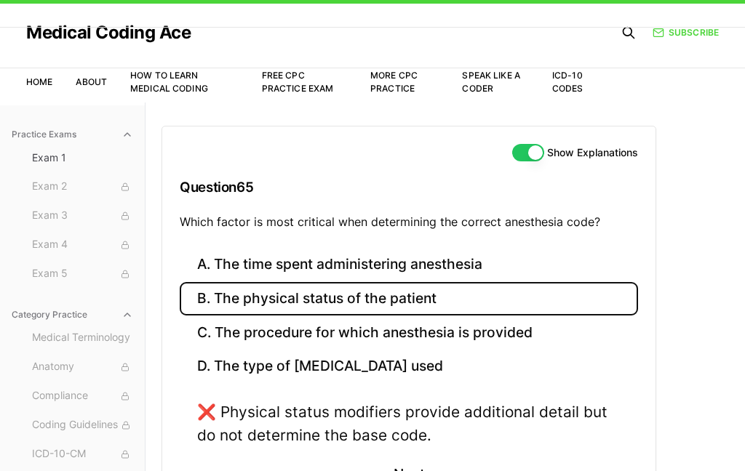
click at [550, 345] on button "C. The procedure for which anesthesia is provided" at bounding box center [409, 333] width 458 height 34
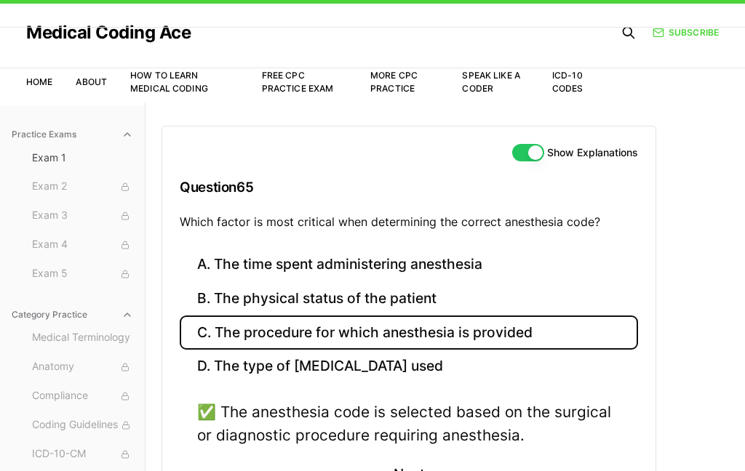
click at [427, 471] on button "Next" at bounding box center [408, 474] width 66 height 39
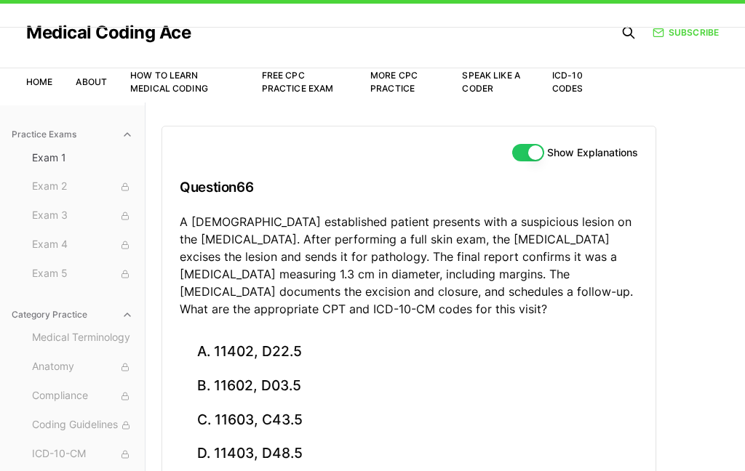
click at [307, 398] on button "B. 11602, D03.5" at bounding box center [409, 387] width 458 height 34
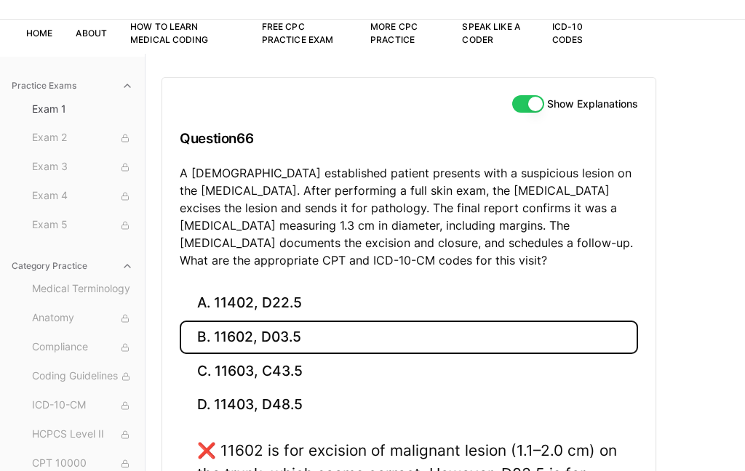
scroll to position [80, 0]
click at [343, 378] on button "C. 11603, C43.5" at bounding box center [409, 371] width 458 height 34
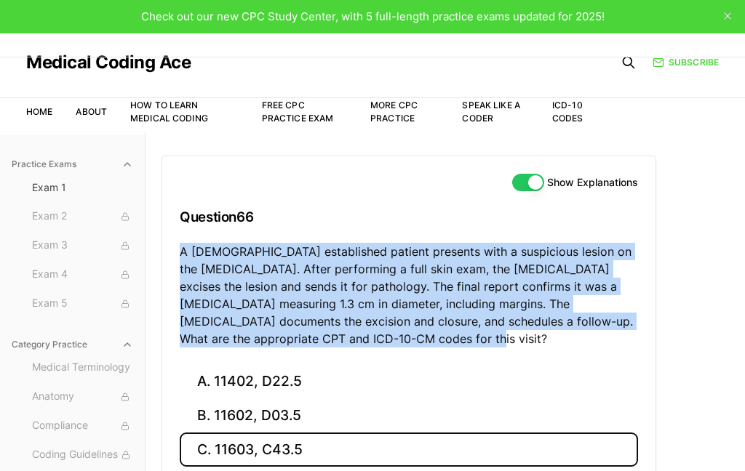
scroll to position [0, 0]
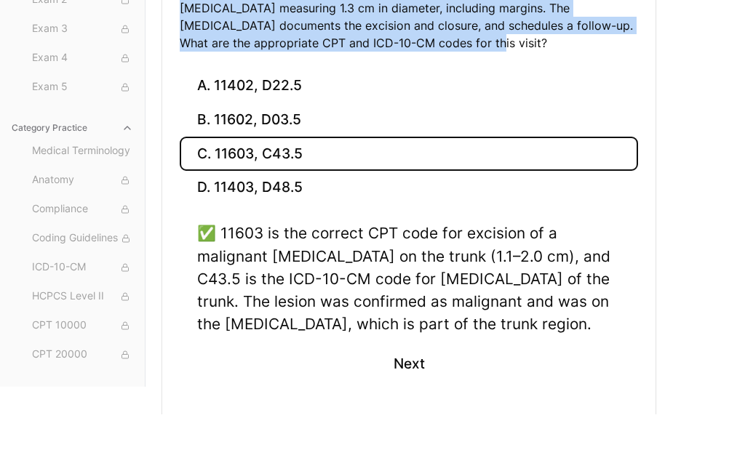
click at [407, 401] on button "Next" at bounding box center [408, 420] width 66 height 39
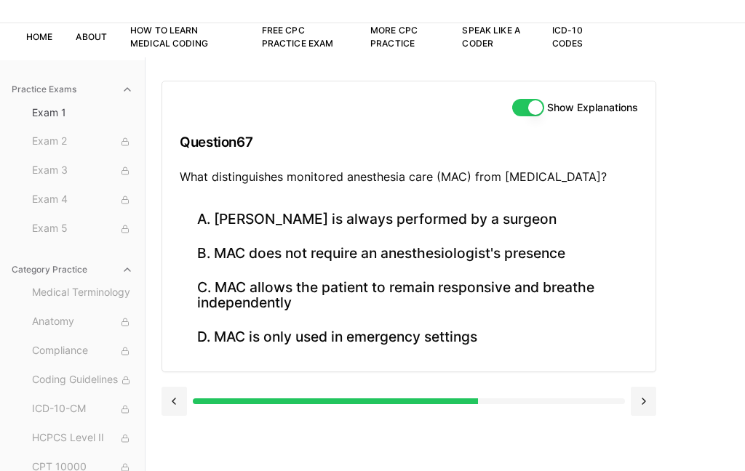
scroll to position [76, 0]
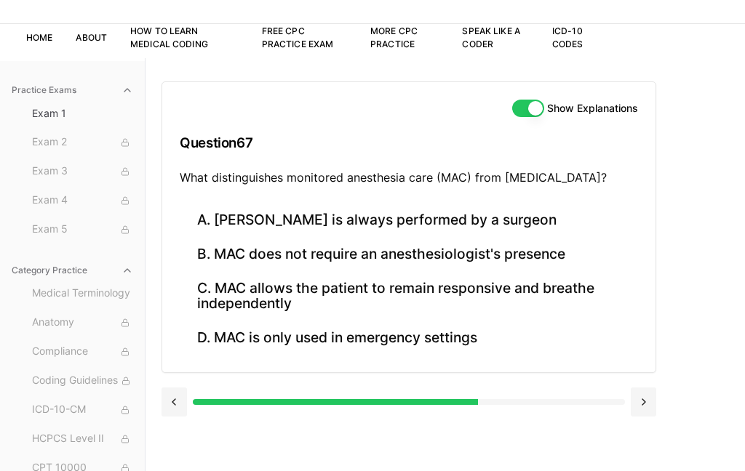
click at [538, 293] on button "C. MAC allows the patient to remain responsive and breathe independently" at bounding box center [409, 295] width 458 height 49
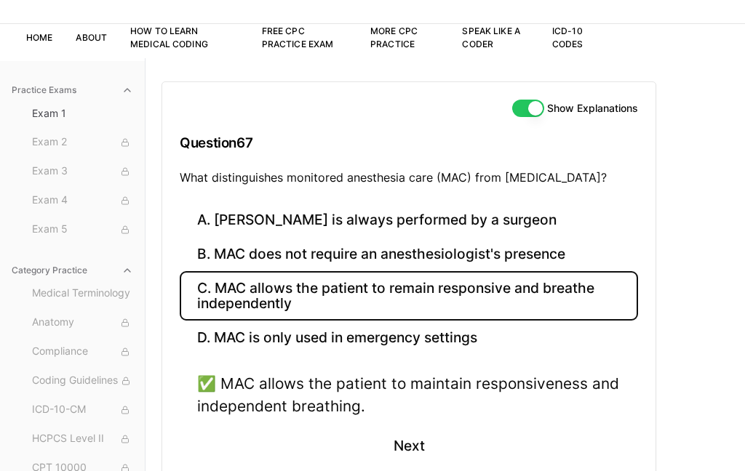
click at [411, 438] on button "Next" at bounding box center [408, 445] width 66 height 39
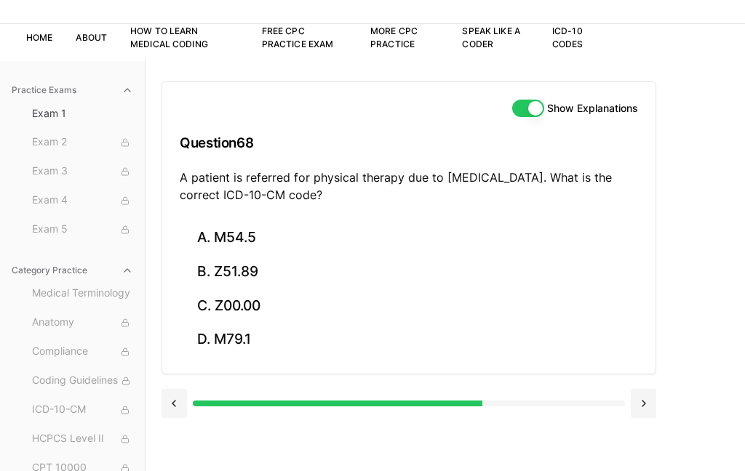
click at [257, 233] on button "A. M54.5" at bounding box center [409, 238] width 458 height 34
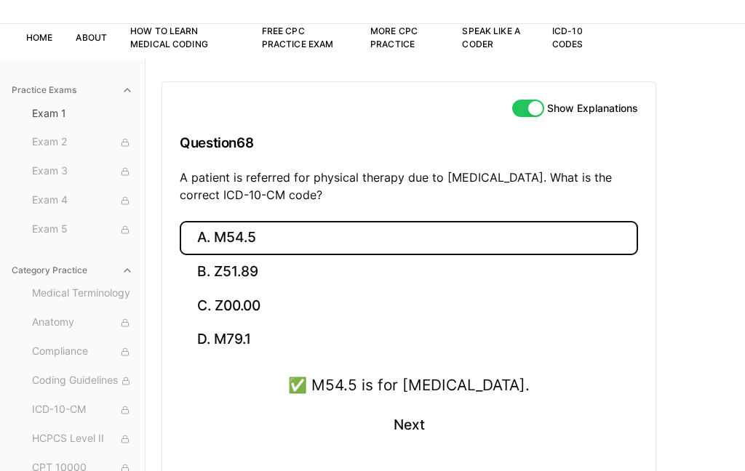
click at [404, 429] on button "Next" at bounding box center [408, 425] width 66 height 39
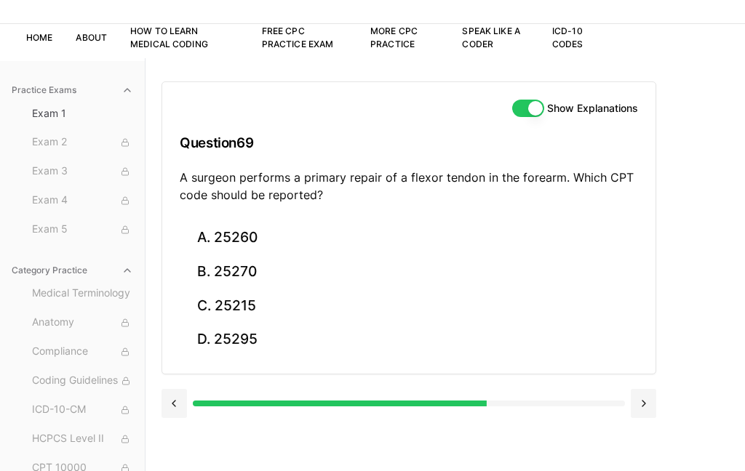
click at [250, 233] on button "A. 25260" at bounding box center [409, 238] width 458 height 34
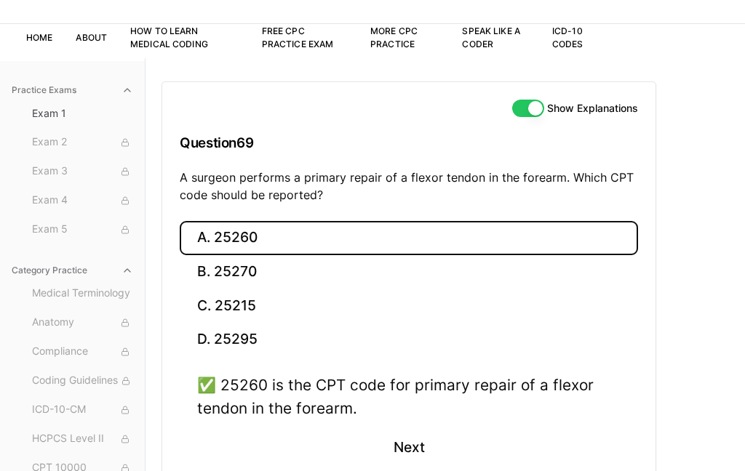
click at [421, 434] on button "Next" at bounding box center [408, 447] width 66 height 39
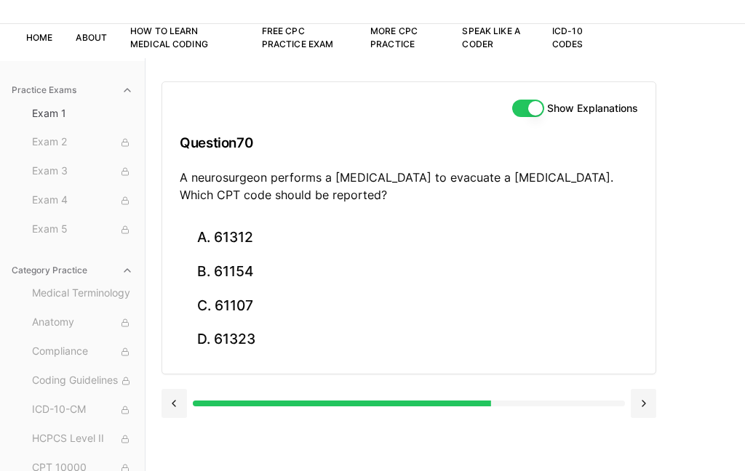
click at [257, 278] on button "B. 61154" at bounding box center [409, 272] width 458 height 34
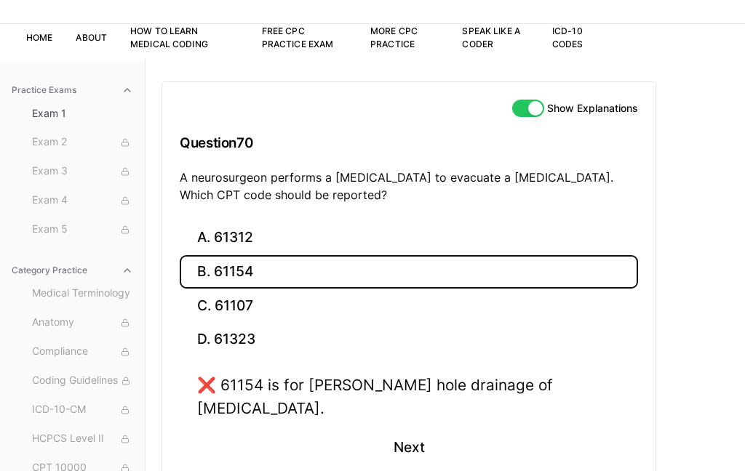
click at [281, 353] on button "D. 61323" at bounding box center [409, 340] width 458 height 34
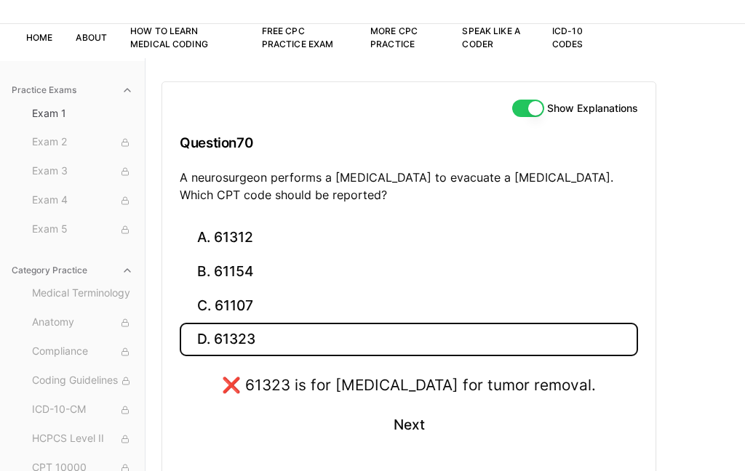
click at [300, 241] on button "A. 61312" at bounding box center [409, 238] width 458 height 34
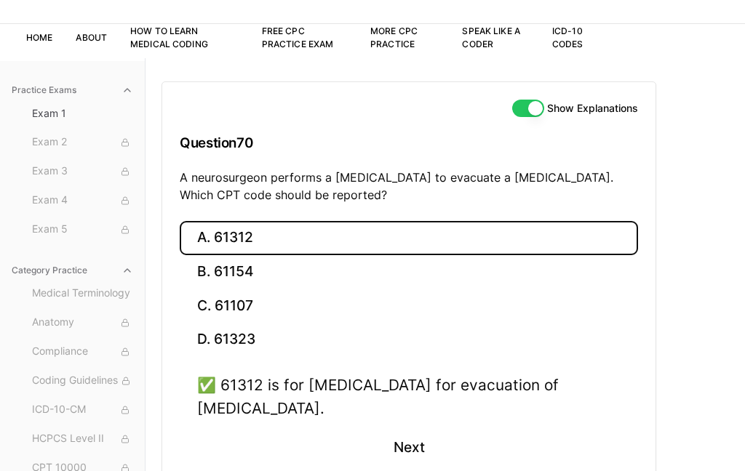
click at [470, 436] on div "✅ 61312 is for [MEDICAL_DATA] for evacuation of [MEDICAL_DATA]. Next" at bounding box center [409, 429] width 458 height 111
click at [418, 457] on button "Next" at bounding box center [408, 447] width 66 height 39
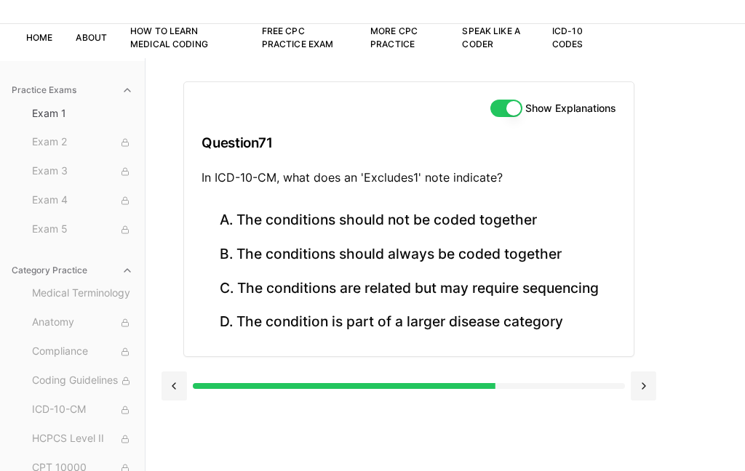
click at [519, 225] on button "A. The conditions should not be coded together" at bounding box center [408, 221] width 414 height 34
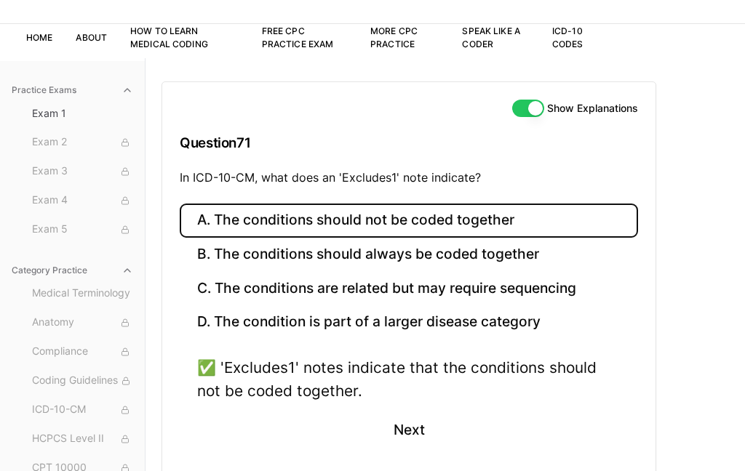
click at [415, 433] on button "Next" at bounding box center [408, 430] width 66 height 39
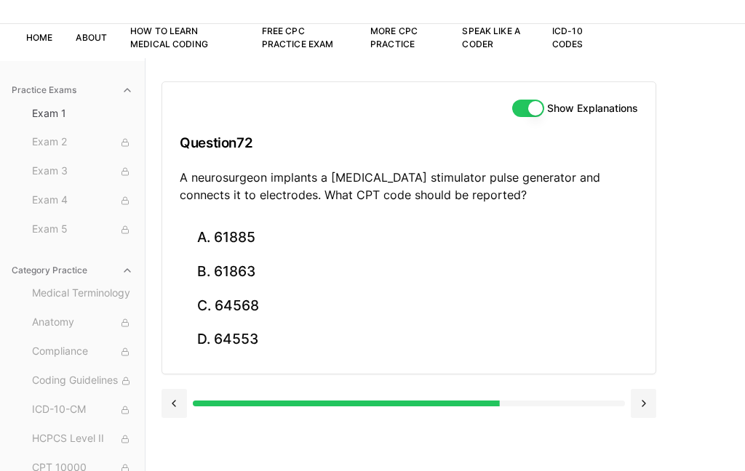
click at [263, 251] on button "A. 61885" at bounding box center [409, 238] width 458 height 34
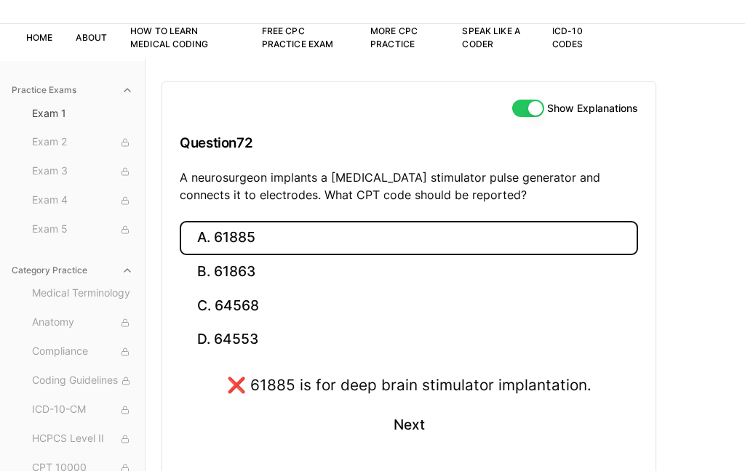
click at [280, 280] on button "B. 61863" at bounding box center [409, 272] width 458 height 34
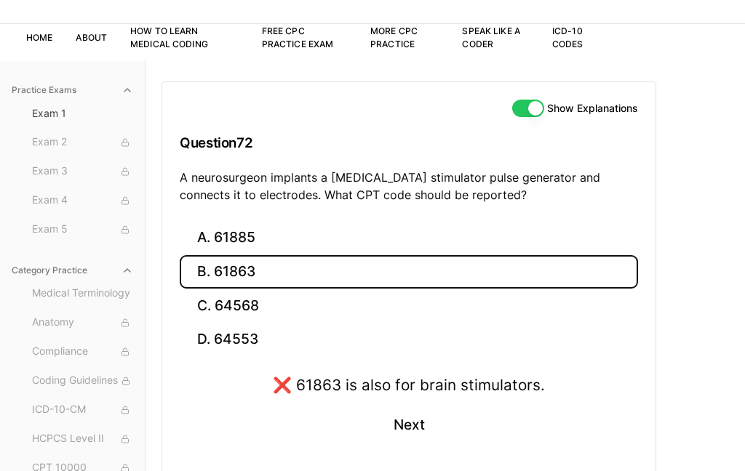
click at [286, 312] on button "C. 64568" at bounding box center [409, 306] width 458 height 34
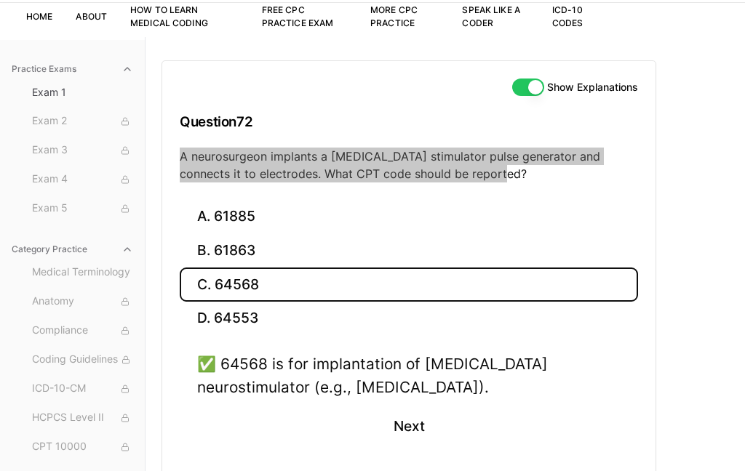
scroll to position [102, 0]
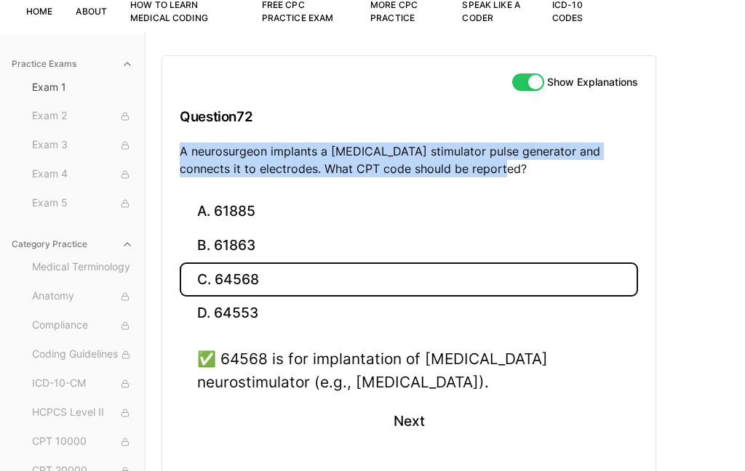
click at [422, 430] on button "Next" at bounding box center [408, 421] width 66 height 39
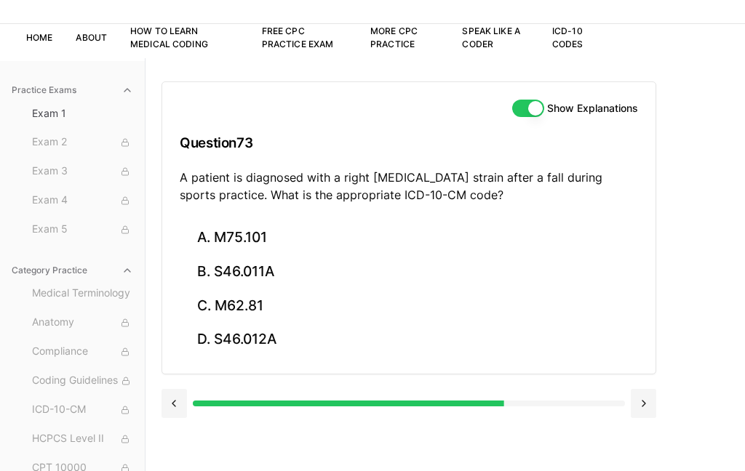
click at [279, 263] on button "B. S46.011A" at bounding box center [409, 272] width 458 height 34
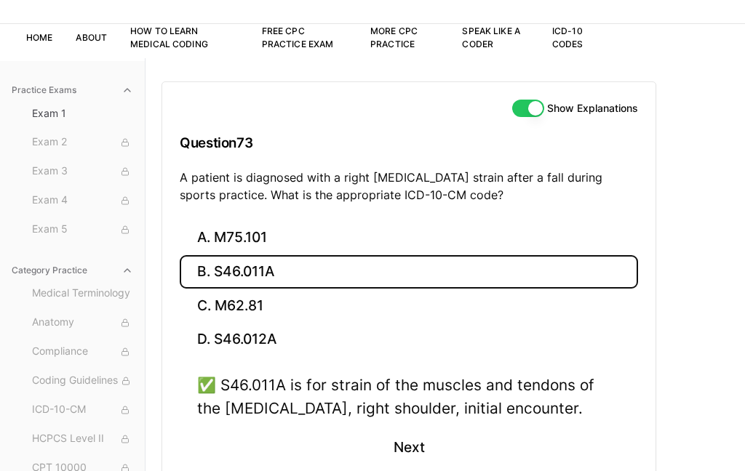
click at [412, 460] on button "Next" at bounding box center [408, 447] width 66 height 39
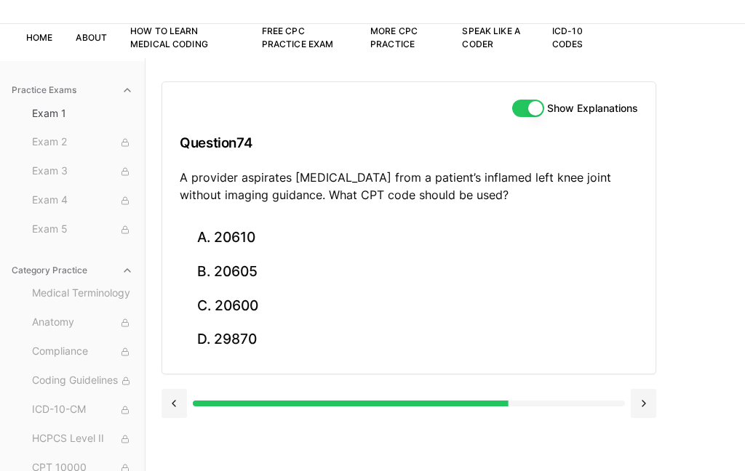
scroll to position [104, 0]
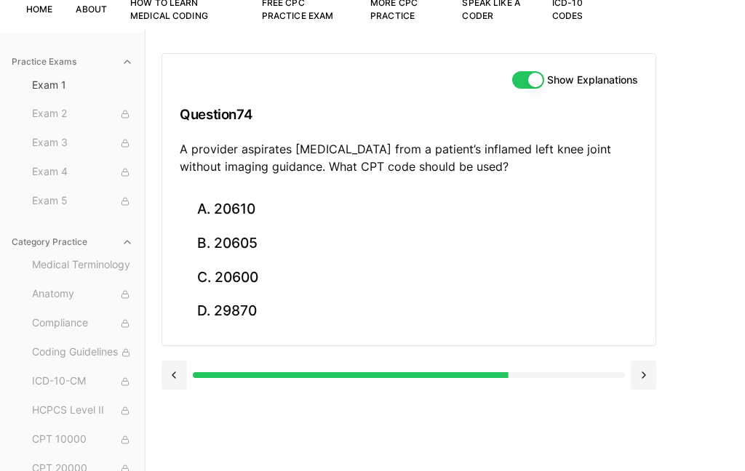
click at [265, 206] on button "A. 20610" at bounding box center [409, 210] width 458 height 34
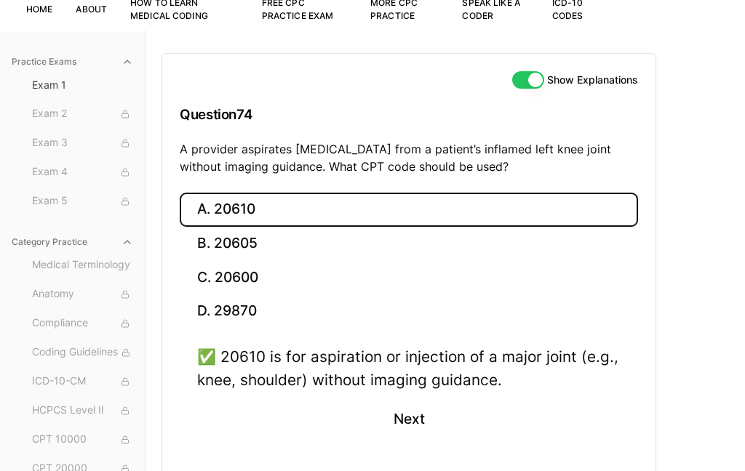
click at [413, 418] on button "Next" at bounding box center [408, 419] width 66 height 39
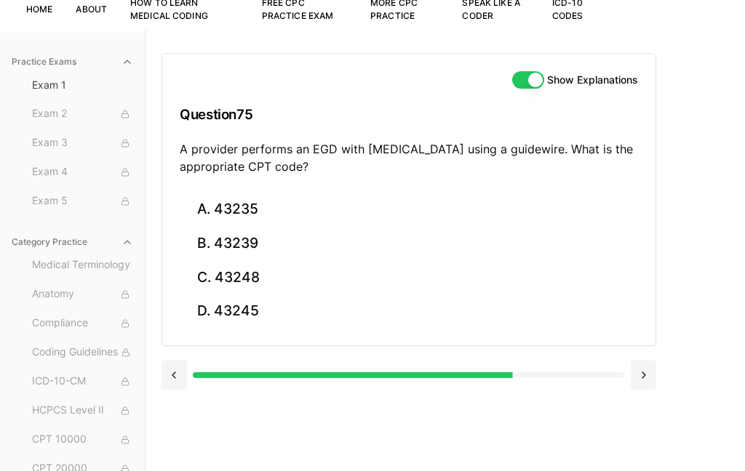
click at [267, 286] on button "C. 43248" at bounding box center [409, 277] width 458 height 34
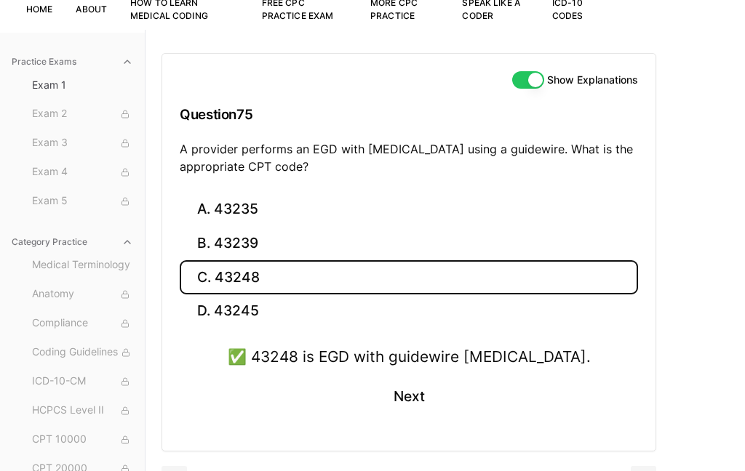
click at [409, 391] on button "Next" at bounding box center [408, 397] width 66 height 39
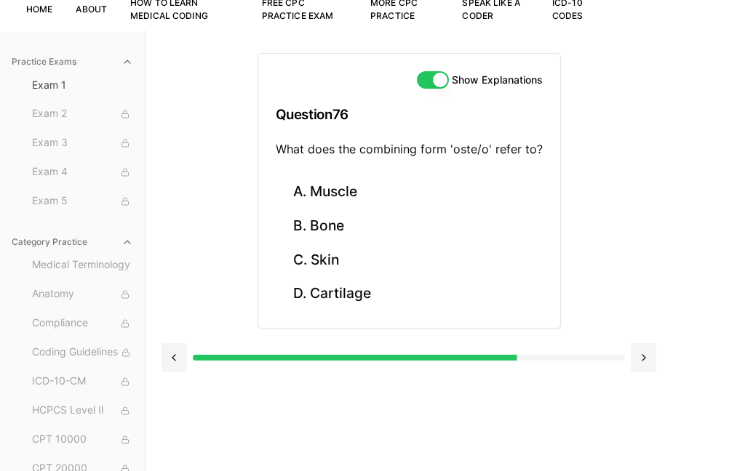
click at [337, 223] on button "B. Bone" at bounding box center [409, 226] width 267 height 34
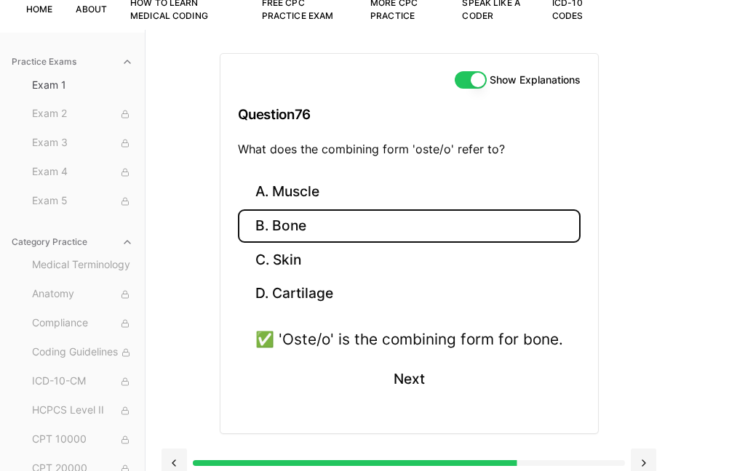
click at [378, 383] on button "Next" at bounding box center [408, 379] width 66 height 39
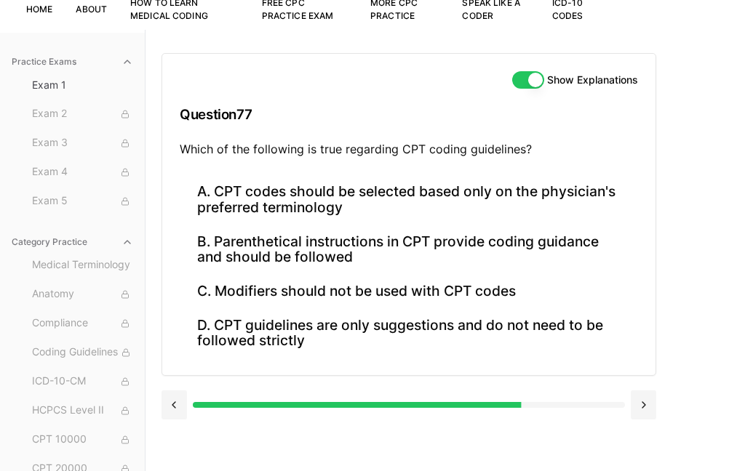
click at [508, 244] on button "B. Parenthetical instructions in CPT provide coding guidance and should be foll…" at bounding box center [409, 249] width 458 height 49
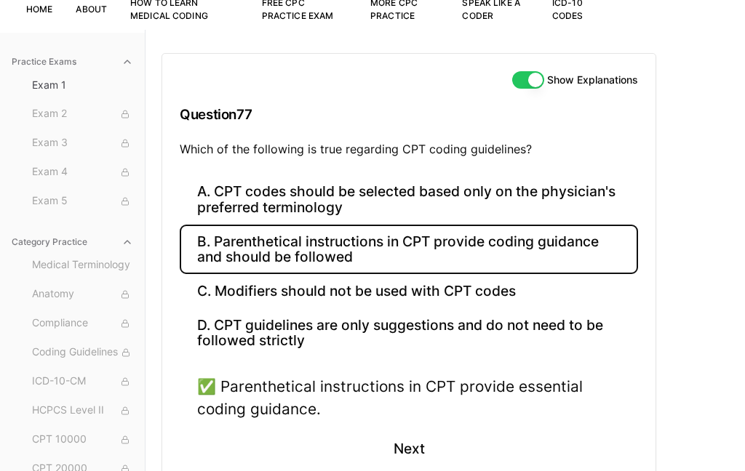
click at [407, 446] on button "Next" at bounding box center [408, 449] width 66 height 39
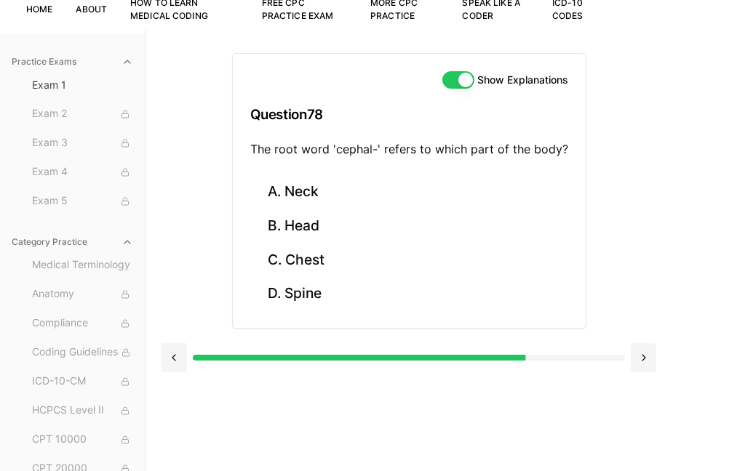
click at [324, 231] on button "B. Head" at bounding box center [409, 226] width 318 height 34
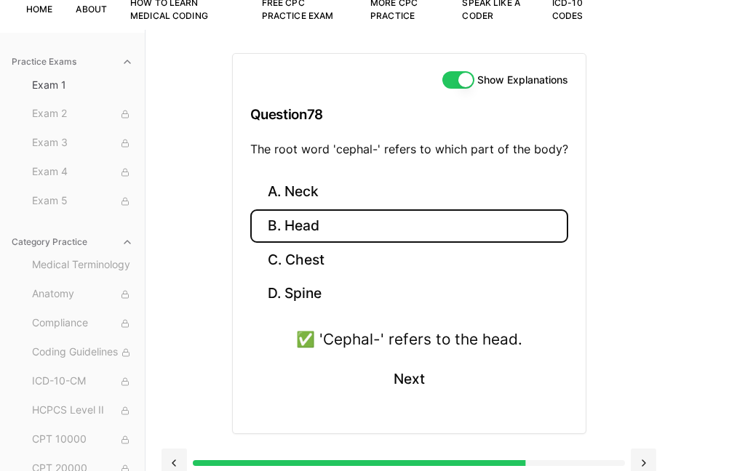
click at [405, 380] on button "Next" at bounding box center [408, 379] width 66 height 39
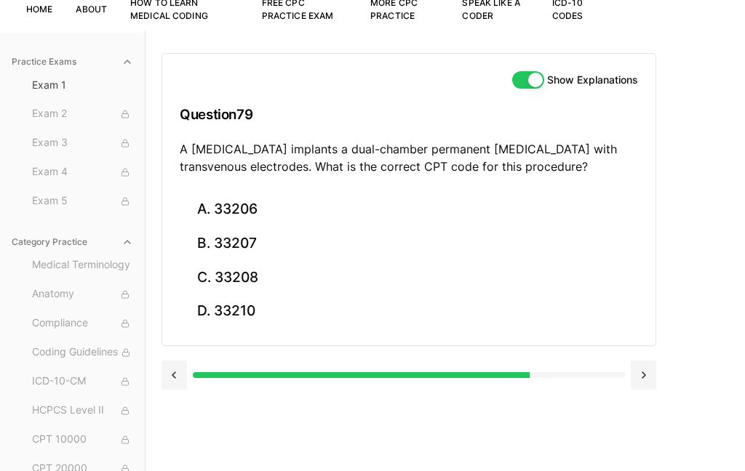
click at [247, 320] on button "D. 33210" at bounding box center [409, 312] width 458 height 34
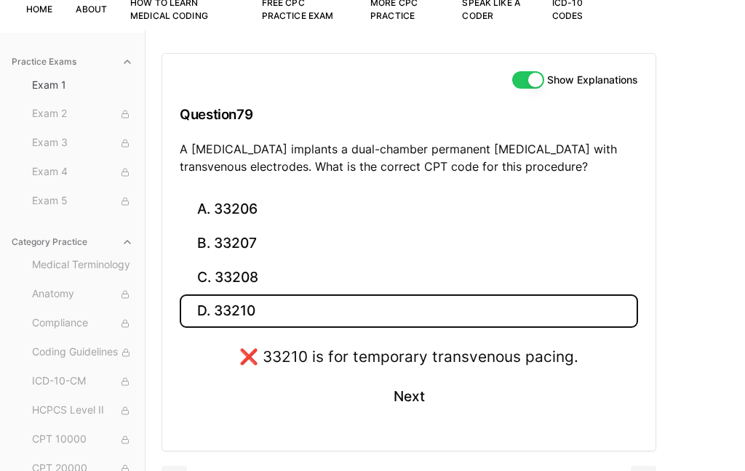
click at [249, 278] on button "C. 33208" at bounding box center [409, 277] width 458 height 34
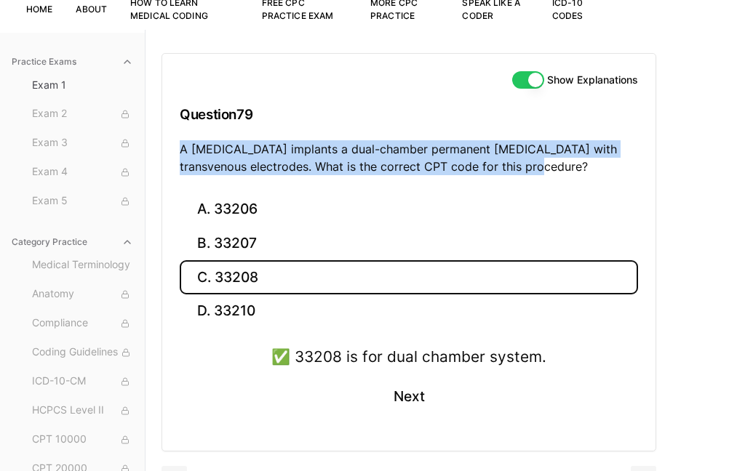
click at [418, 399] on button "Next" at bounding box center [408, 397] width 66 height 39
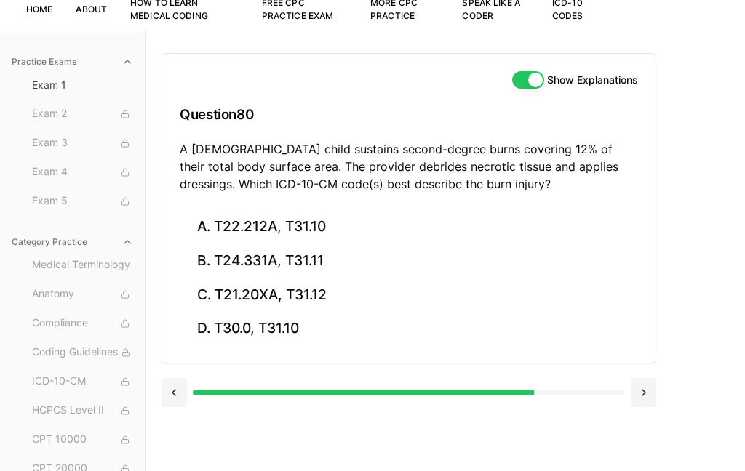
click at [317, 343] on button "D. T30.0, T31.10" at bounding box center [409, 329] width 458 height 34
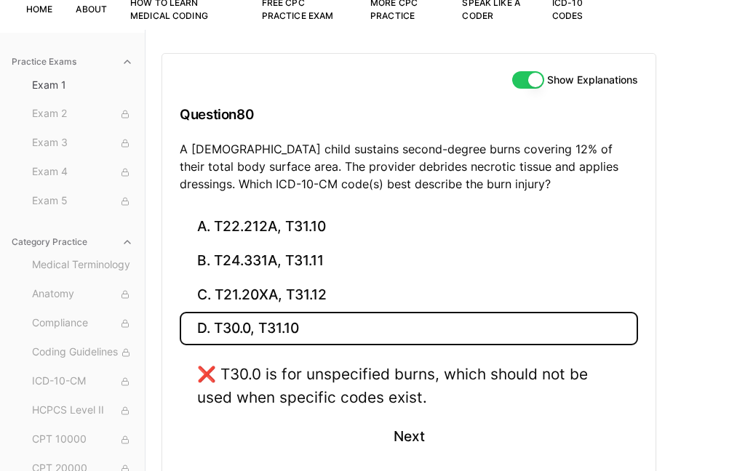
click at [343, 231] on button "A. T22.212A, T31.10" at bounding box center [409, 227] width 458 height 34
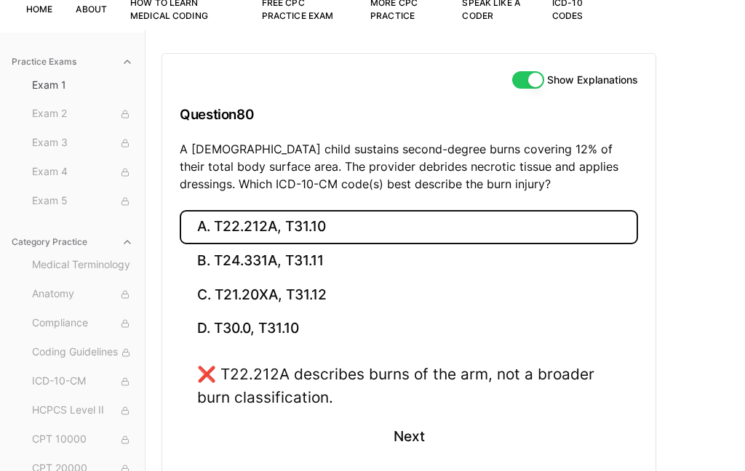
click at [375, 278] on button "C. T21.20XA, T31.12" at bounding box center [409, 295] width 458 height 34
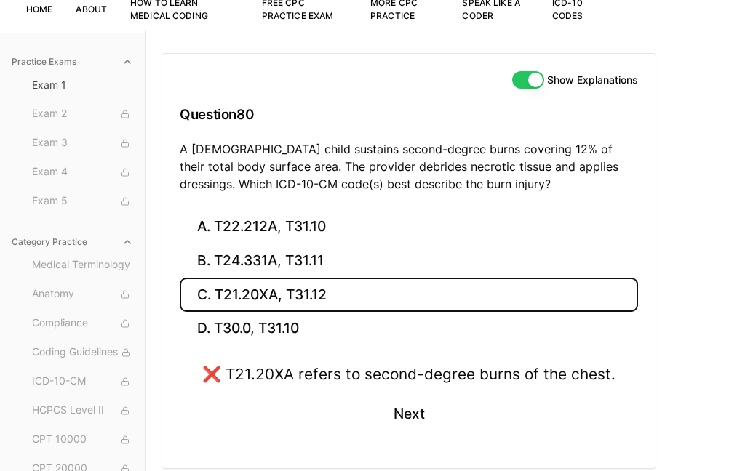
click at [390, 262] on button "B. T24.331A, T31.11" at bounding box center [409, 261] width 458 height 34
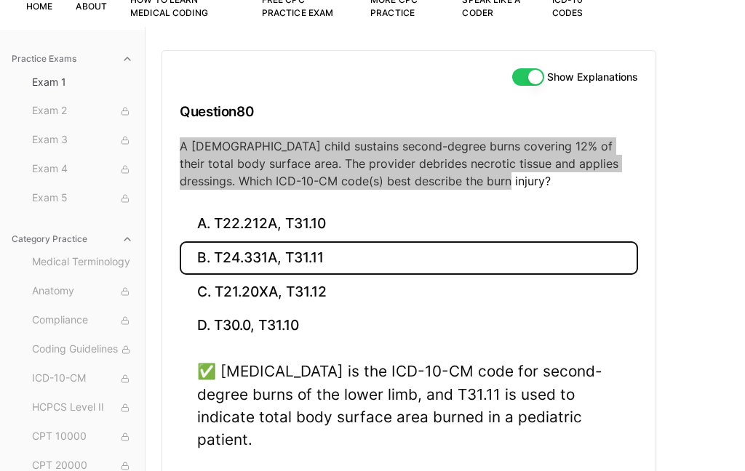
scroll to position [142, 0]
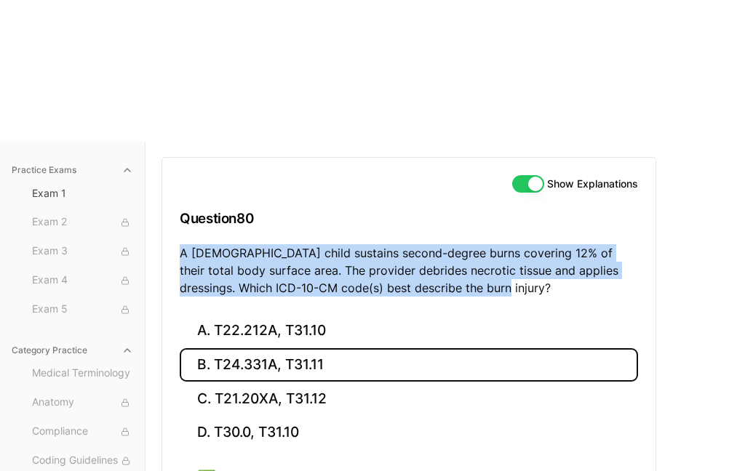
click at [423, 308] on button "D. T30.0, T31.10" at bounding box center [409, 291] width 458 height 34
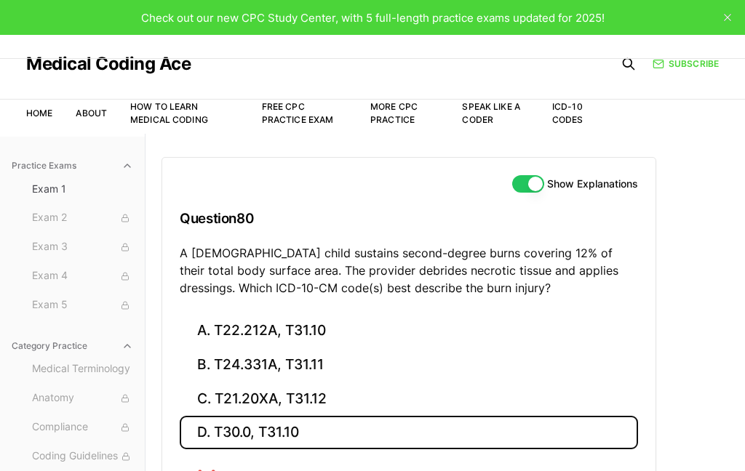
click at [319, 368] on button "B. T24.331A, T31.11" at bounding box center [409, 365] width 458 height 34
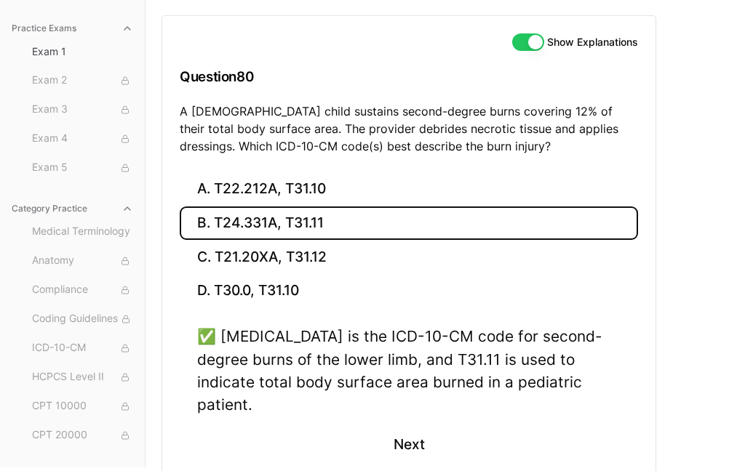
click at [420, 425] on button "Next" at bounding box center [408, 444] width 66 height 39
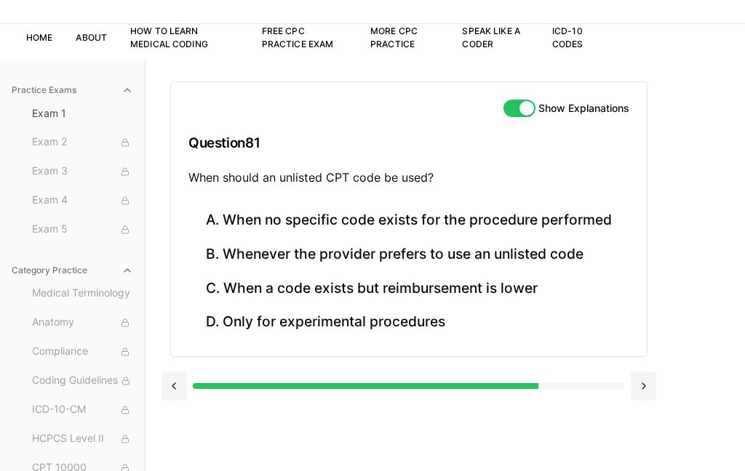
scroll to position [48, 0]
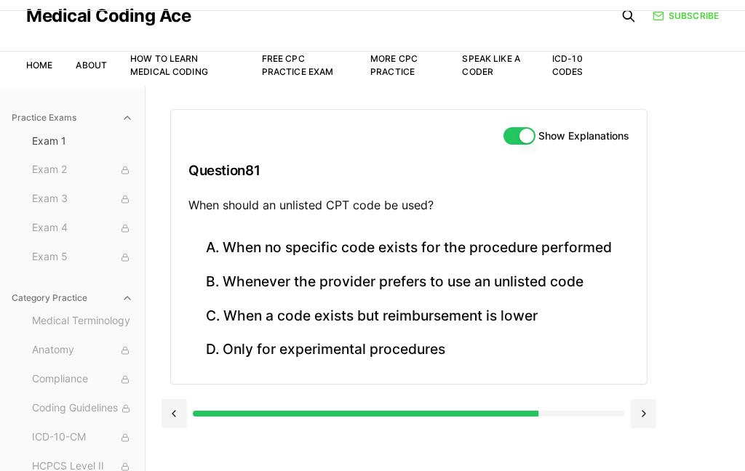
click at [602, 220] on div "Show Explanations Question 81 When should an unlisted CPT code be used?" at bounding box center [409, 170] width 476 height 121
click at [592, 236] on button "A. When no specific code exists for the procedure performed" at bounding box center [408, 248] width 441 height 34
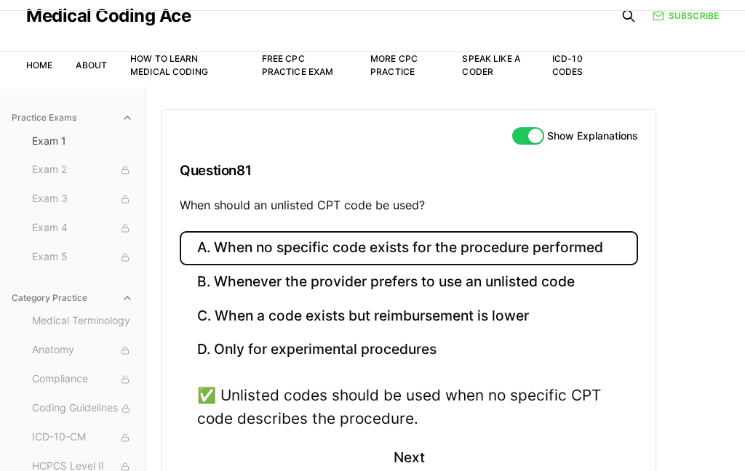
click at [418, 462] on button "Next" at bounding box center [408, 458] width 66 height 39
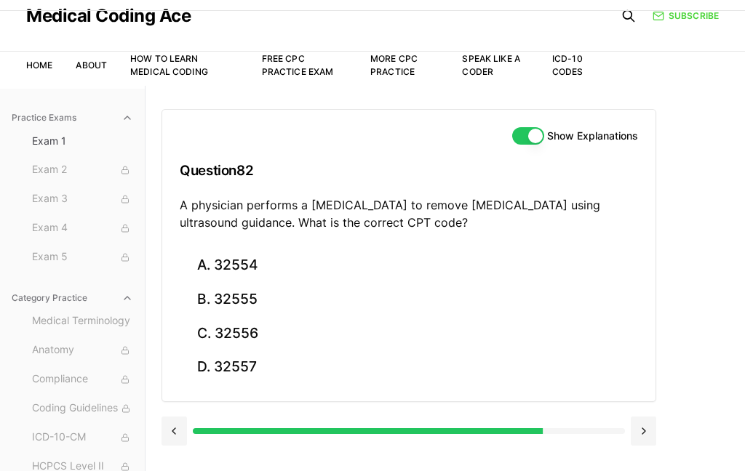
click at [258, 268] on button "A. 32554" at bounding box center [409, 266] width 458 height 34
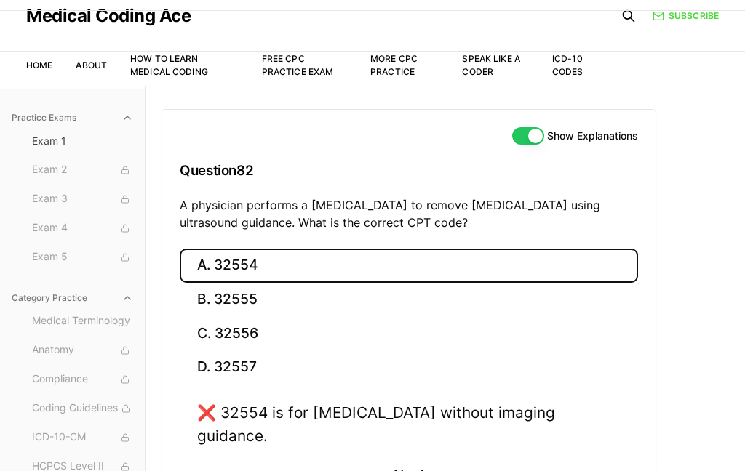
click at [233, 310] on button "B. 32555" at bounding box center [409, 300] width 458 height 34
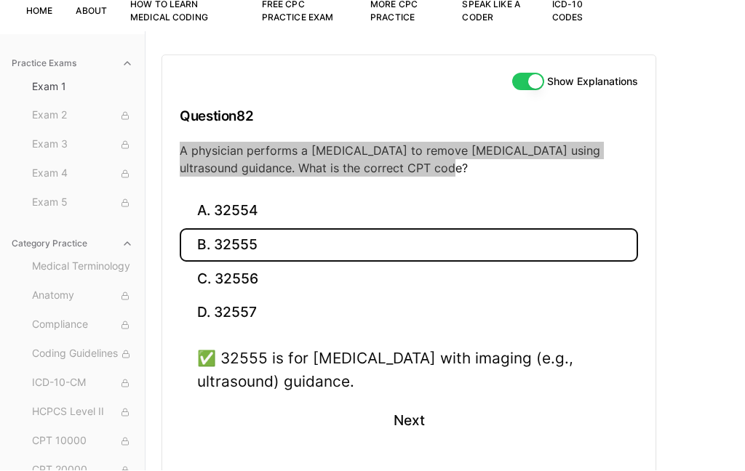
scroll to position [103, 0]
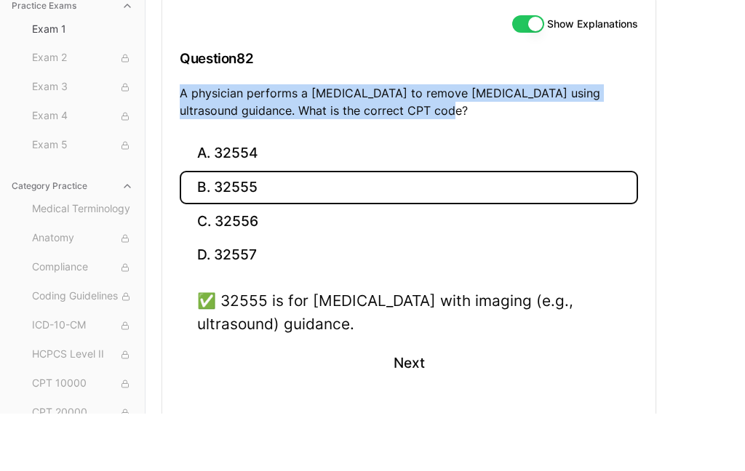
click at [417, 402] on button "Next" at bounding box center [408, 421] width 66 height 39
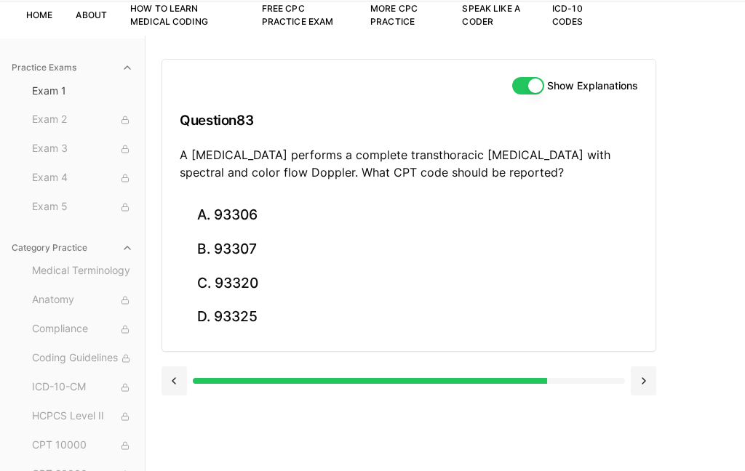
scroll to position [97, 0]
click at [285, 285] on button "C. 93320" at bounding box center [409, 284] width 458 height 34
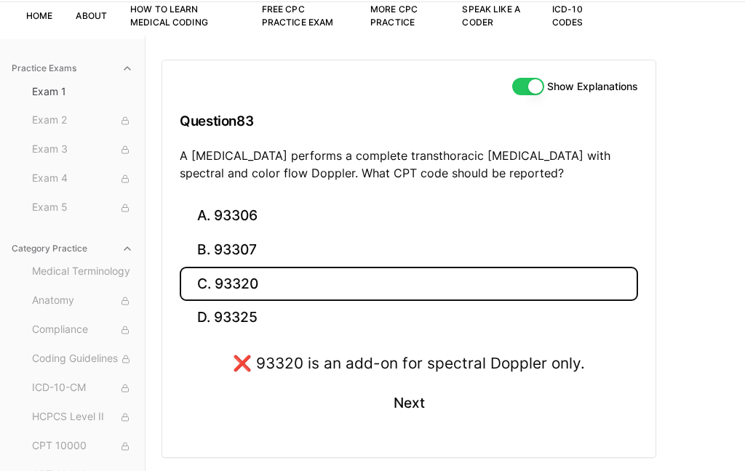
click at [403, 211] on button "A. 93306" at bounding box center [409, 216] width 458 height 34
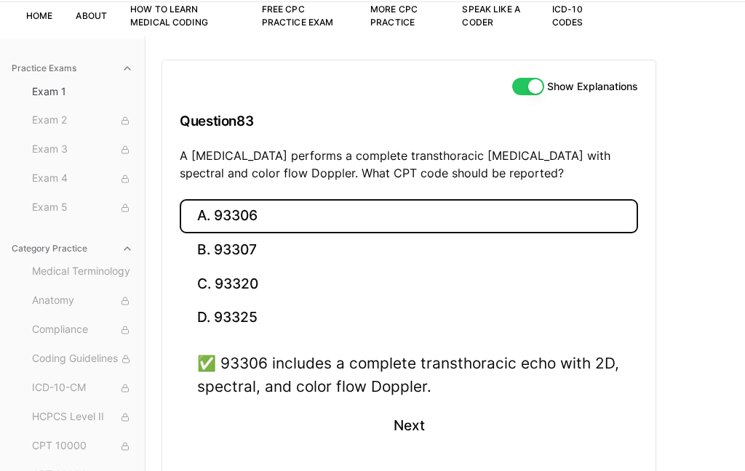
click at [451, 413] on div "✅ 93306 includes a complete transthoracic echo with 2D, spectral, and color flo…" at bounding box center [409, 407] width 458 height 111
click at [417, 424] on button "Next" at bounding box center [408, 426] width 66 height 39
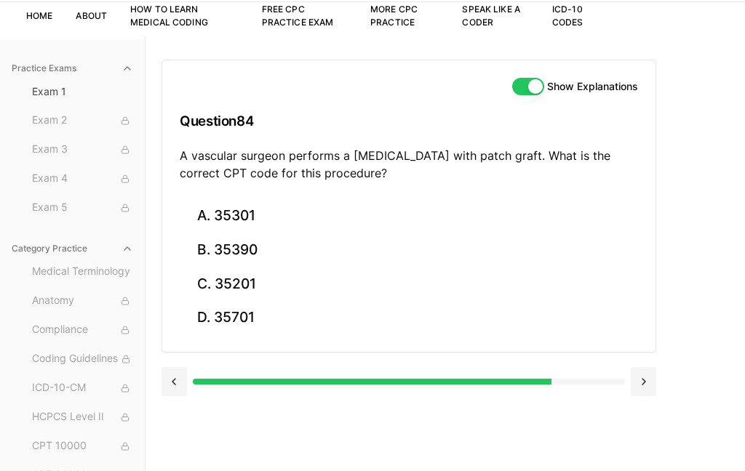
click at [263, 225] on button "A. 35301" at bounding box center [409, 216] width 458 height 34
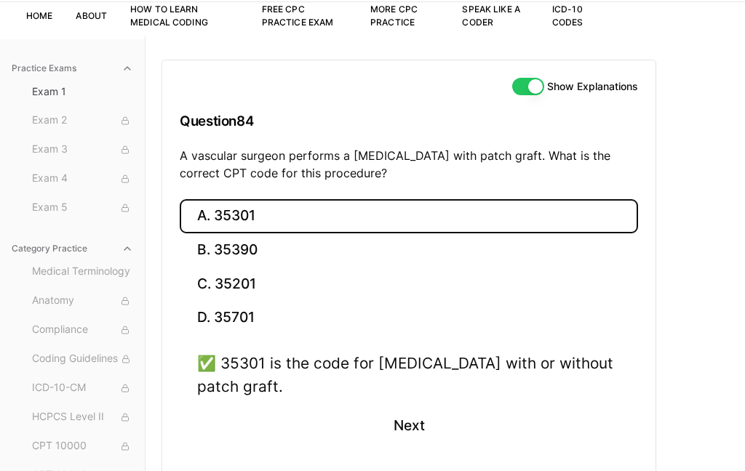
click at [417, 427] on button "Next" at bounding box center [408, 426] width 66 height 39
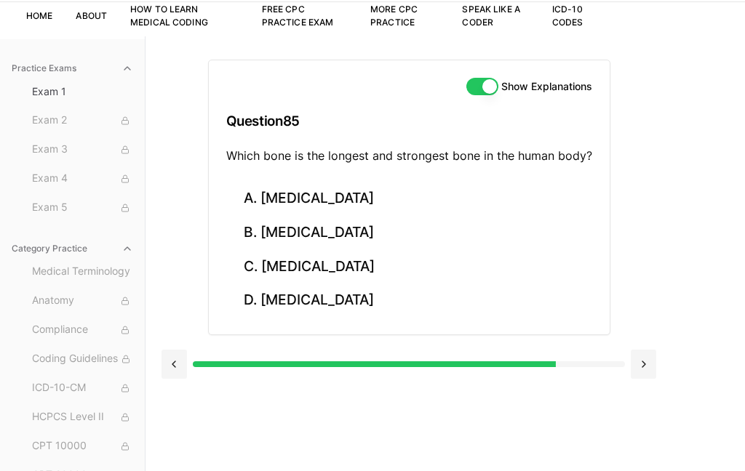
click at [337, 241] on button "B. [MEDICAL_DATA]" at bounding box center [409, 233] width 366 height 34
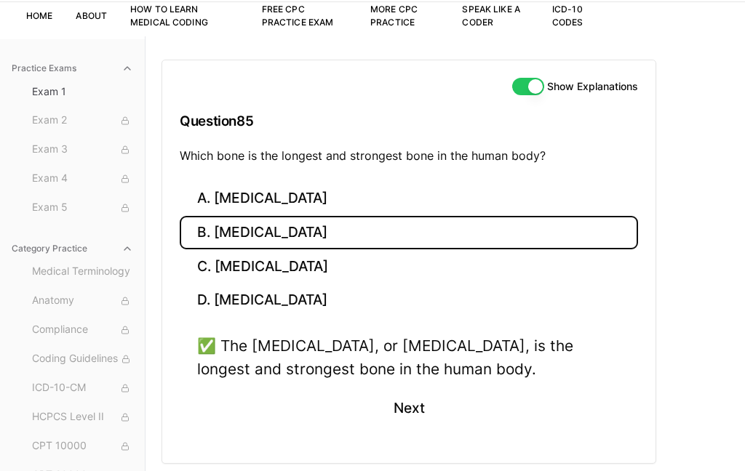
click at [431, 421] on button "Next" at bounding box center [408, 408] width 66 height 39
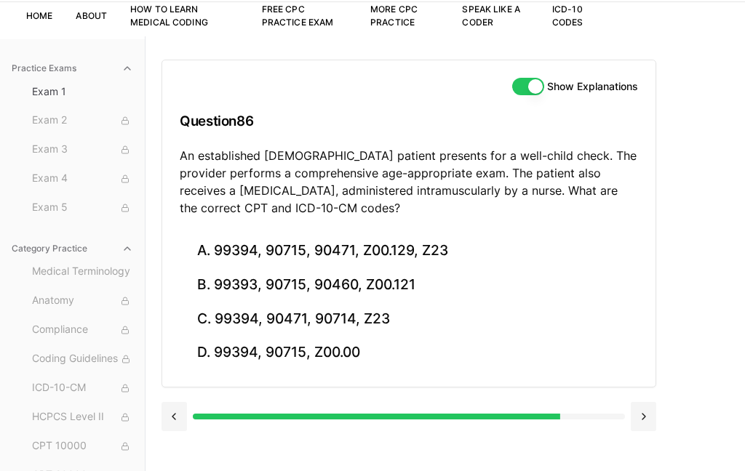
click at [394, 324] on button "C. 99394, 90471, 90714, Z23" at bounding box center [409, 319] width 458 height 34
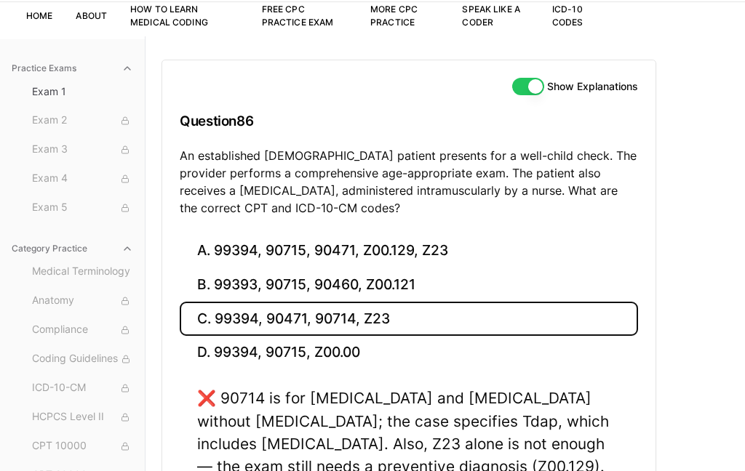
click at [437, 293] on button "B. 99393, 90715, 90460, Z00.121" at bounding box center [409, 285] width 458 height 34
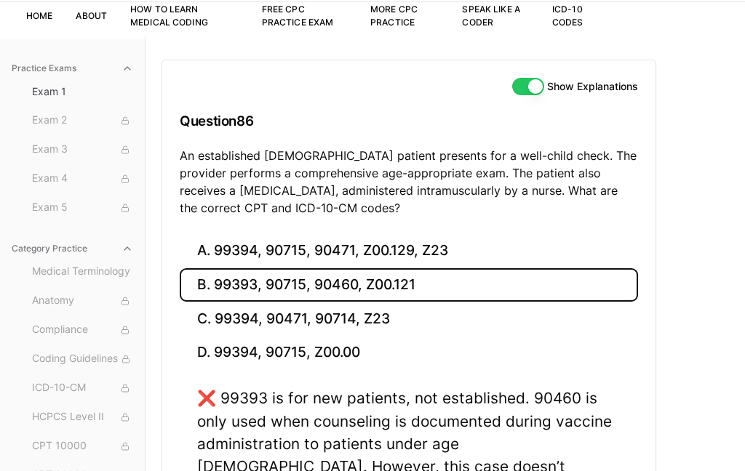
click at [389, 364] on button "D. 99394, 90715, Z00.00" at bounding box center [409, 353] width 458 height 34
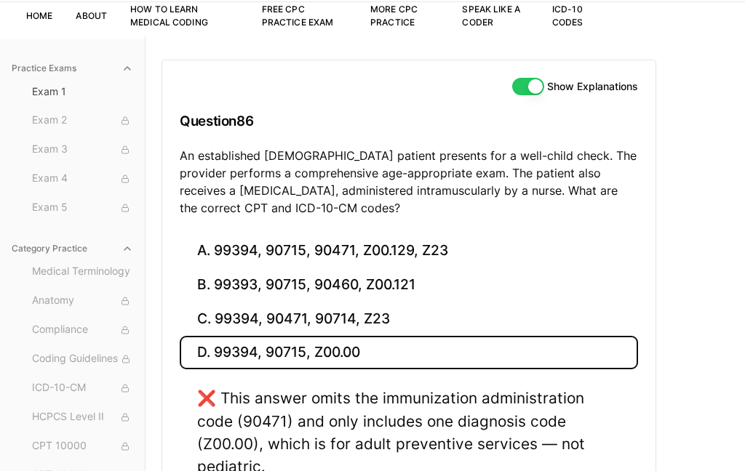
click at [472, 257] on button "A. 99394, 90715, 90471, Z00.129, Z23" at bounding box center [409, 251] width 458 height 34
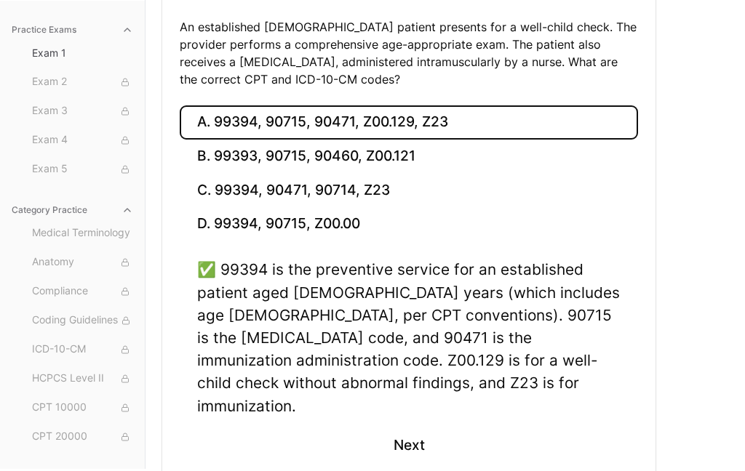
scroll to position [227, 0]
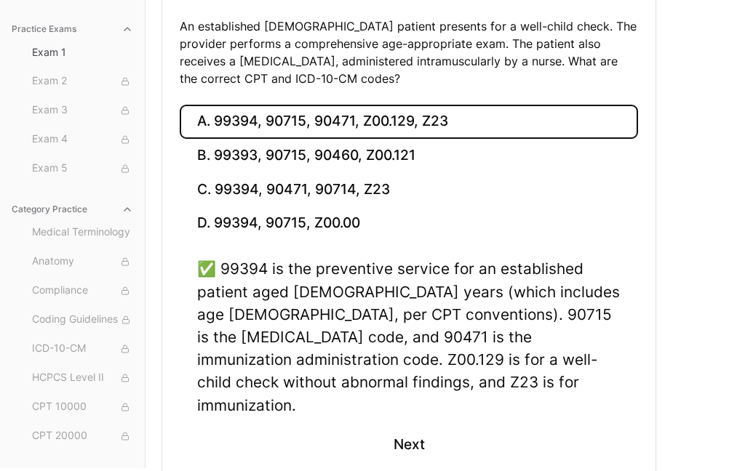
click at [417, 434] on button "Next" at bounding box center [408, 445] width 66 height 39
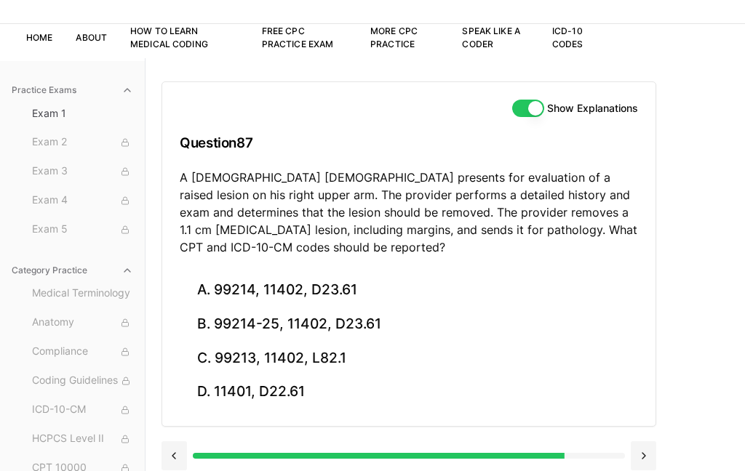
scroll to position [58, 0]
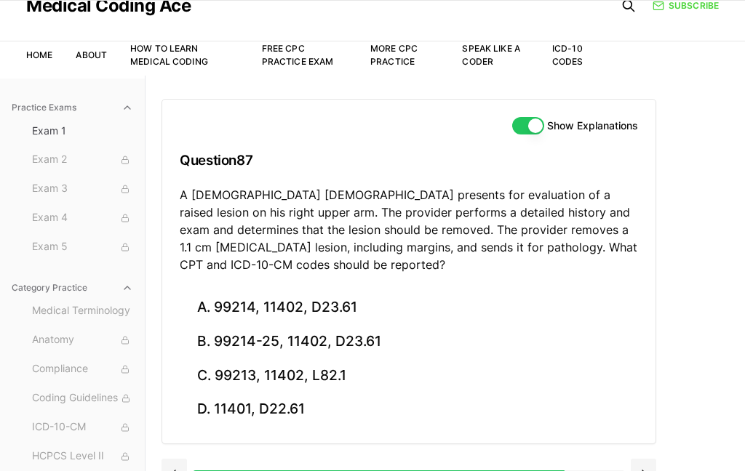
click at [397, 343] on button "B. 99214-25, 11402, D23.61" at bounding box center [409, 342] width 458 height 34
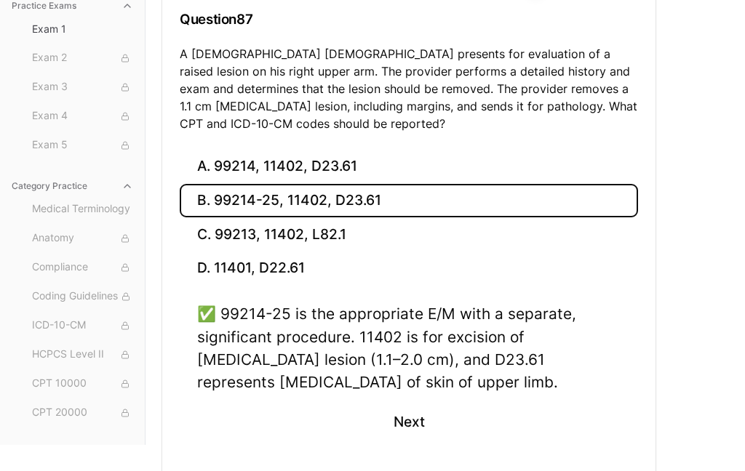
click at [419, 435] on button "Next" at bounding box center [408, 421] width 66 height 39
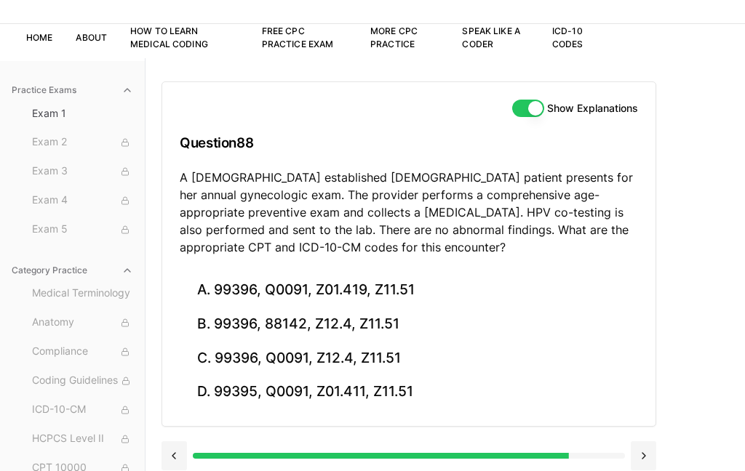
scroll to position [95, 0]
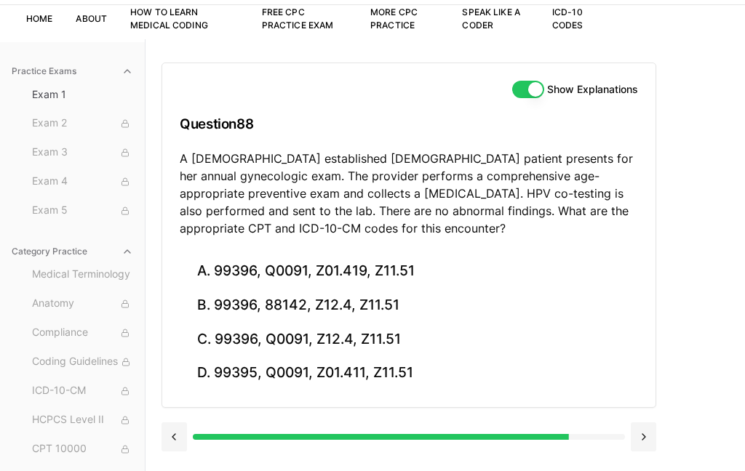
click at [439, 312] on button "B. 99396, 88142, Z12.4, Z11.51" at bounding box center [409, 306] width 458 height 34
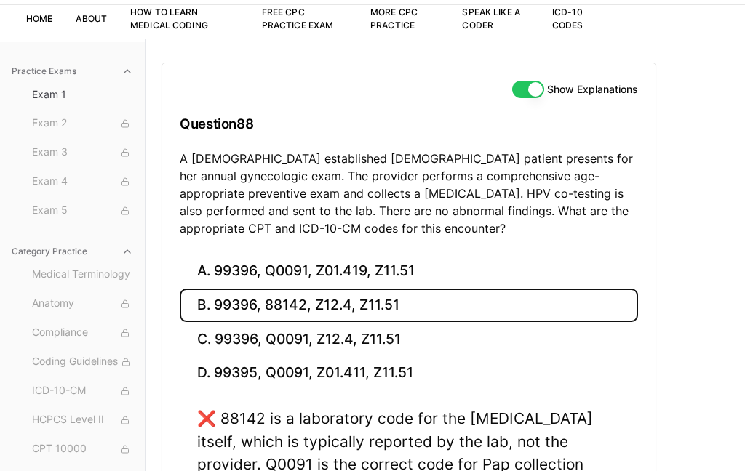
scroll to position [76, 0]
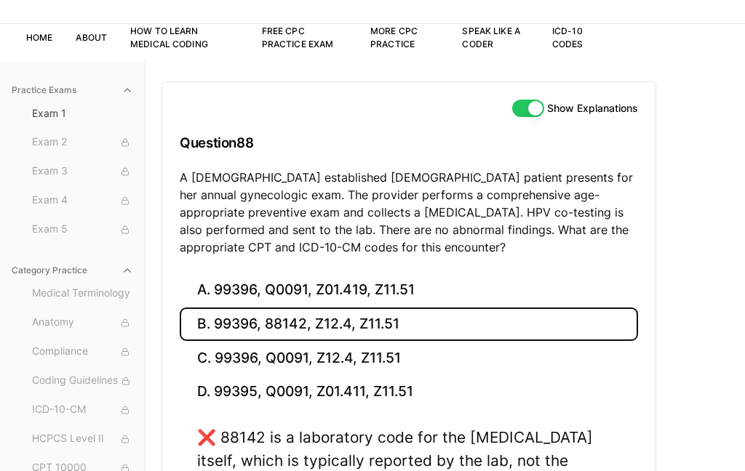
click at [563, 356] on button "C. 99396, Q0091, Z12.4, Z11.51" at bounding box center [409, 358] width 458 height 34
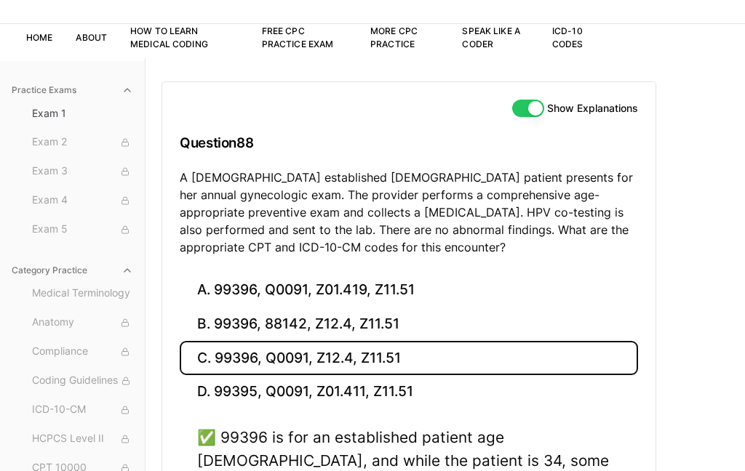
scroll to position [90, 0]
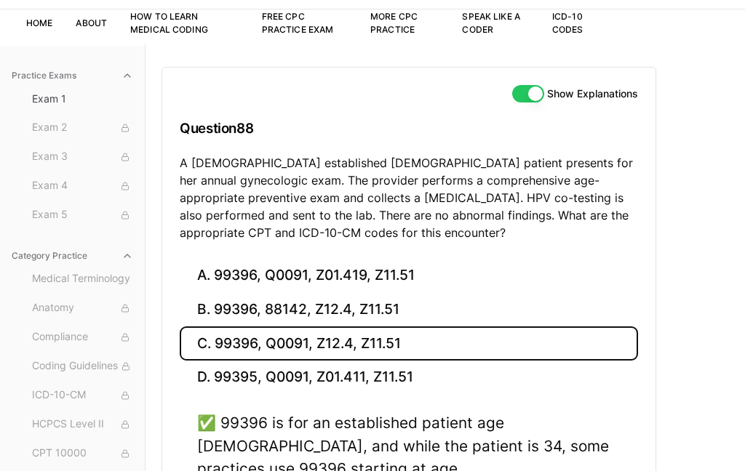
click at [730, 220] on div "Practice Exams Exam 1 Exam 2 Exam 3 Exam 4 Exam 5 Category Practice Medical Ter…" at bounding box center [372, 345] width 745 height 602
click at [498, 300] on button "B. 99396, 88142, Z12.4, Z11.51" at bounding box center [409, 310] width 458 height 34
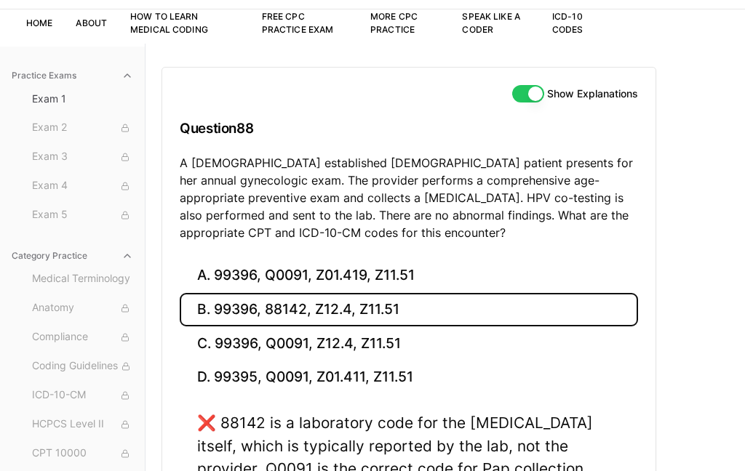
click at [463, 341] on button "C. 99396, Q0091, Z12.4, Z11.51" at bounding box center [409, 344] width 458 height 34
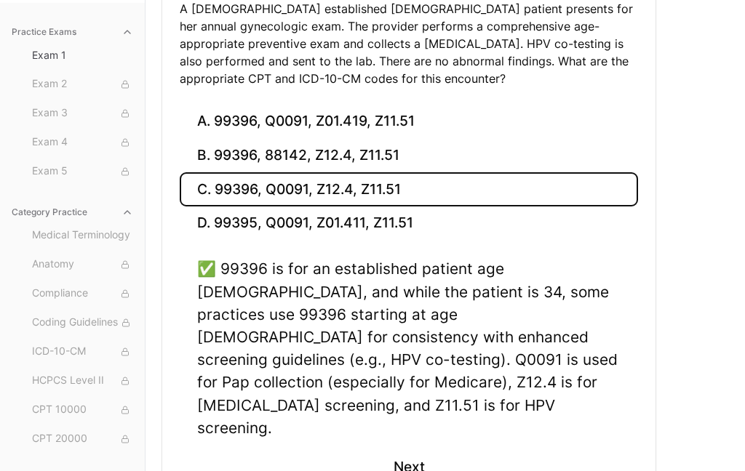
click at [425, 448] on button "Next" at bounding box center [408, 467] width 66 height 39
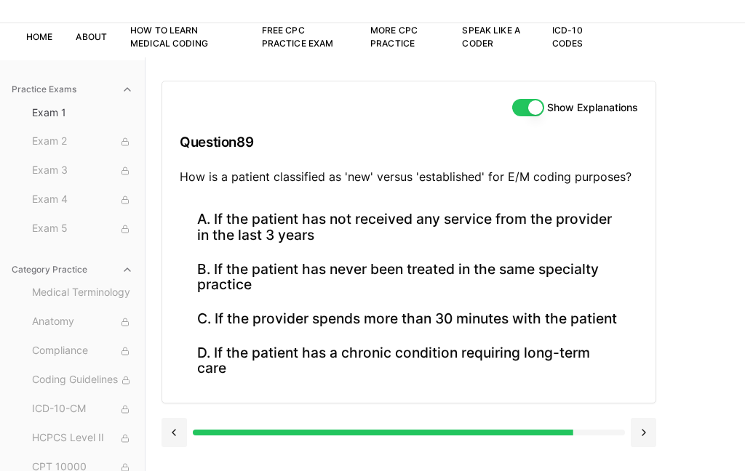
scroll to position [91, 0]
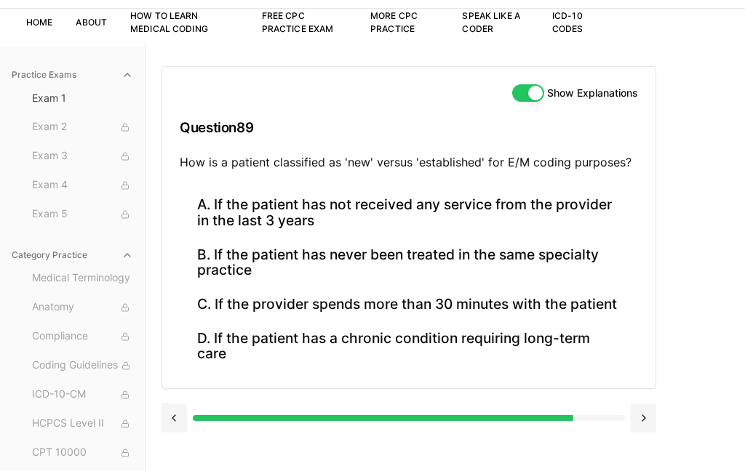
click at [599, 207] on button "A. If the patient has not received any service from the provider in the last 3 …" at bounding box center [409, 212] width 458 height 49
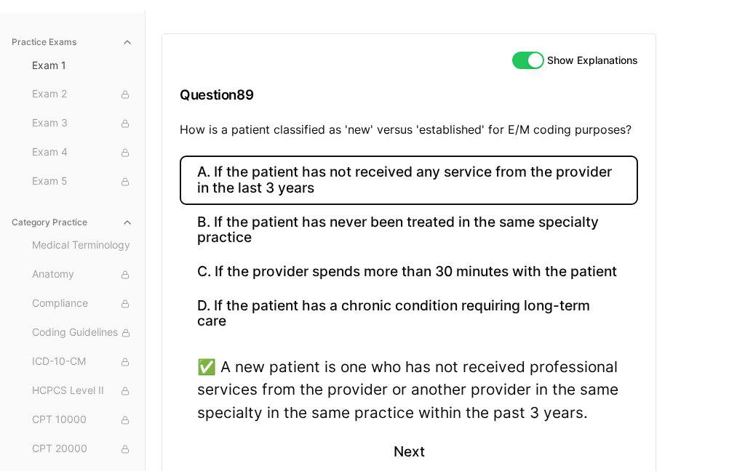
click at [417, 466] on button "Next" at bounding box center [408, 453] width 66 height 39
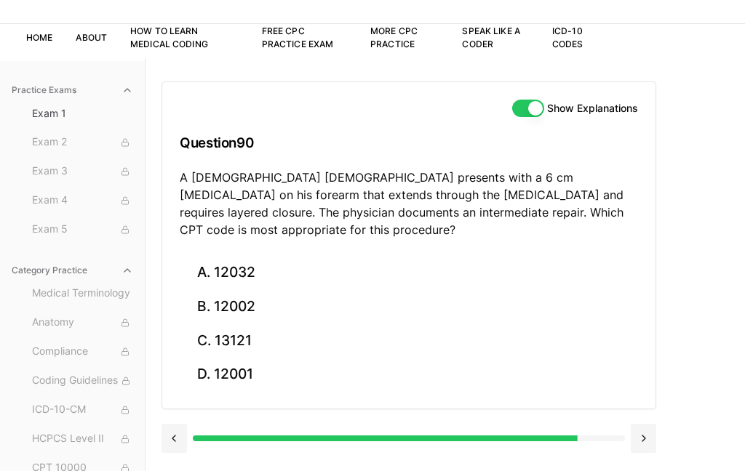
scroll to position [63, 0]
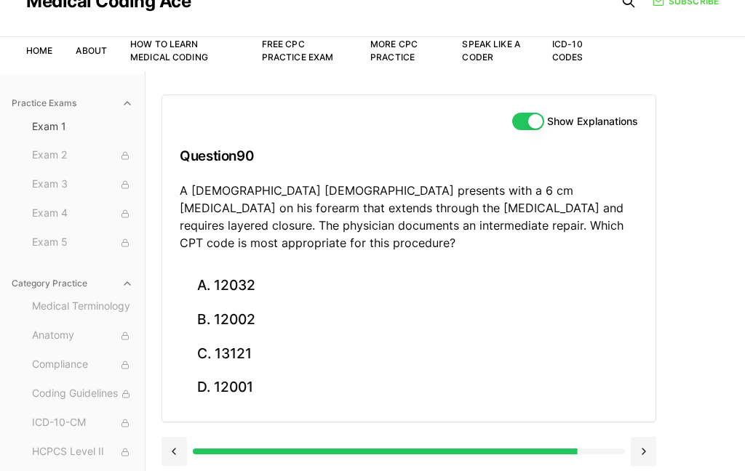
click at [257, 270] on button "A. 12032" at bounding box center [409, 286] width 458 height 34
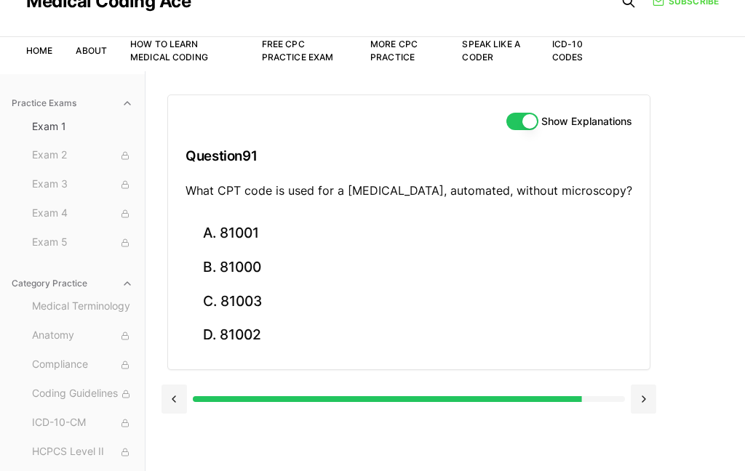
click at [283, 244] on button "A. 81001" at bounding box center [408, 234] width 447 height 34
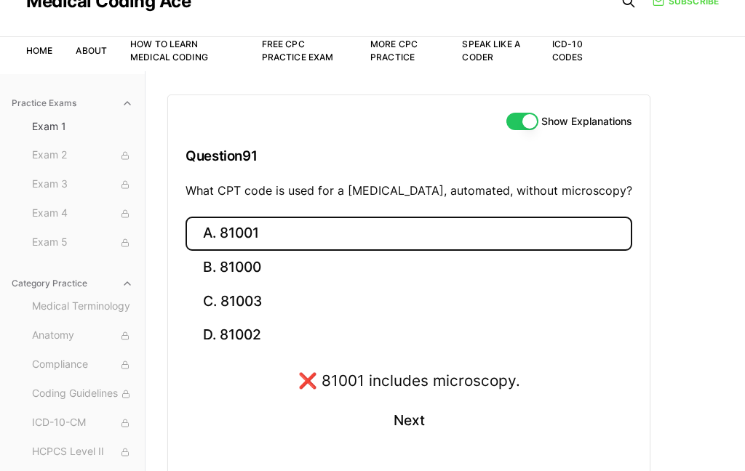
click at [303, 307] on button "C. 81003" at bounding box center [408, 301] width 447 height 34
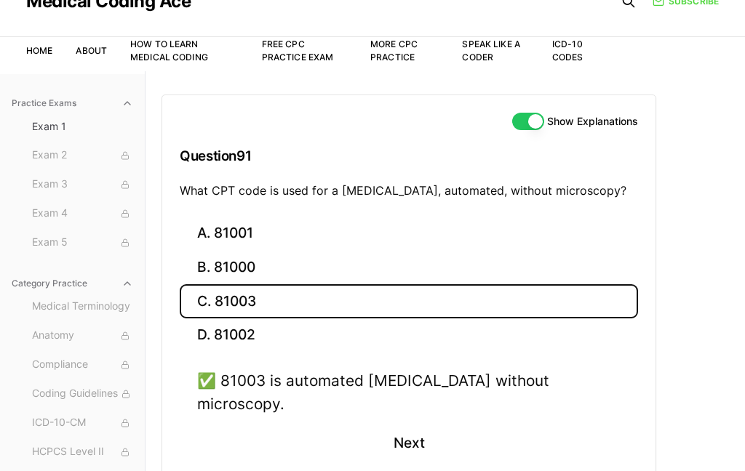
click at [394, 435] on button "Next" at bounding box center [408, 443] width 66 height 39
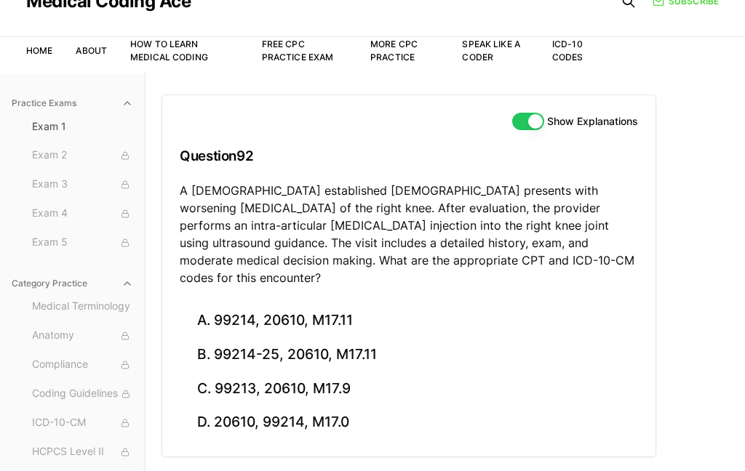
click at [377, 338] on button "B. 99214-25, 20610, M17.11" at bounding box center [409, 355] width 458 height 34
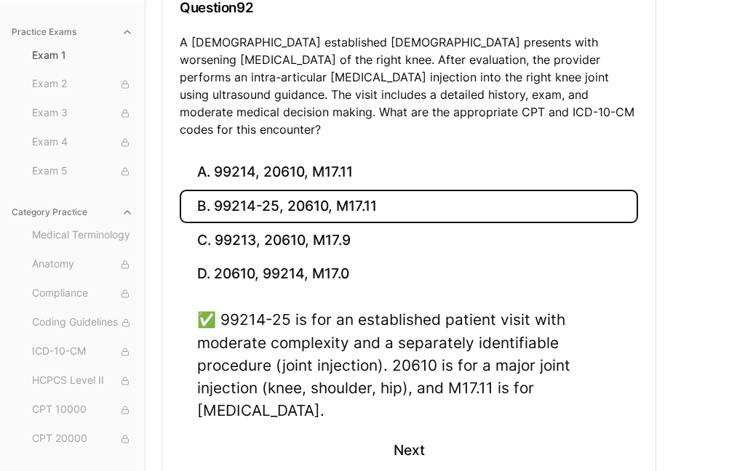
click at [423, 434] on button "Next" at bounding box center [408, 450] width 66 height 39
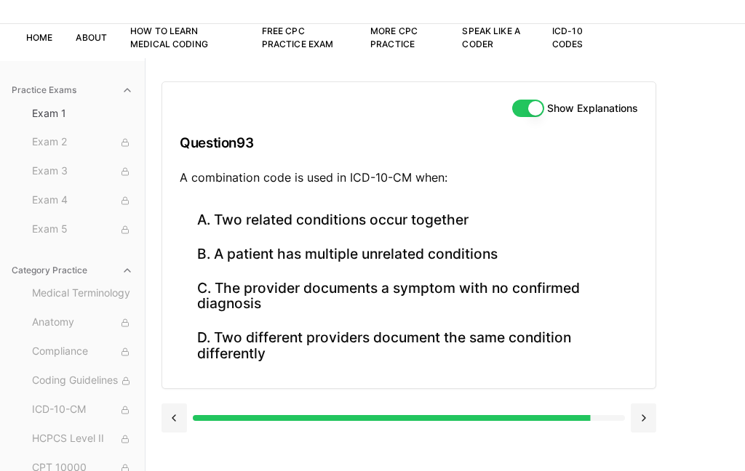
scroll to position [99, 0]
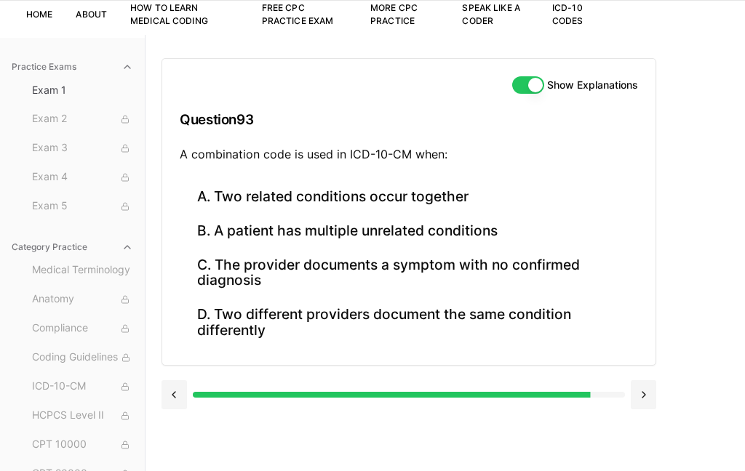
click at [308, 231] on button "B. A patient has multiple unrelated conditions" at bounding box center [409, 232] width 458 height 34
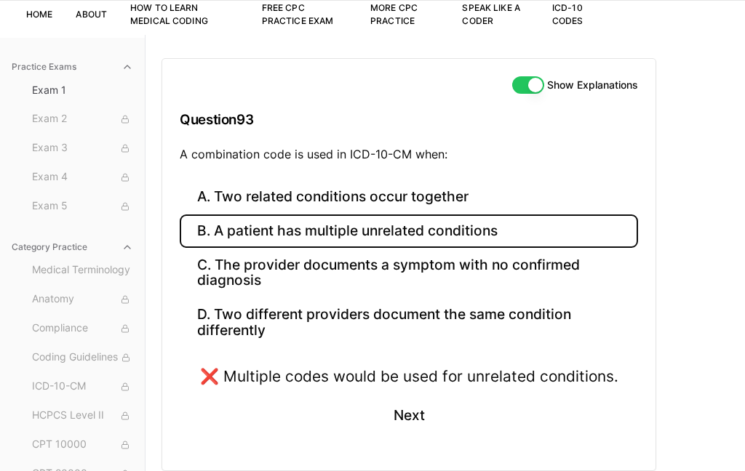
click at [300, 193] on button "A. Two related conditions occur together" at bounding box center [409, 197] width 458 height 34
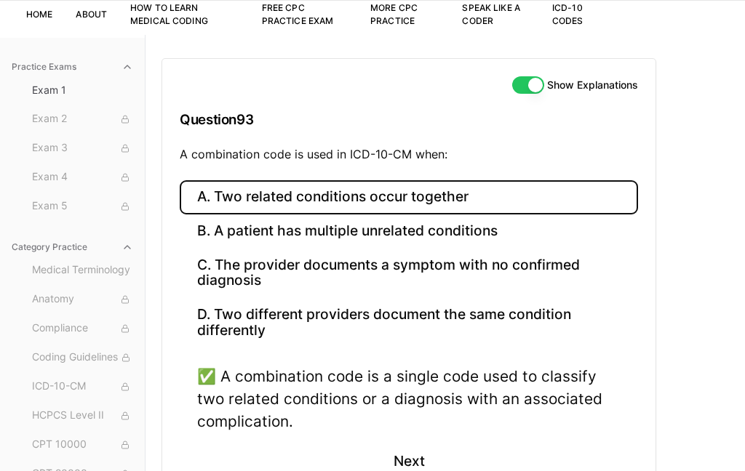
click at [399, 442] on button "Next" at bounding box center [408, 461] width 66 height 39
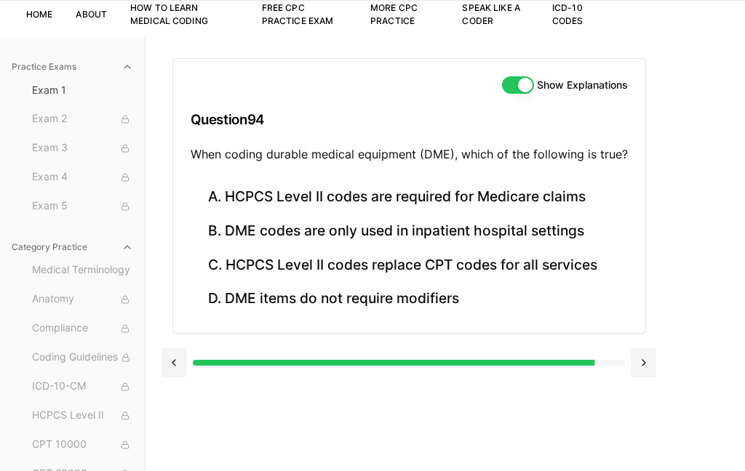
click at [284, 248] on button "C. HCPCS Level II codes replace CPT codes for all services" at bounding box center [409, 265] width 437 height 34
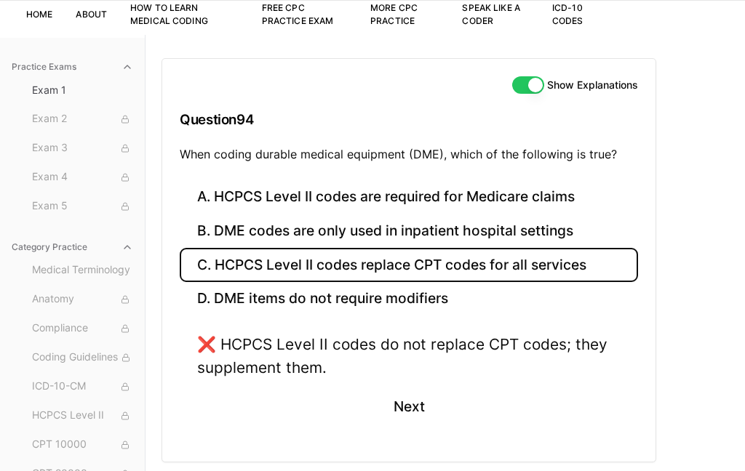
click at [244, 228] on button "B. DME codes are only used in inpatient hospital settings" at bounding box center [409, 232] width 458 height 34
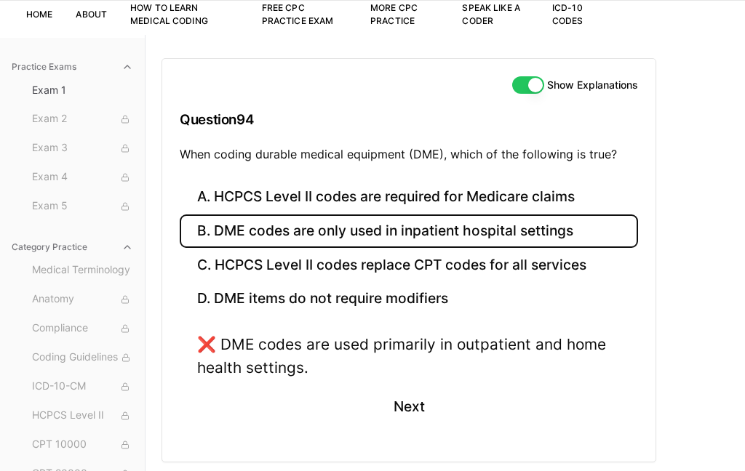
click at [233, 207] on button "A. HCPCS Level II codes are required for Medicare claims" at bounding box center [409, 197] width 458 height 34
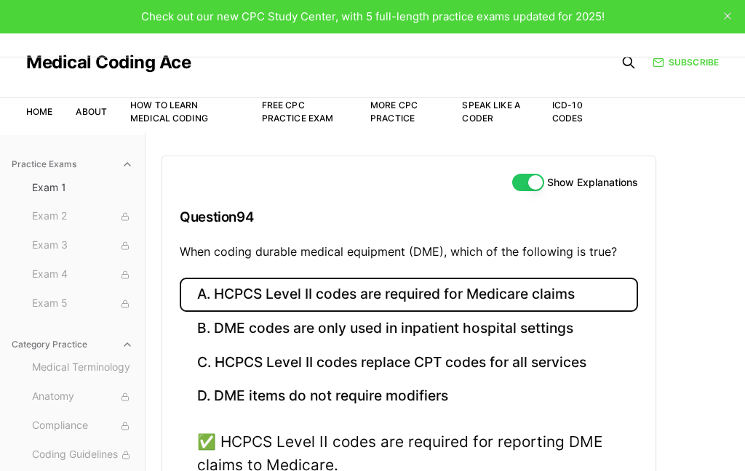
scroll to position [0, 0]
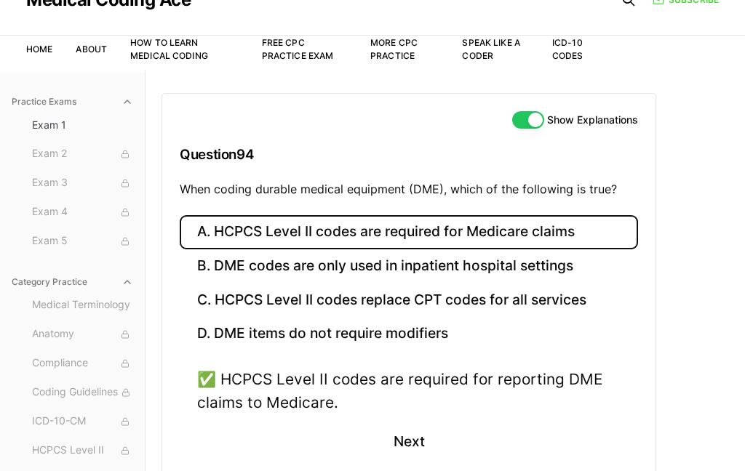
click at [400, 452] on button "Next" at bounding box center [408, 442] width 66 height 39
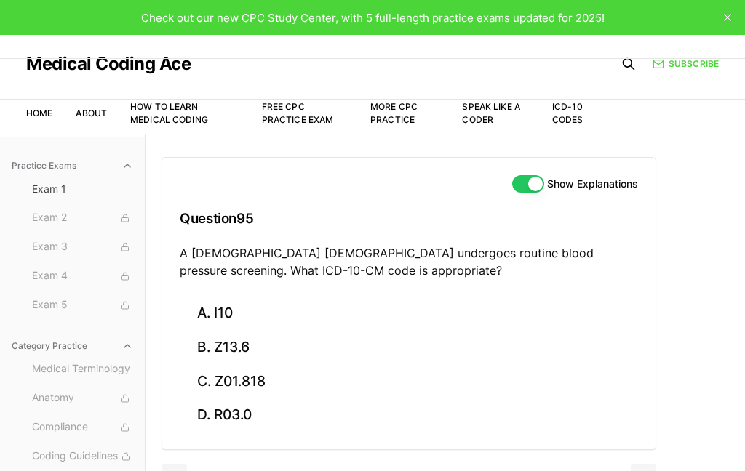
click at [233, 360] on button "B. Z13.6" at bounding box center [409, 348] width 458 height 34
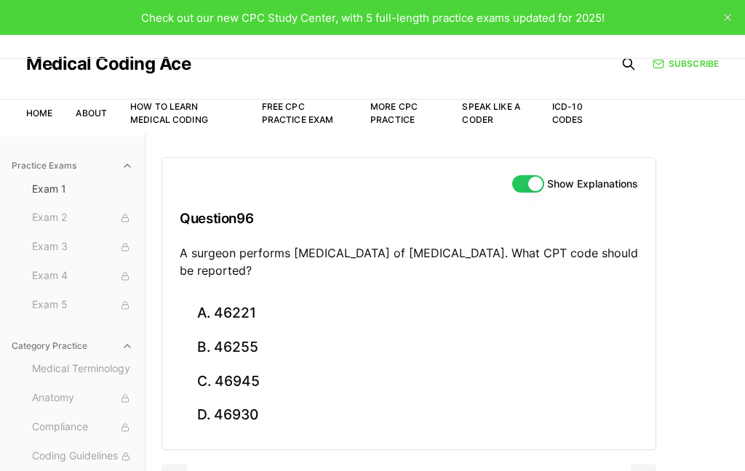
click at [244, 303] on button "A. 46221" at bounding box center [409, 314] width 458 height 34
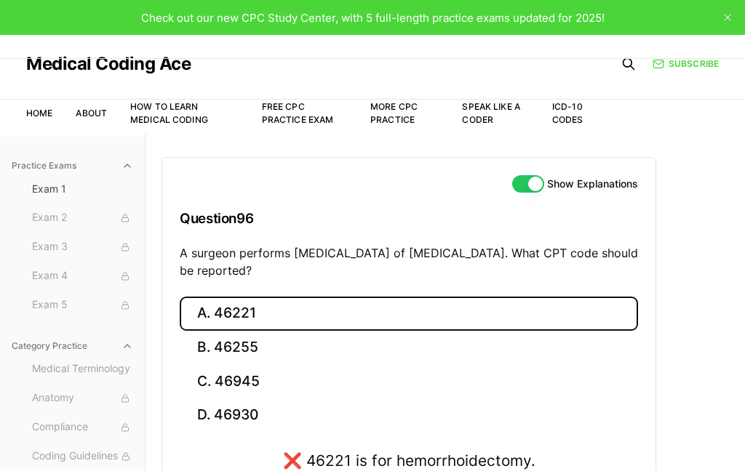
click at [243, 351] on button "B. 46255" at bounding box center [409, 348] width 458 height 34
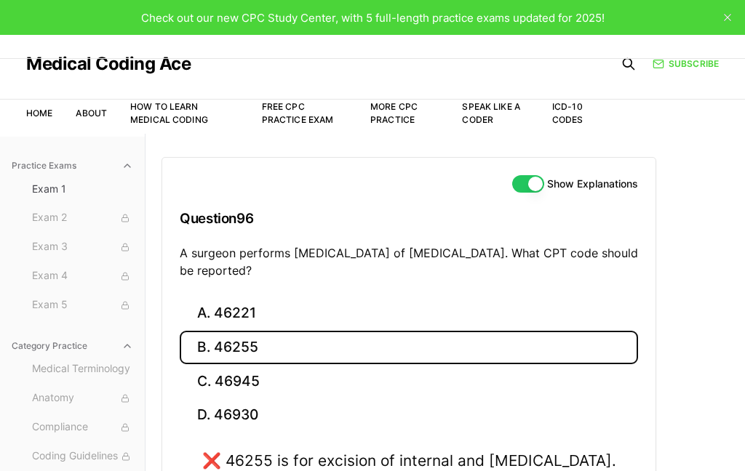
click at [223, 406] on button "D. 46930" at bounding box center [409, 416] width 458 height 34
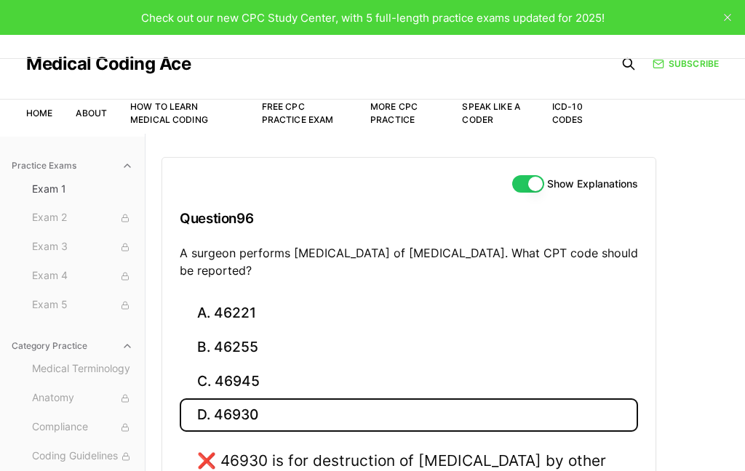
click at [231, 389] on button "C. 46945" at bounding box center [409, 381] width 458 height 34
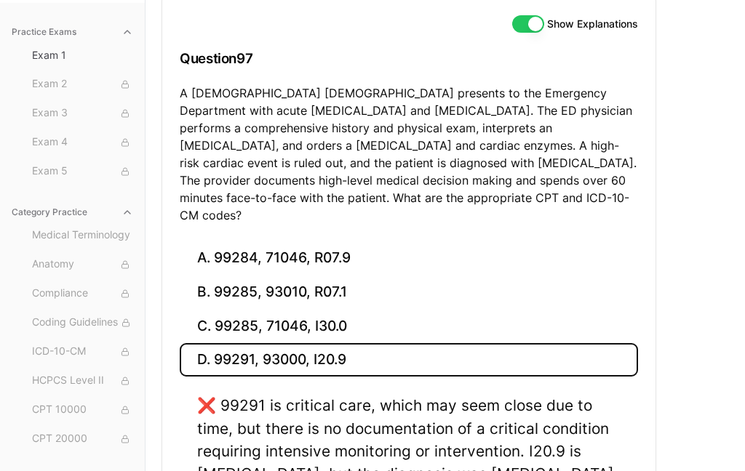
scroll to position [159, 0]
click at [325, 314] on button "C. 99285, 71046, I30.0" at bounding box center [409, 328] width 458 height 34
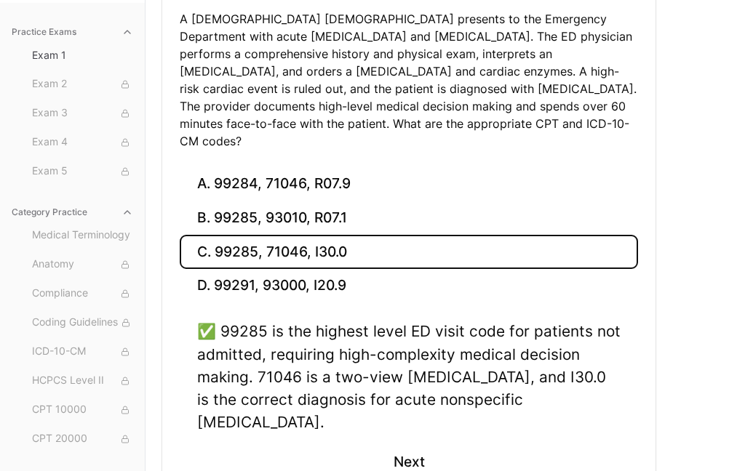
click at [404, 442] on button "Next" at bounding box center [408, 461] width 66 height 39
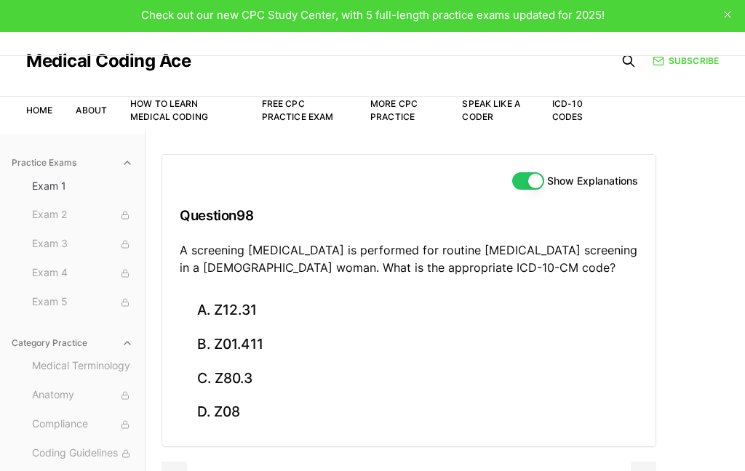
scroll to position [0, 0]
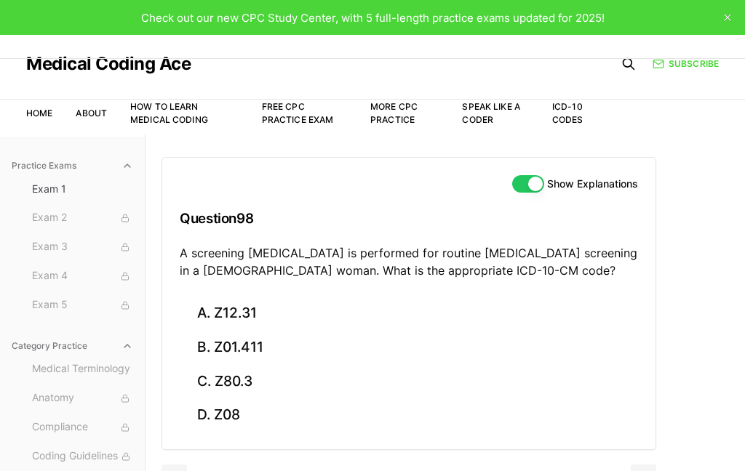
click at [247, 311] on button "A. Z12.31" at bounding box center [409, 314] width 458 height 34
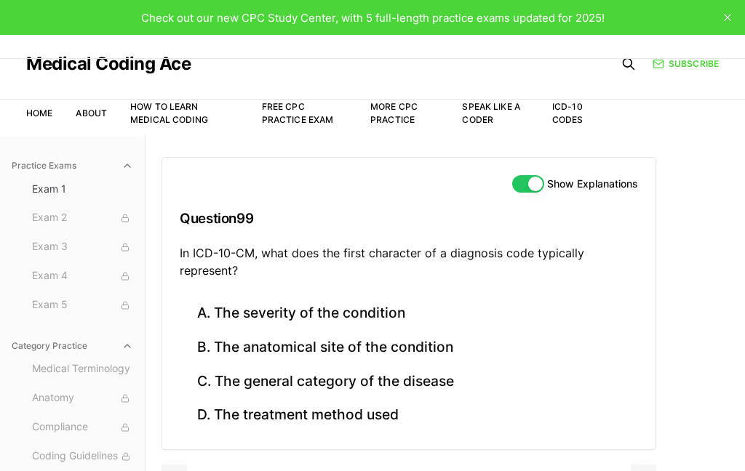
click at [407, 350] on button "B. The anatomical site of the condition" at bounding box center [409, 348] width 458 height 34
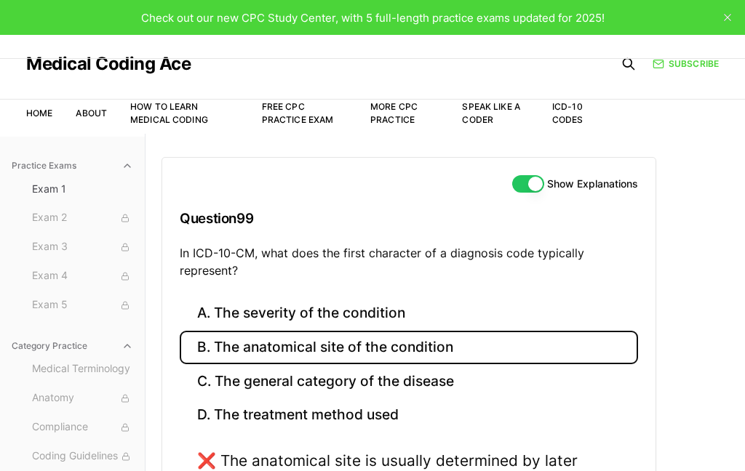
click at [438, 393] on button "C. The general category of the disease" at bounding box center [409, 381] width 458 height 34
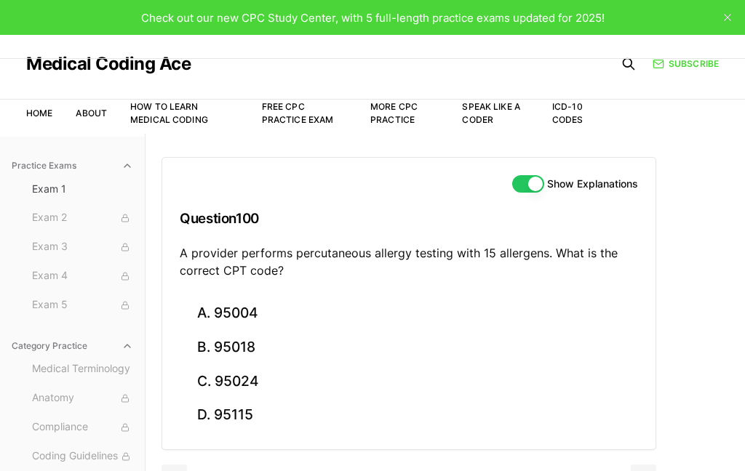
click at [257, 376] on button "C. 95024" at bounding box center [409, 381] width 458 height 34
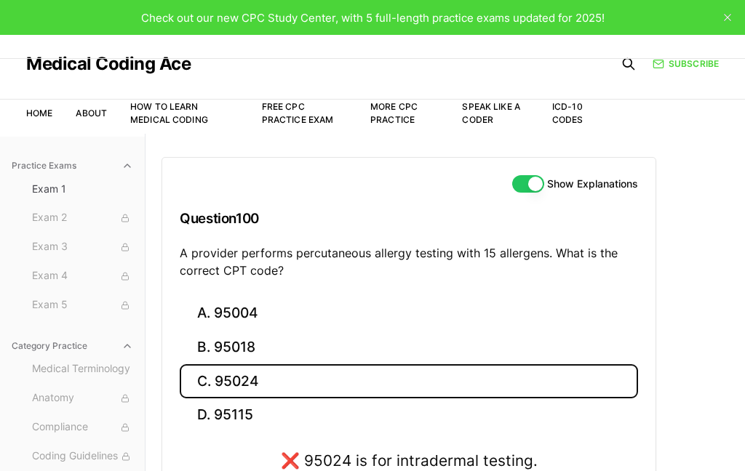
click at [265, 343] on button "B. 95018" at bounding box center [409, 348] width 458 height 34
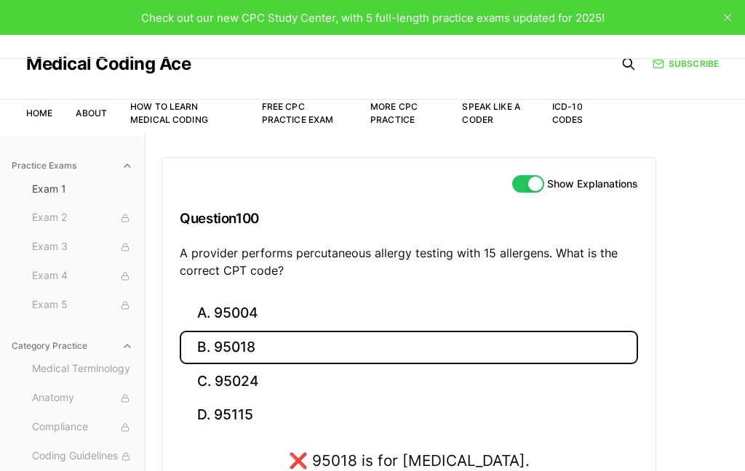
click at [273, 320] on button "A. 95004" at bounding box center [409, 314] width 458 height 34
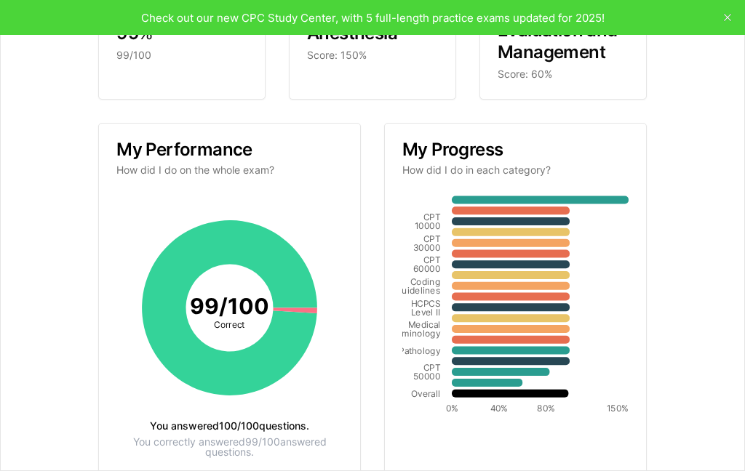
scroll to position [129, 0]
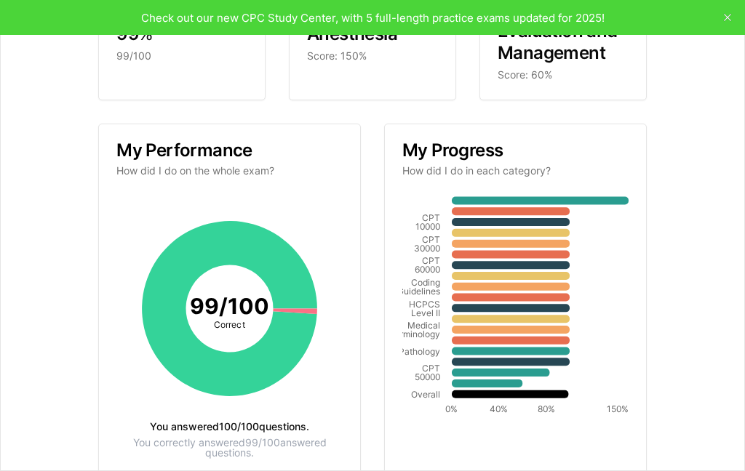
click at [401, 471] on div "Your results CPC Practice Exam 1 (2025) Your score 99 % 99/100 Best category An…" at bounding box center [372, 200] width 708 height 623
click at [729, 17] on div "Your results CPC Practice Exam 1 (2025) Your score 99 % 99/100 Best category An…" at bounding box center [372, 235] width 745 height 471
click at [722, 4] on div "Your results CPC Practice Exam 1 (2025) Your score 99 % 99/100 Best category An…" at bounding box center [372, 200] width 708 height 623
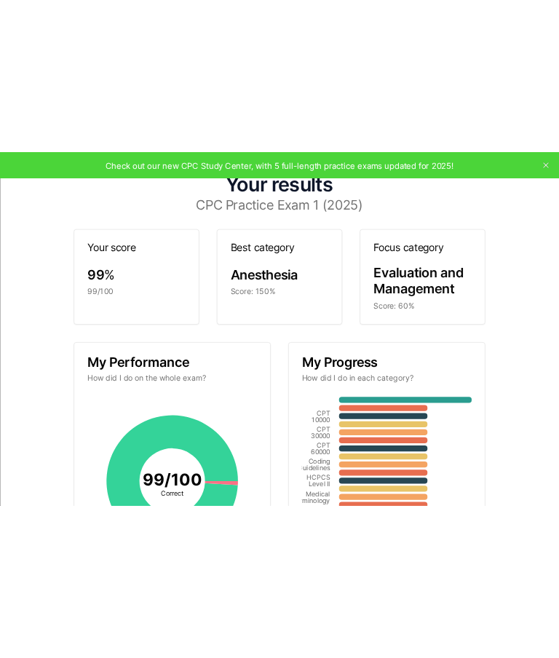
scroll to position [0, 0]
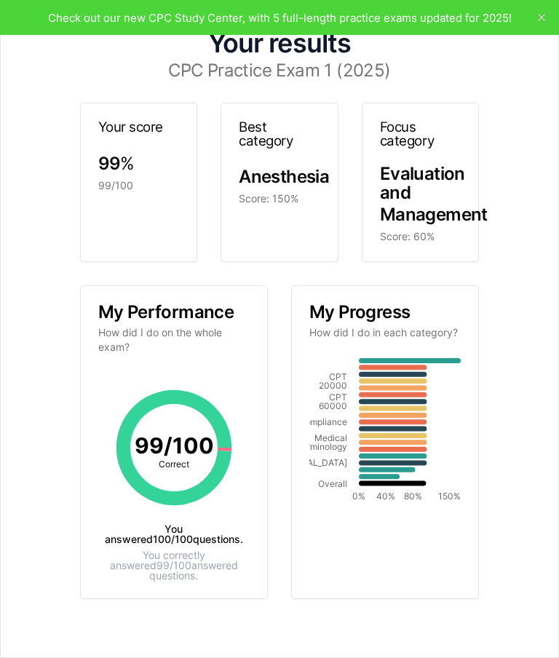
click at [530, 18] on div "Your results CPC Practice Exam 1 (2025) Your score 99 % 99/100 Best category An…" at bounding box center [279, 328] width 522 height 621
click at [546, 21] on div "Your results CPC Practice Exam 1 (2025) Your score 99 % 99/100 Best category An…" at bounding box center [279, 329] width 559 height 658
click at [538, 18] on div "Your results CPC Practice Exam 1 (2025) Your score 99 % 99/100 Best category An…" at bounding box center [279, 328] width 522 height 621
click at [534, 20] on div "Your results CPC Practice Exam 1 (2025) Your score 99 % 99/100 Best category An…" at bounding box center [279, 328] width 522 height 621
click at [545, 20] on div "Your results CPC Practice Exam 1 (2025) Your score 99 % 99/100 Best category An…" at bounding box center [279, 329] width 559 height 658
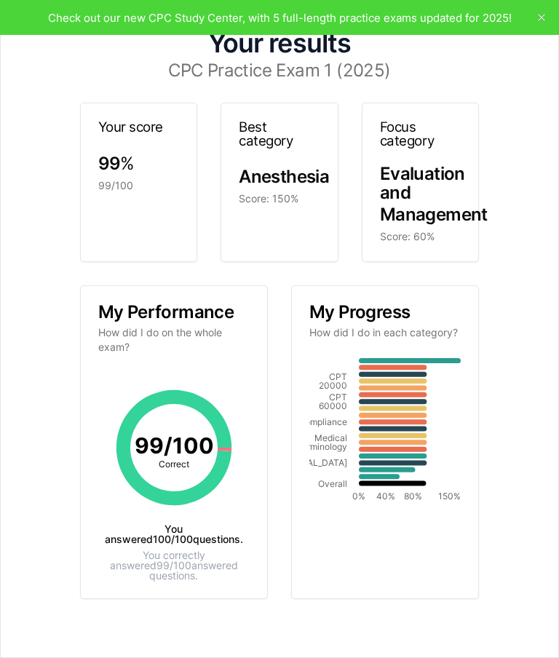
click at [536, 18] on div "Your results CPC Practice Exam 1 (2025) Your score 99 % 99/100 Best category An…" at bounding box center [279, 328] width 522 height 621
click at [542, 4] on div "Your results CPC Practice Exam 1 (2025) Your score 99 % 99/100 Best category An…" at bounding box center [279, 329] width 559 height 658
click at [538, 18] on div "Your results CPC Practice Exam 1 (2025) Your score 99 % 99/100 Best category An…" at bounding box center [279, 328] width 522 height 621
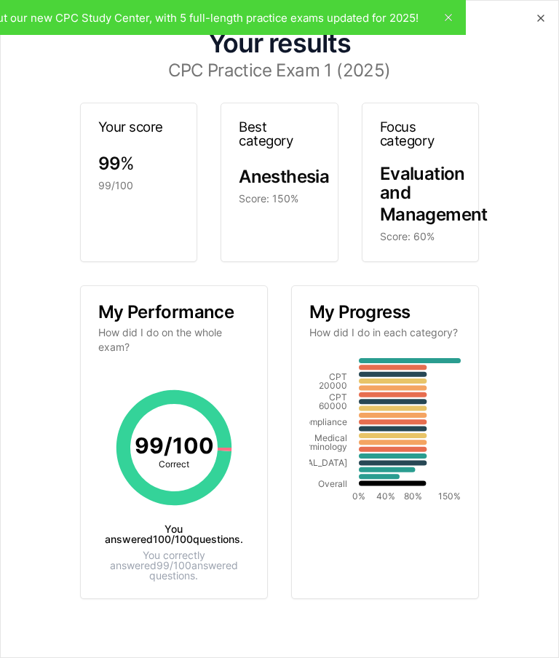
click at [444, 28] on div "Your results CPC Practice Exam 1 (2025) Your score 99 % 99/100 Best category An…" at bounding box center [279, 328] width 522 height 621
click at [447, 30] on h1 "Your results" at bounding box center [279, 43] width 499 height 26
click at [439, 30] on h1 "Your results" at bounding box center [279, 43] width 499 height 26
